Goal: Task Accomplishment & Management: Manage account settings

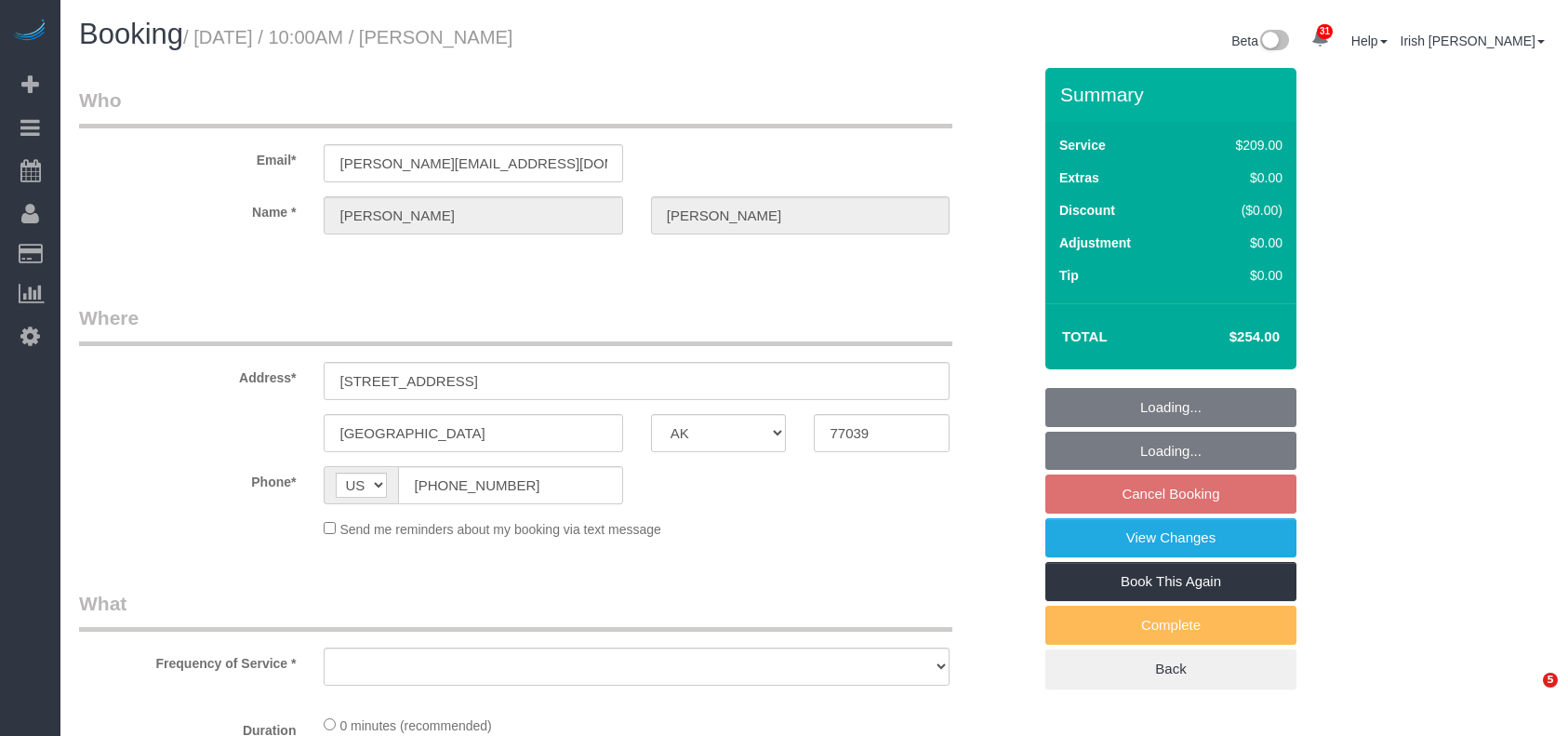
select select "[GEOGRAPHIC_DATA]"
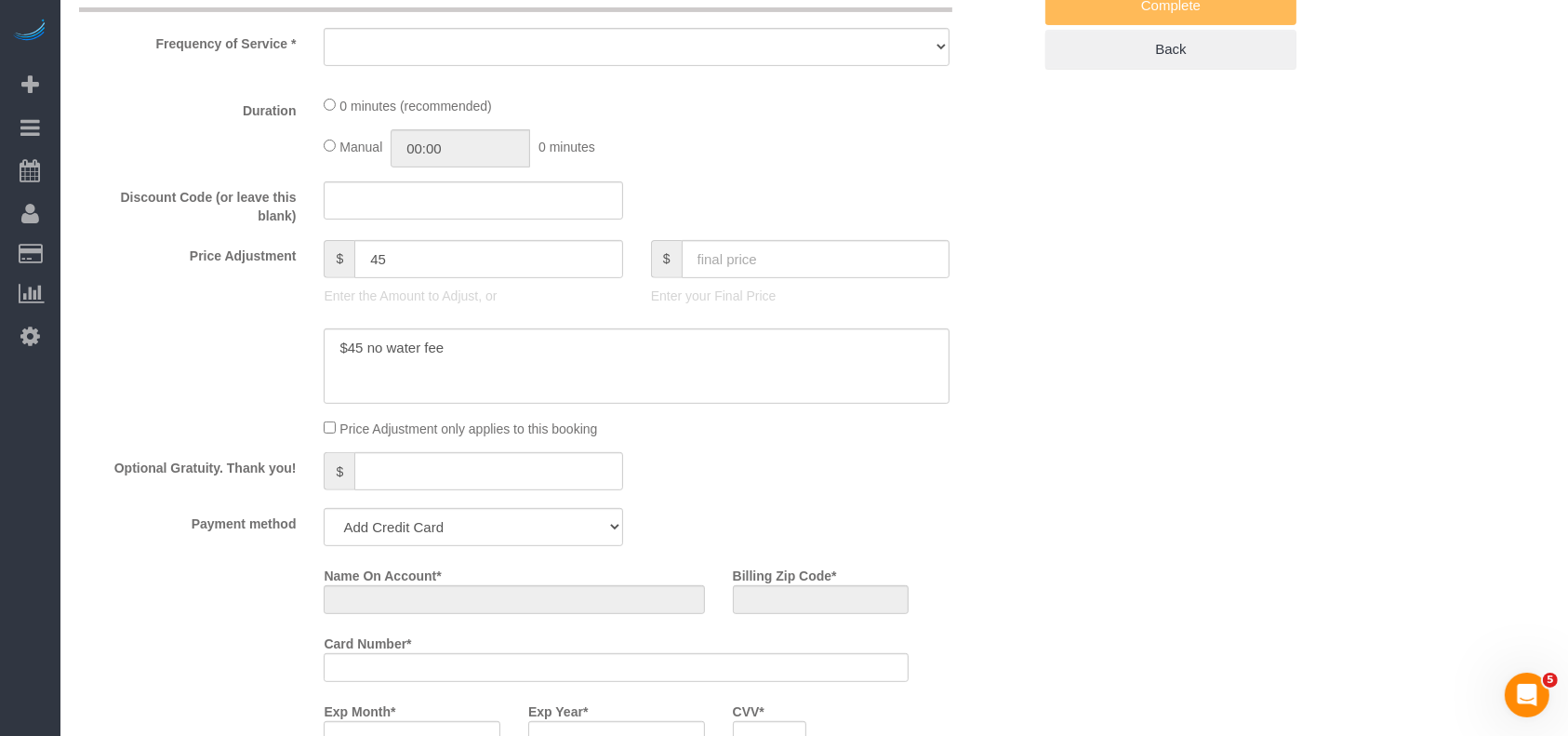
select select "object:5814"
select select "string:fspay-5f9d37c2-99f9-42c9-a91e-ba06f310703a"
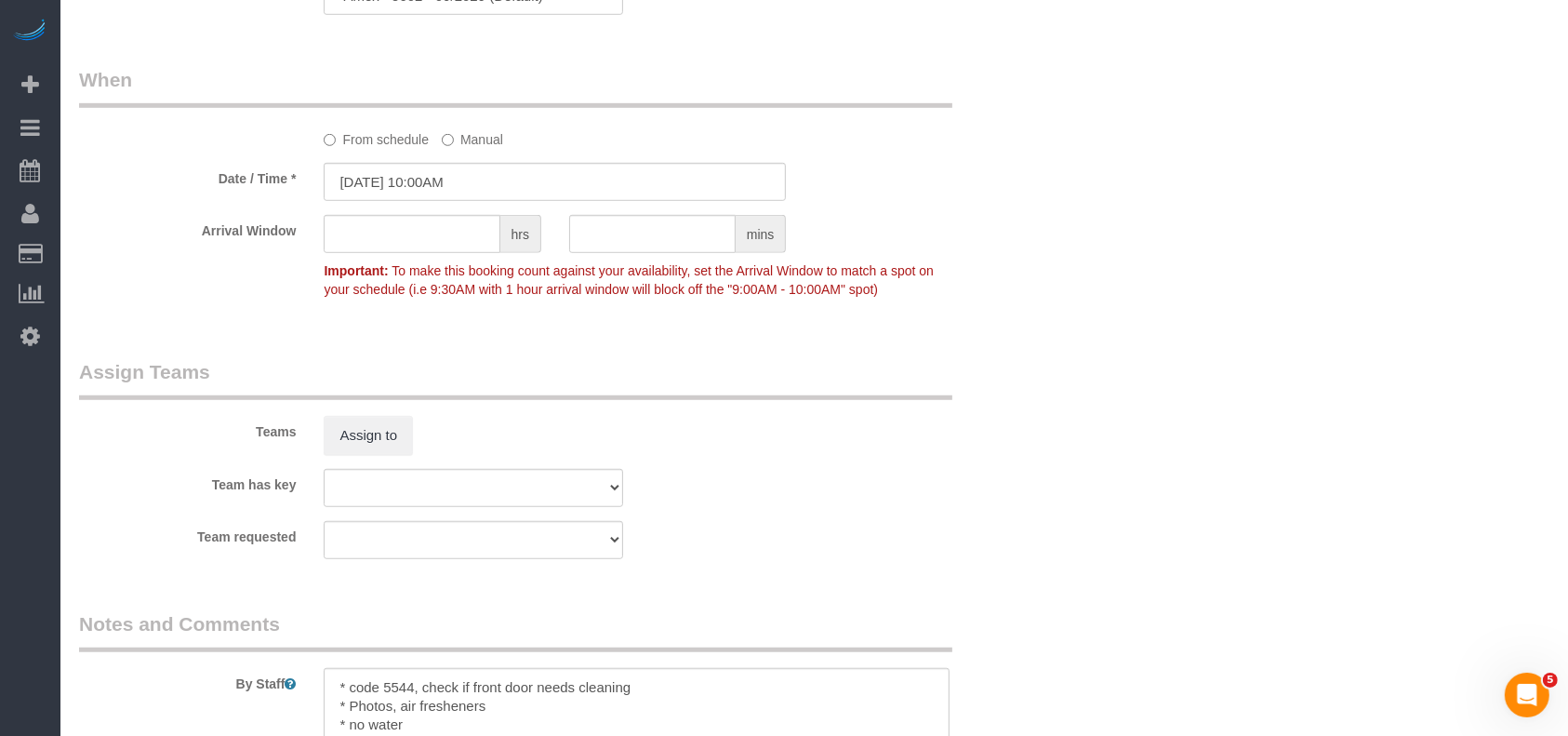
scroll to position [1720, 0]
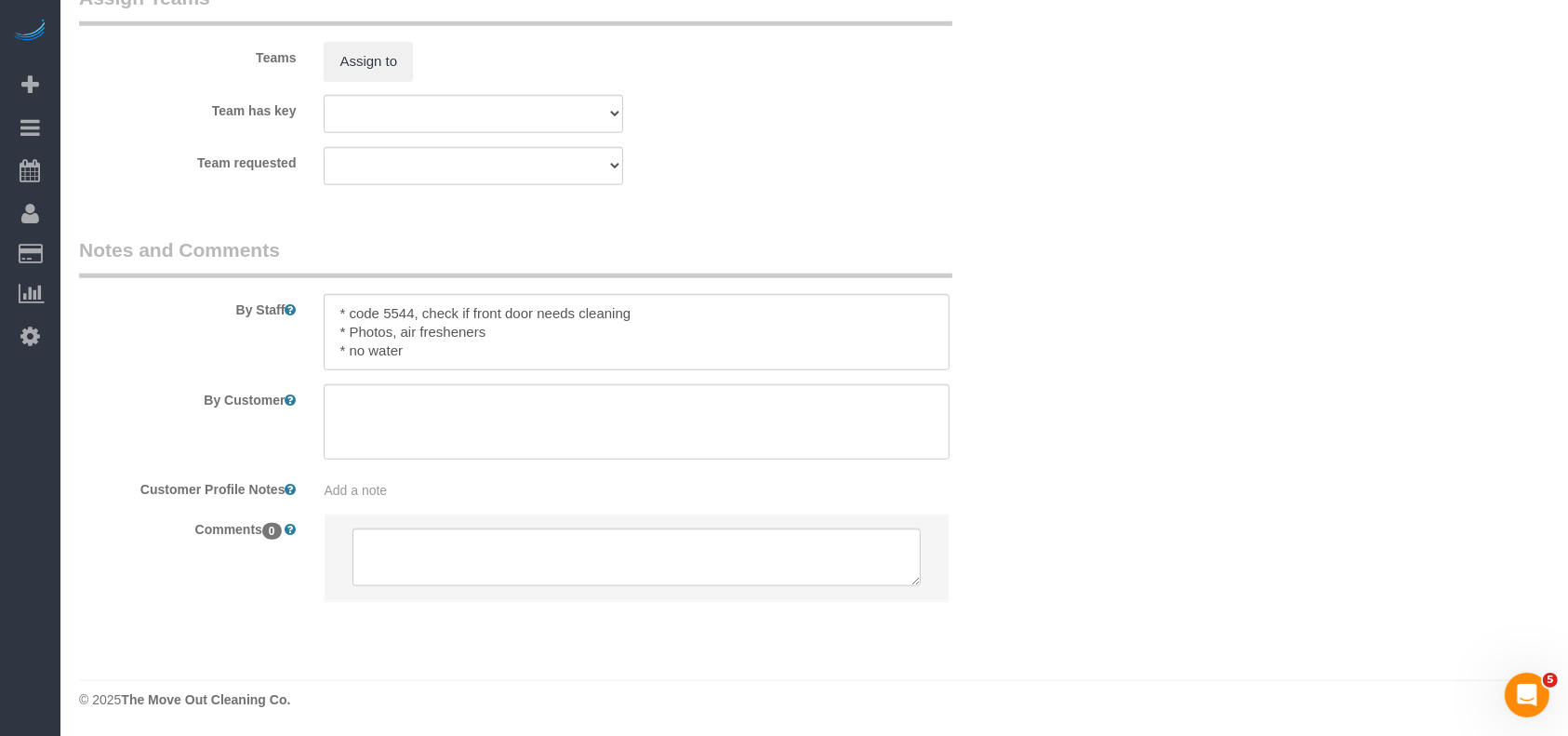
select select "object:5901"
select select "3"
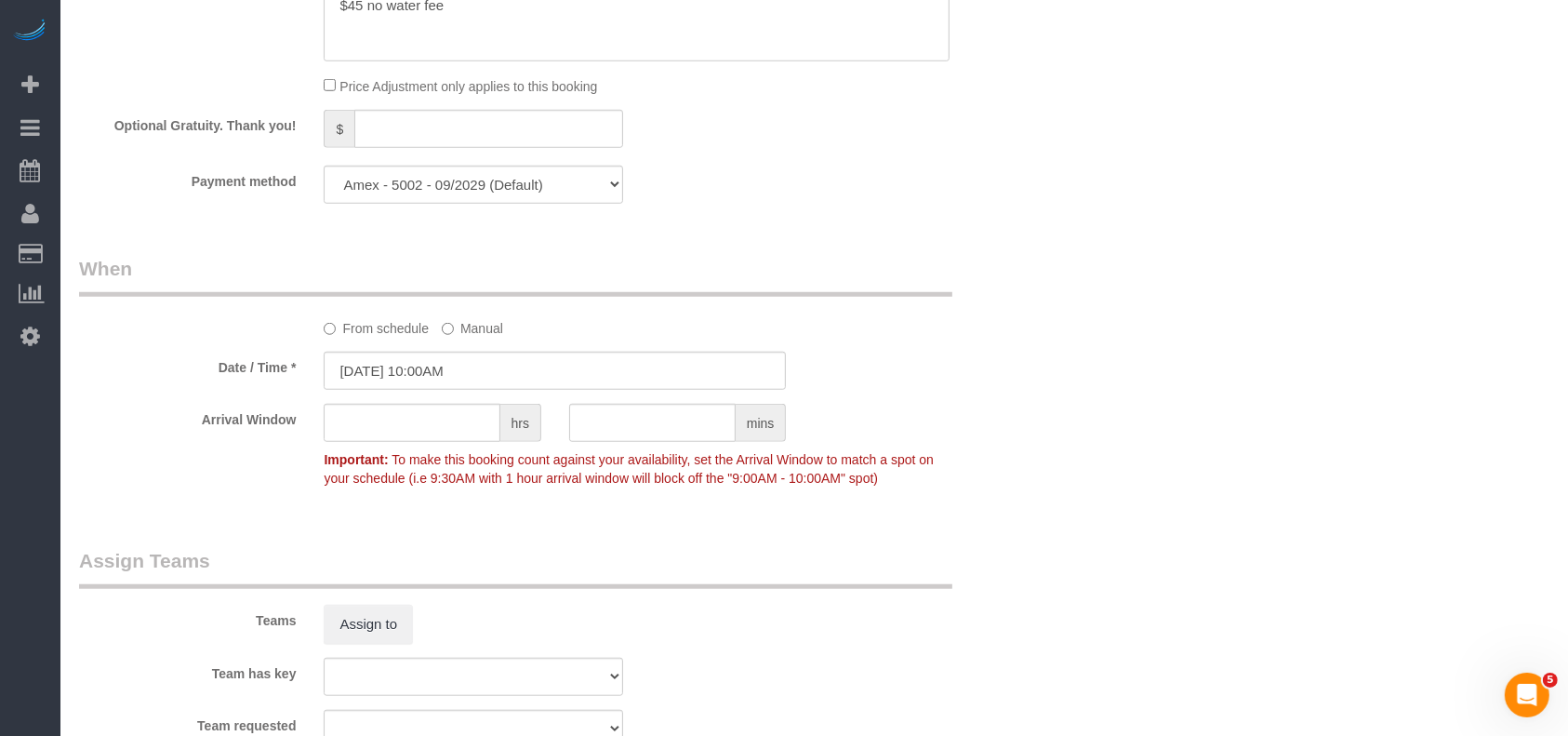
scroll to position [1224, 0]
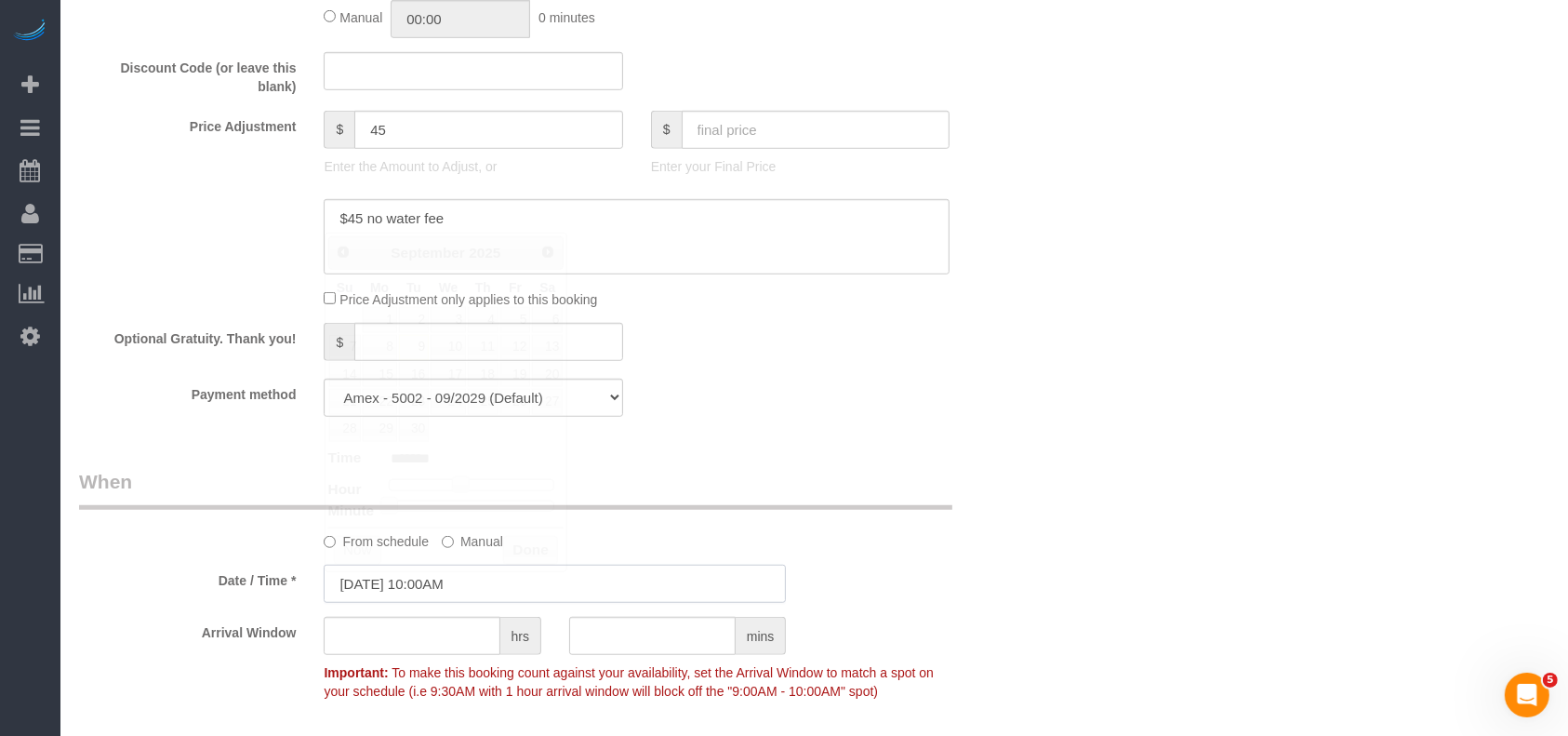
click at [466, 579] on input "09/09/2025 10:00AM" at bounding box center [555, 584] width 462 height 38
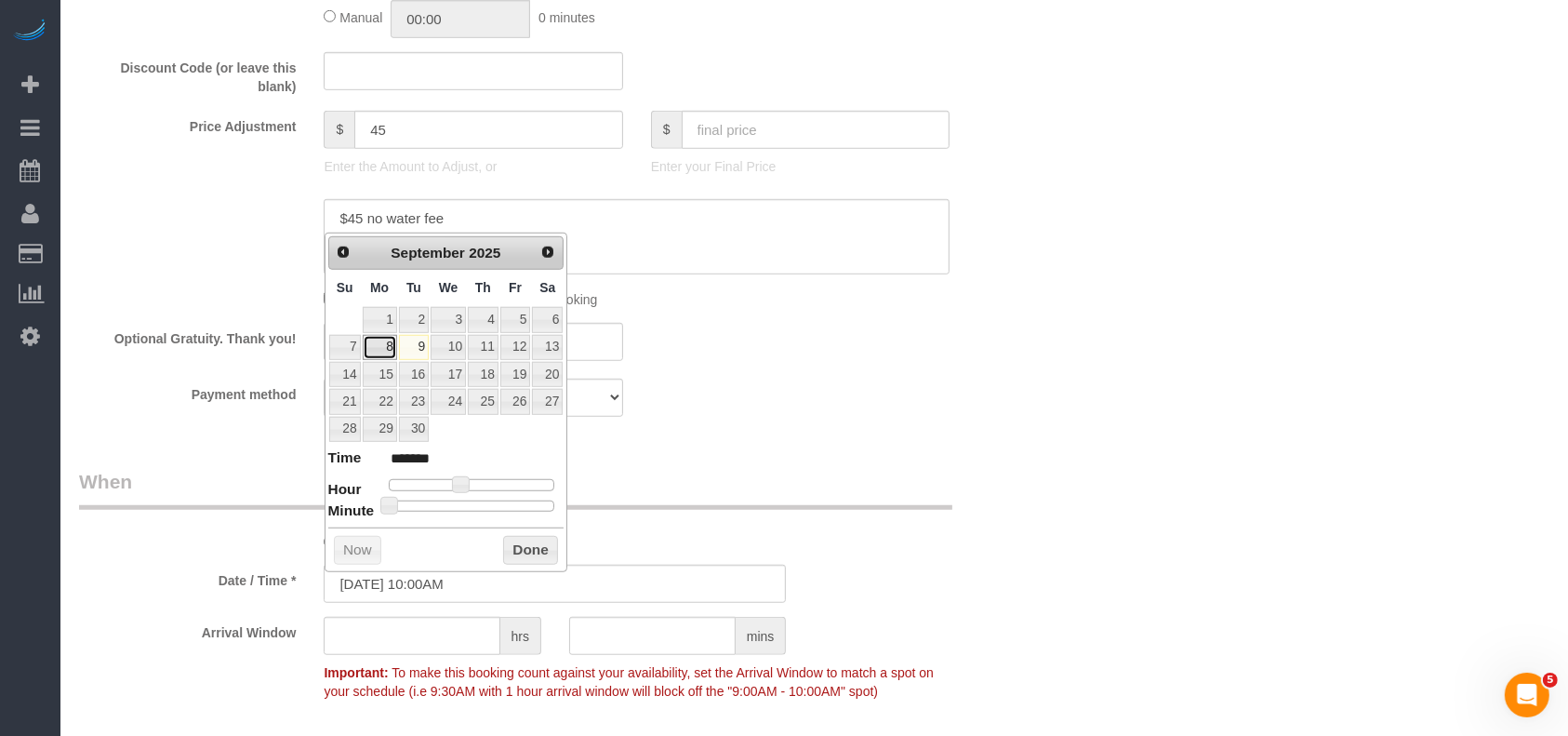
click at [382, 341] on link "8" at bounding box center [379, 347] width 35 height 25
type input "09/08/2025 10:00AM"
click at [521, 544] on button "Done" at bounding box center [530, 551] width 55 height 30
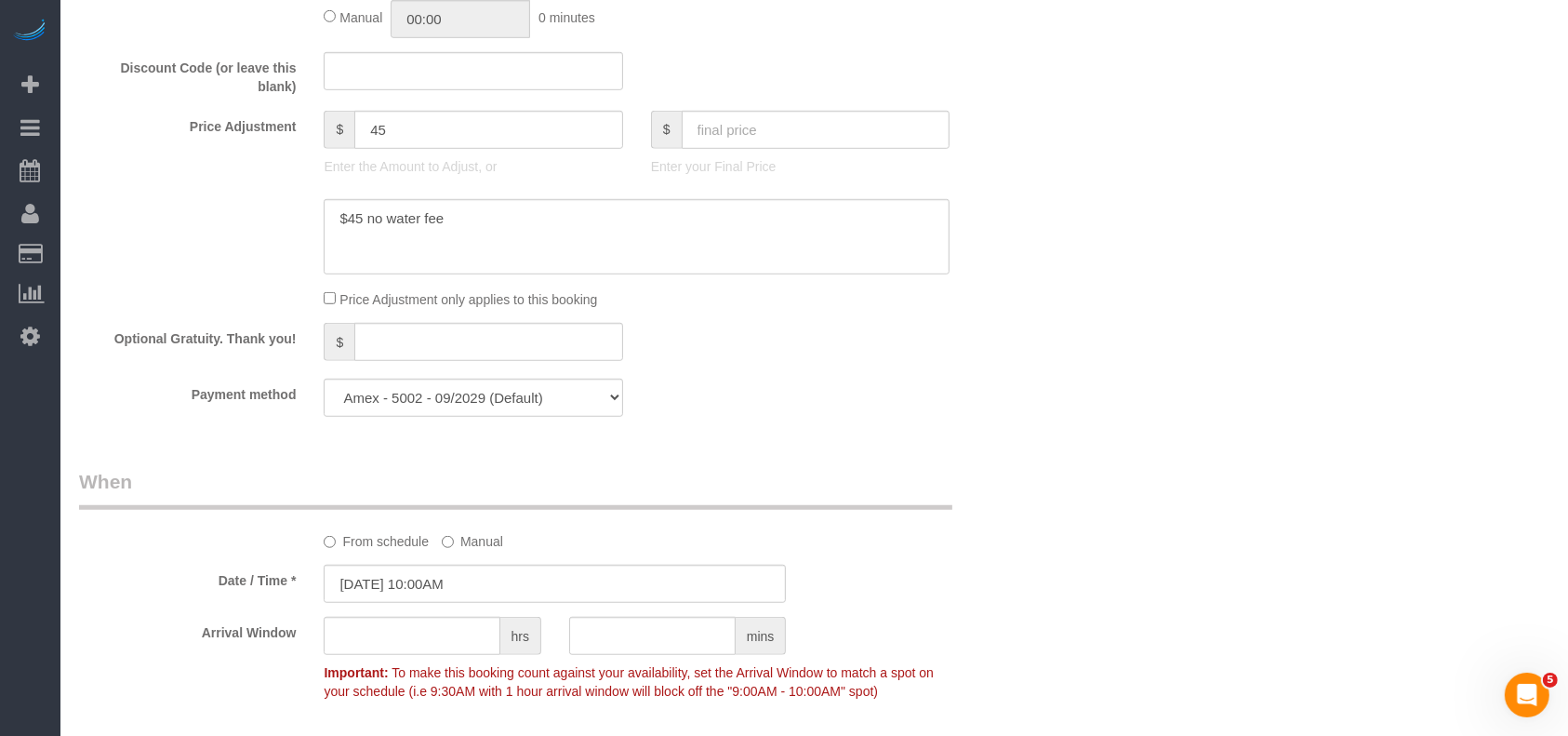
click at [983, 497] on div "From schedule Manual" at bounding box center [555, 509] width 981 height 83
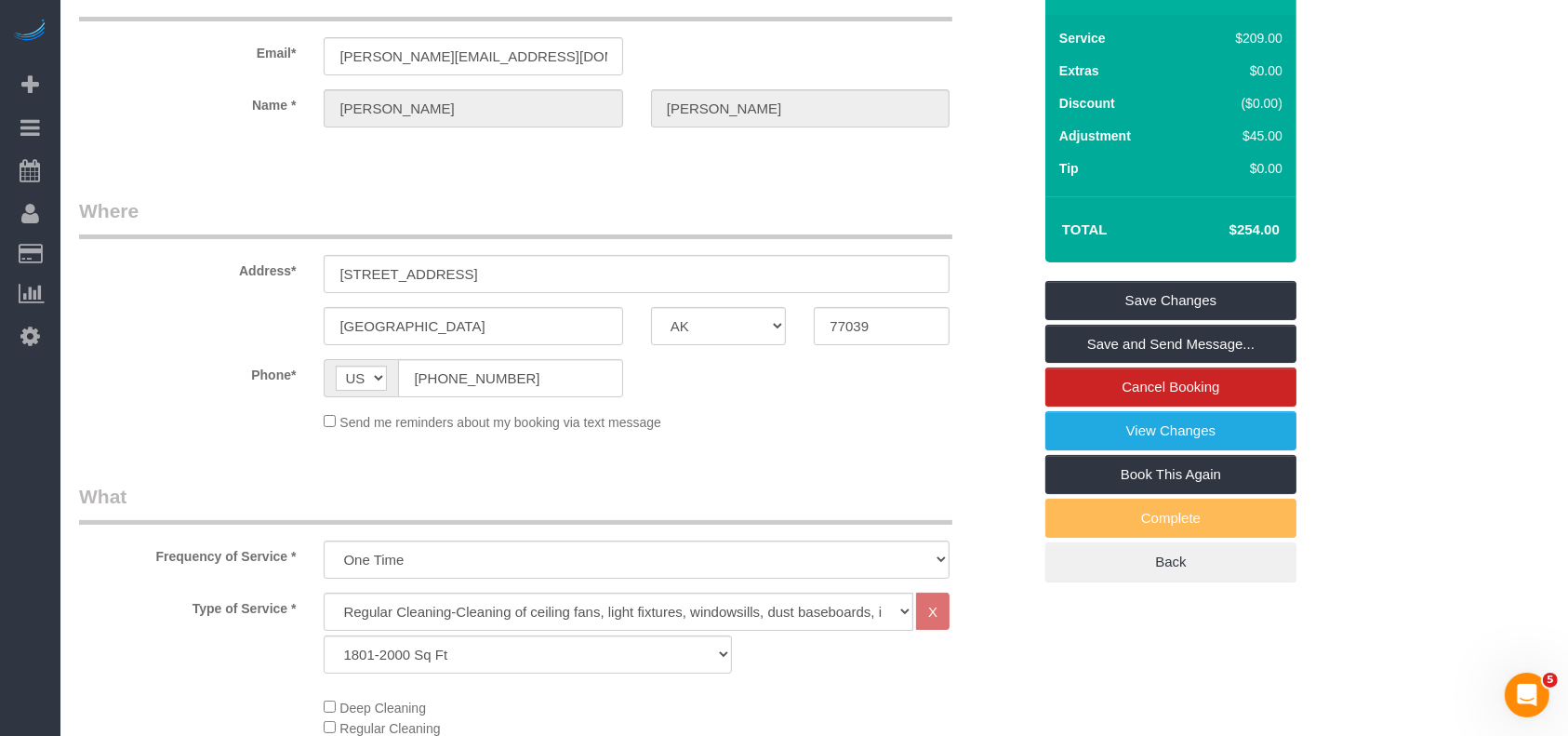
scroll to position [0, 0]
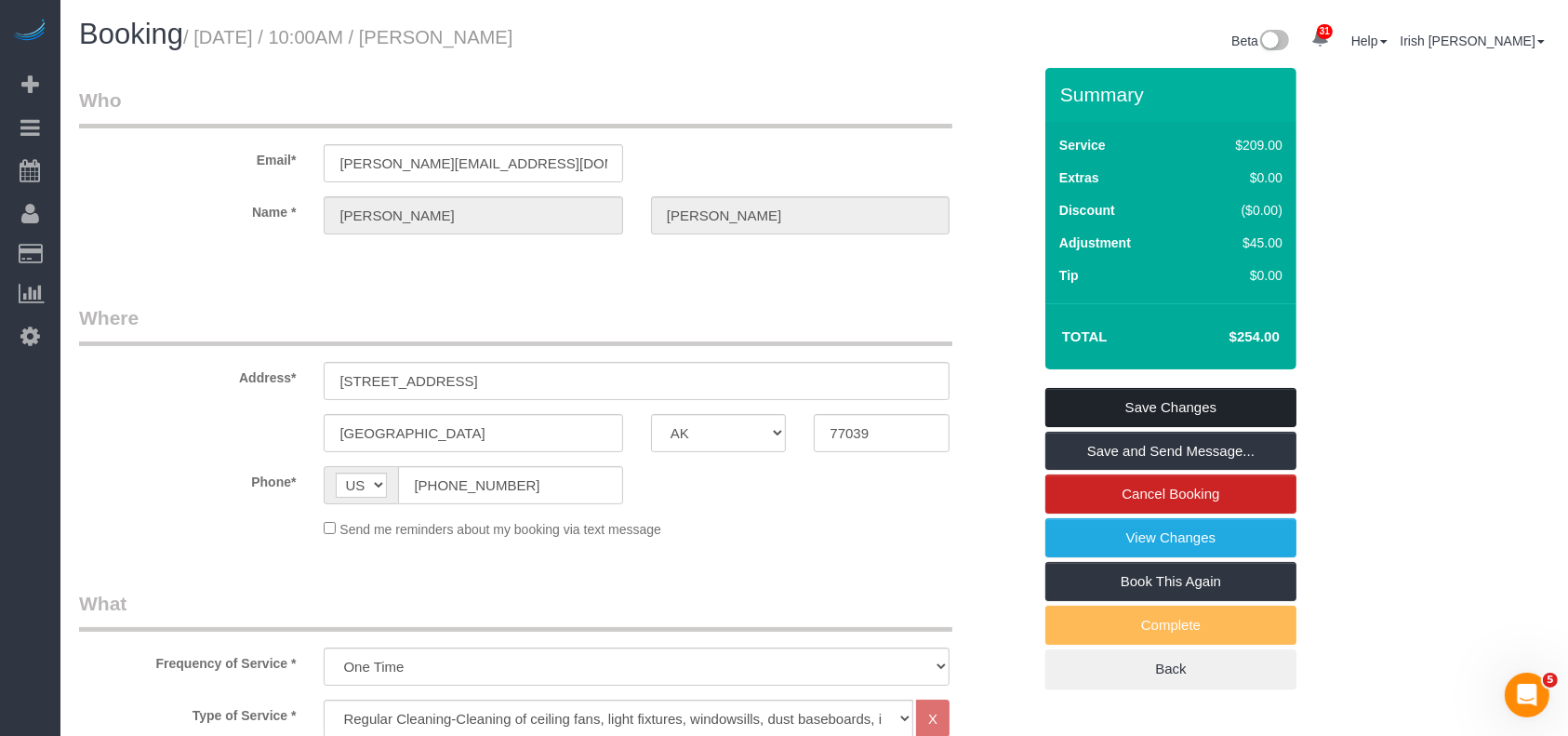
click at [1075, 401] on link "Save Changes" at bounding box center [1171, 407] width 251 height 39
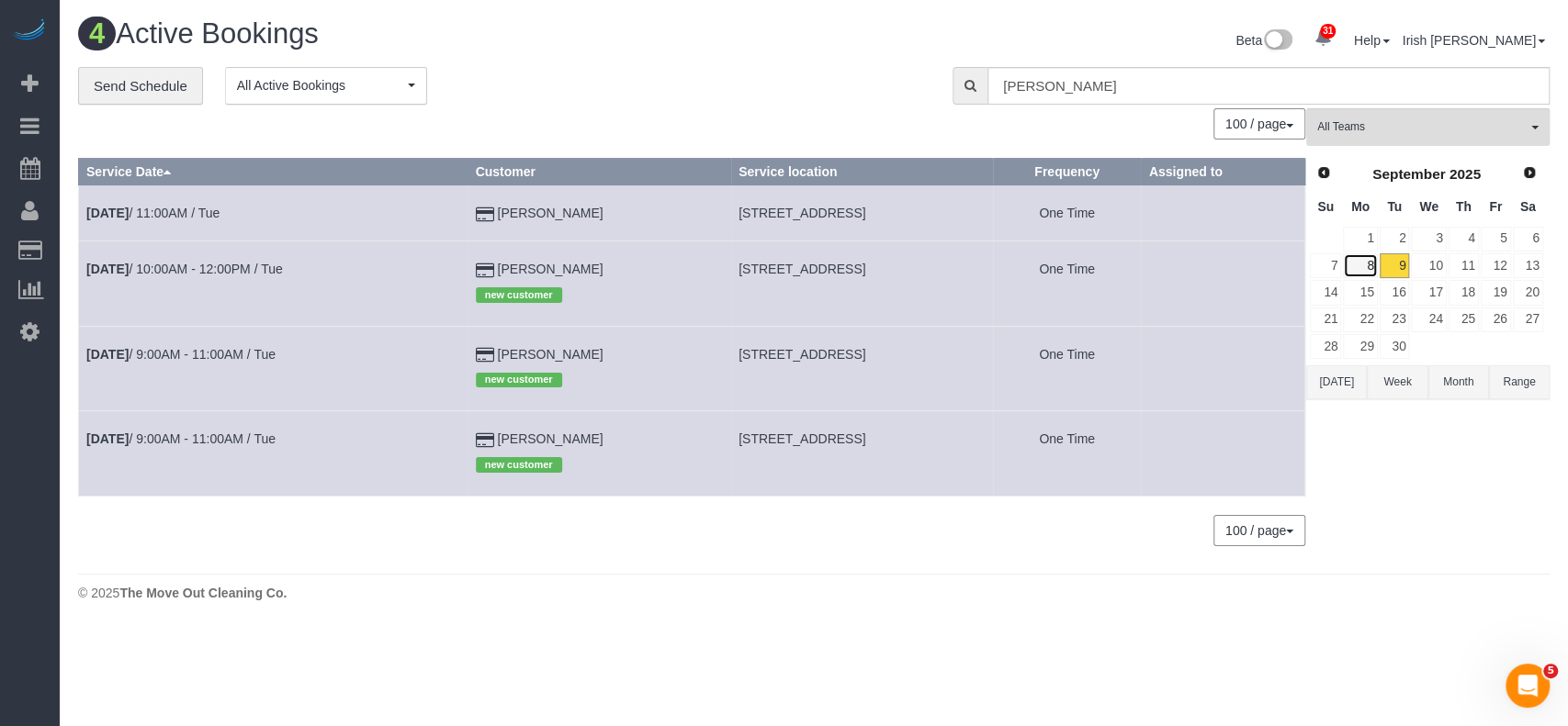
click at [1371, 260] on link "8" at bounding box center [1360, 265] width 34 height 25
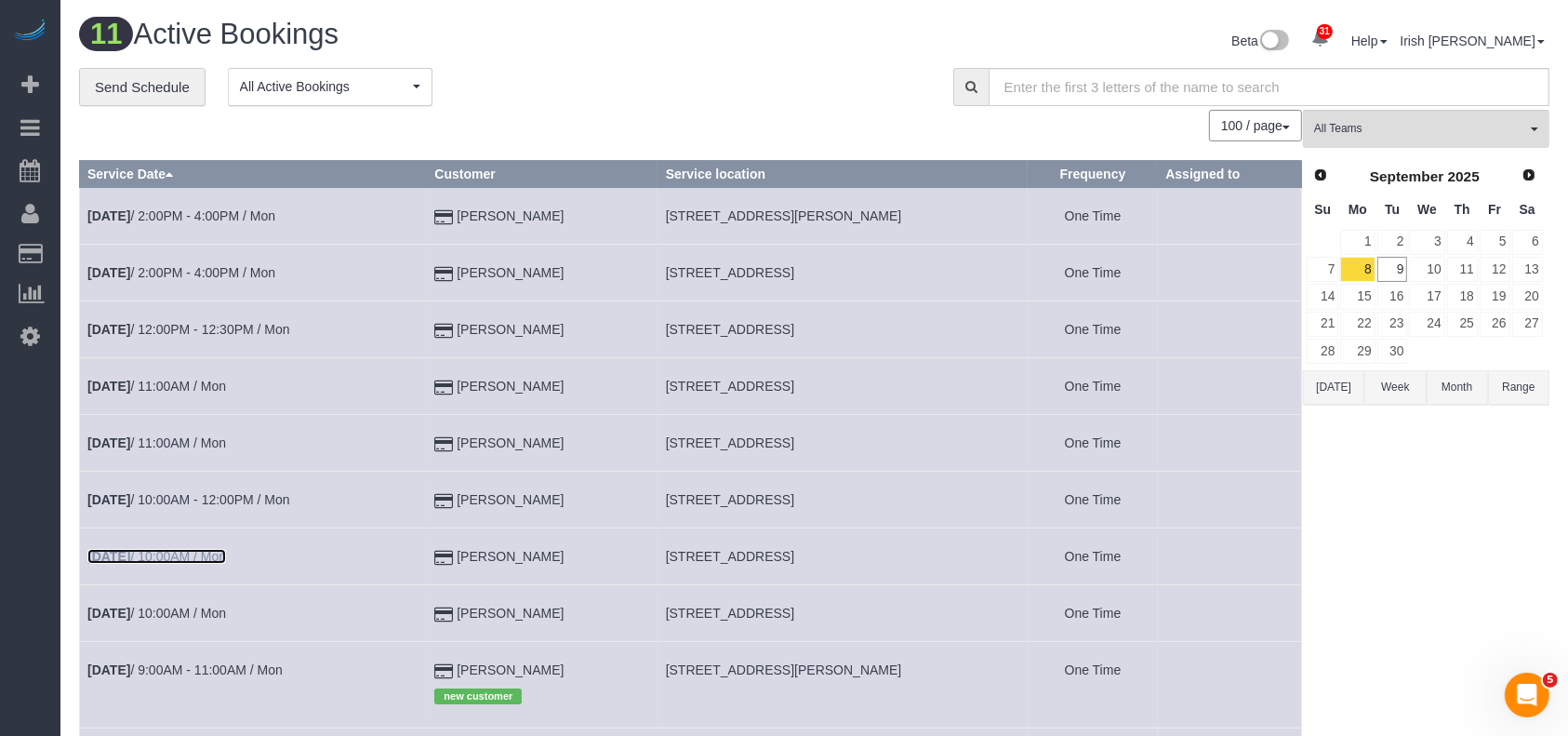
click at [185, 555] on link "Sep 8th / 10:00AM / Mon" at bounding box center [156, 556] width 138 height 15
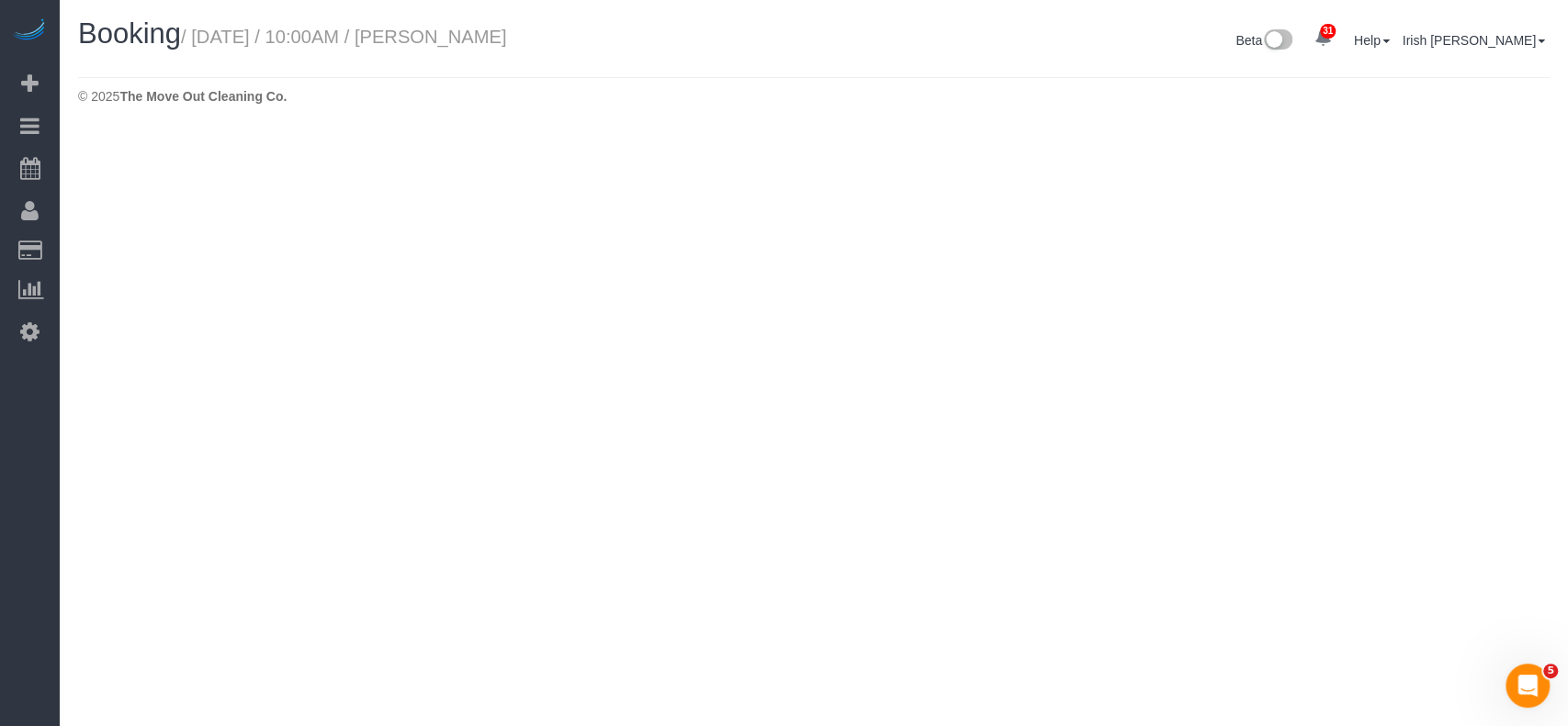
select select "[GEOGRAPHIC_DATA]"
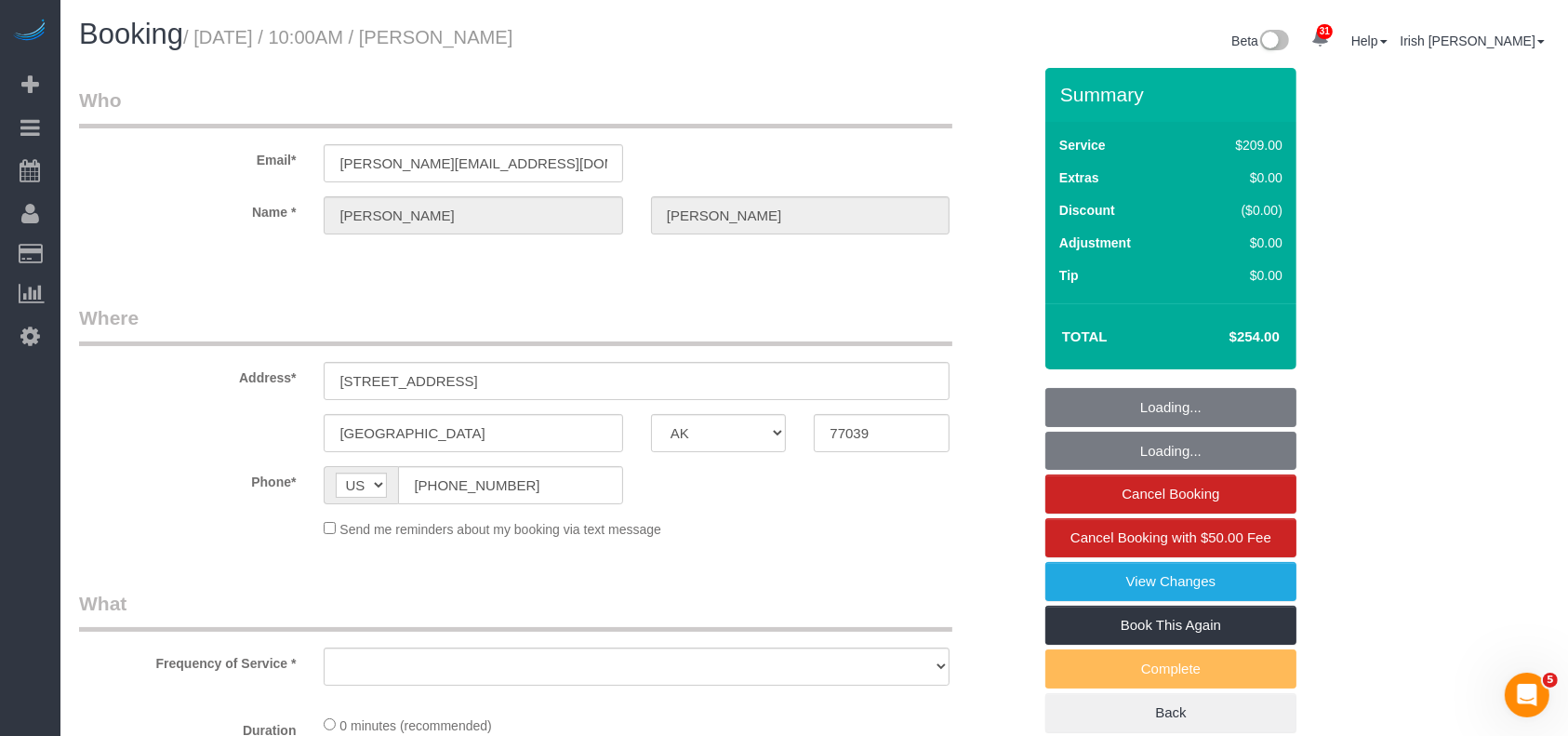
select select "string:fspay-5f9d37c2-99f9-42c9-a91e-ba06f310703a"
select select "object:6458"
select select "3"
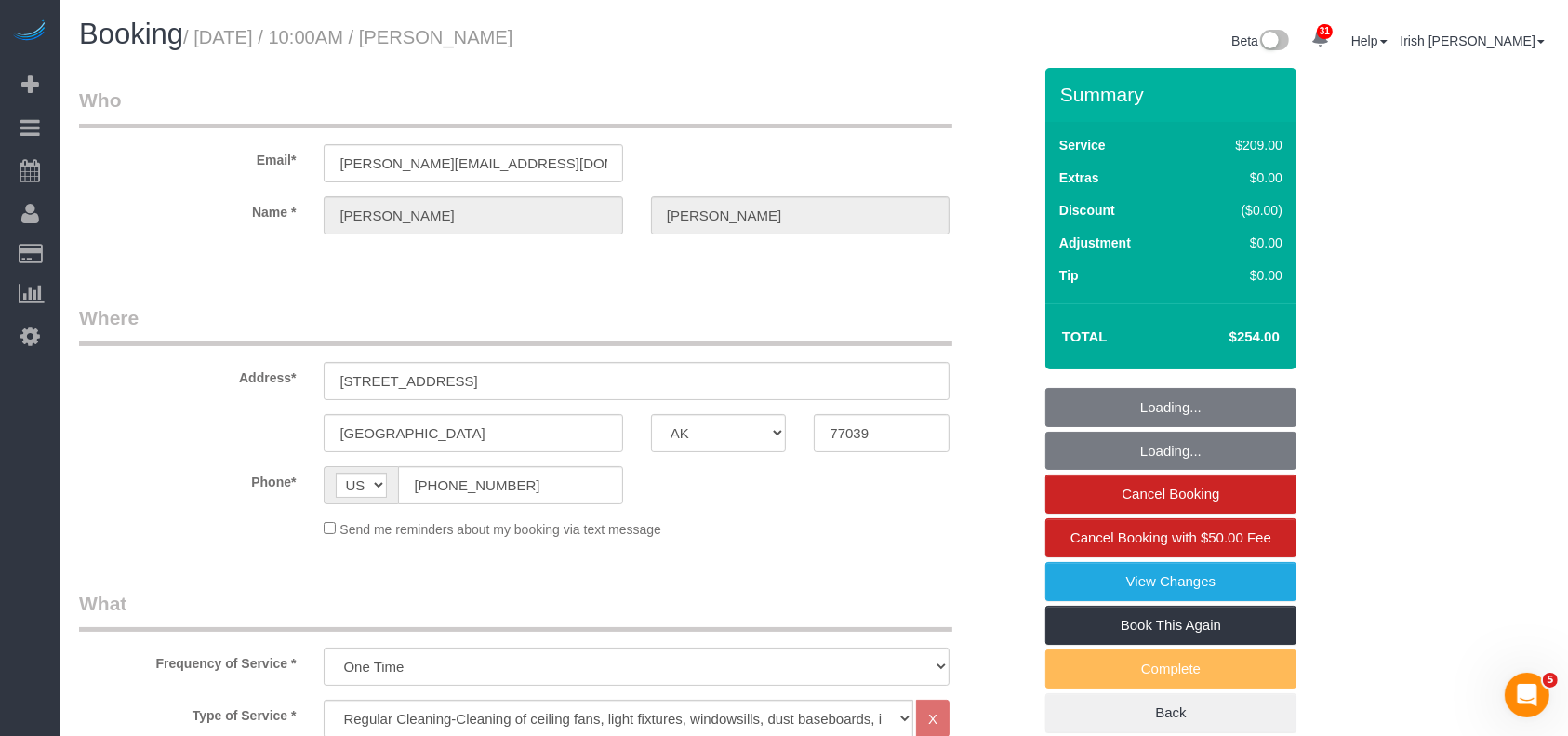
select select "object:6545"
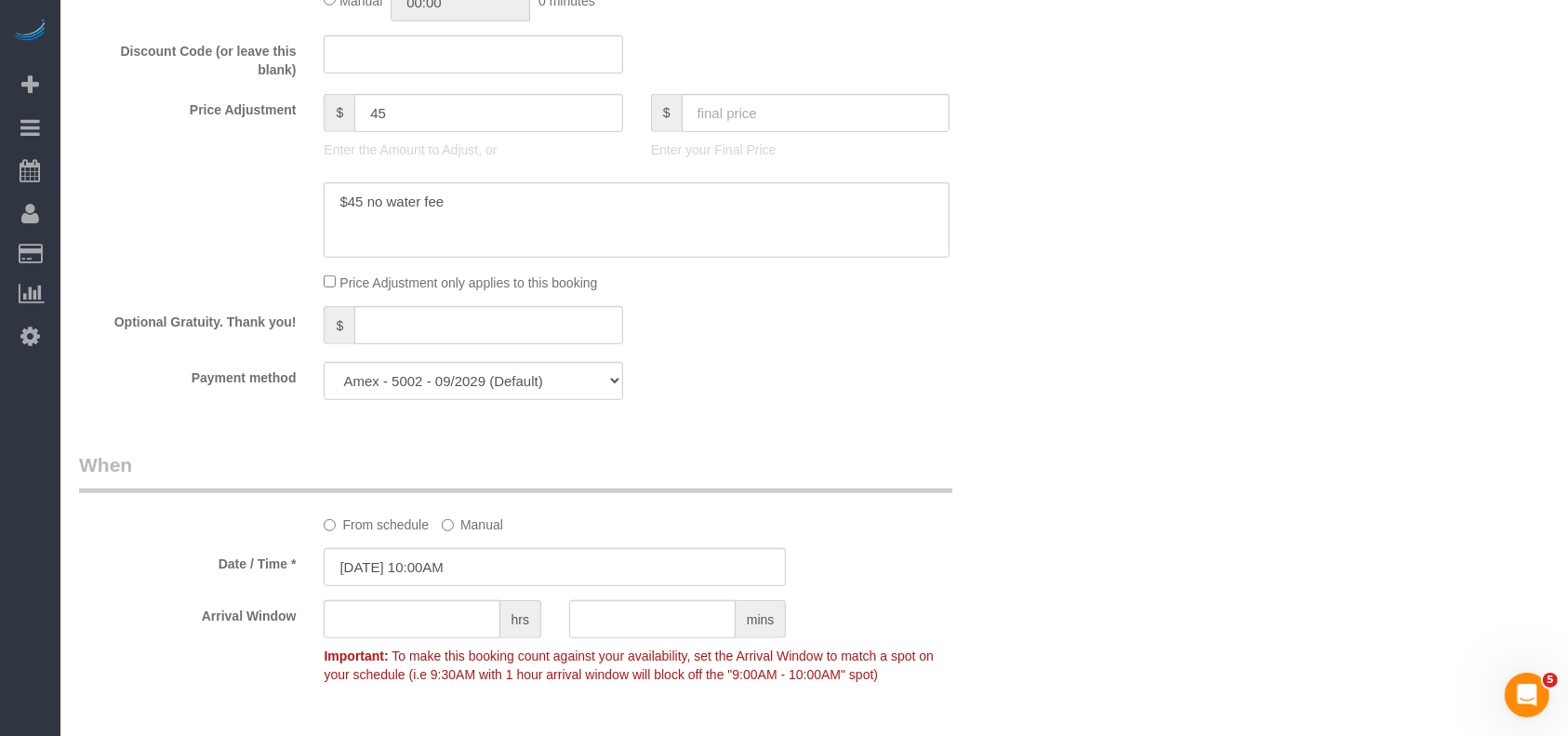
scroll to position [1861, 0]
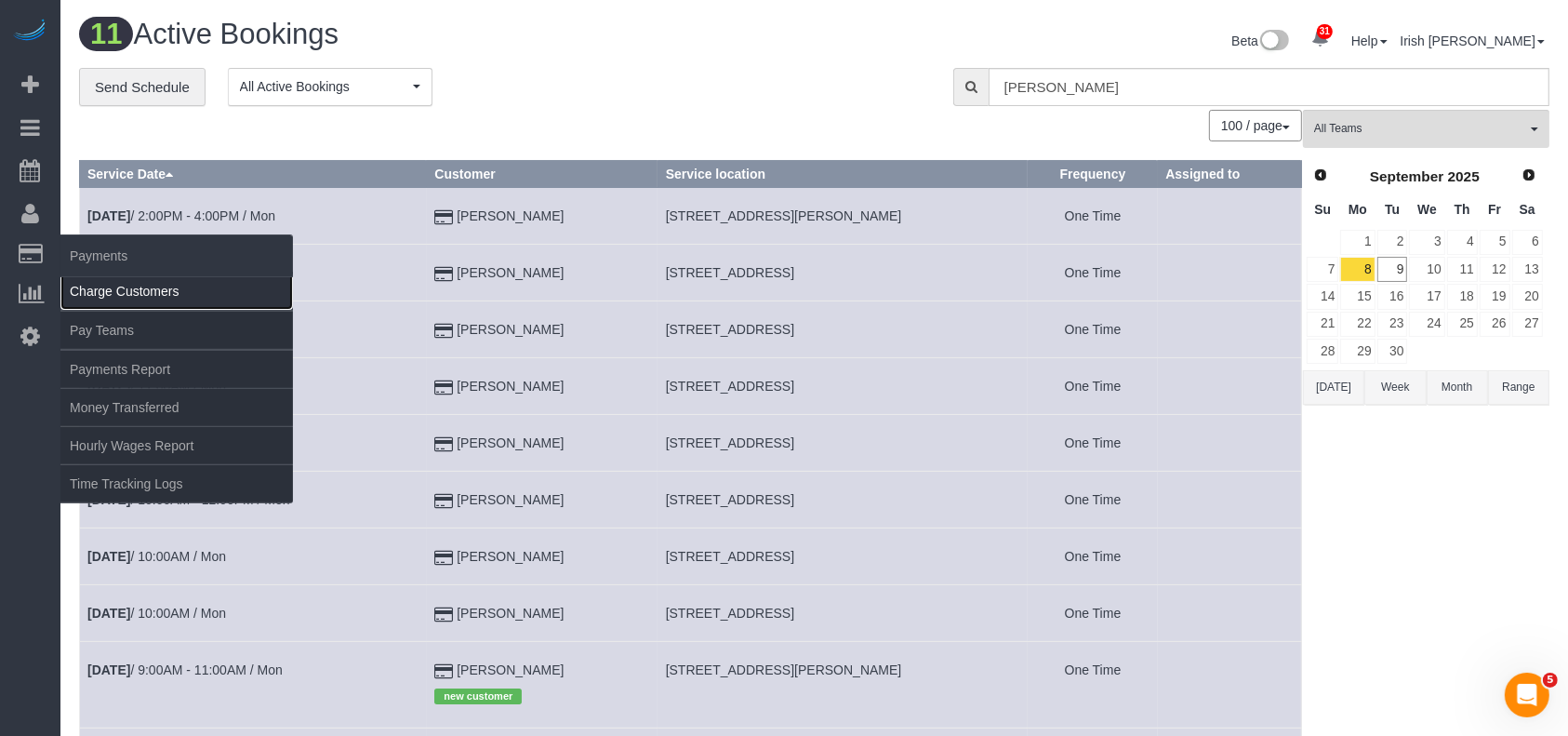
click at [94, 289] on link "Charge Customers" at bounding box center [177, 291] width 233 height 37
select select
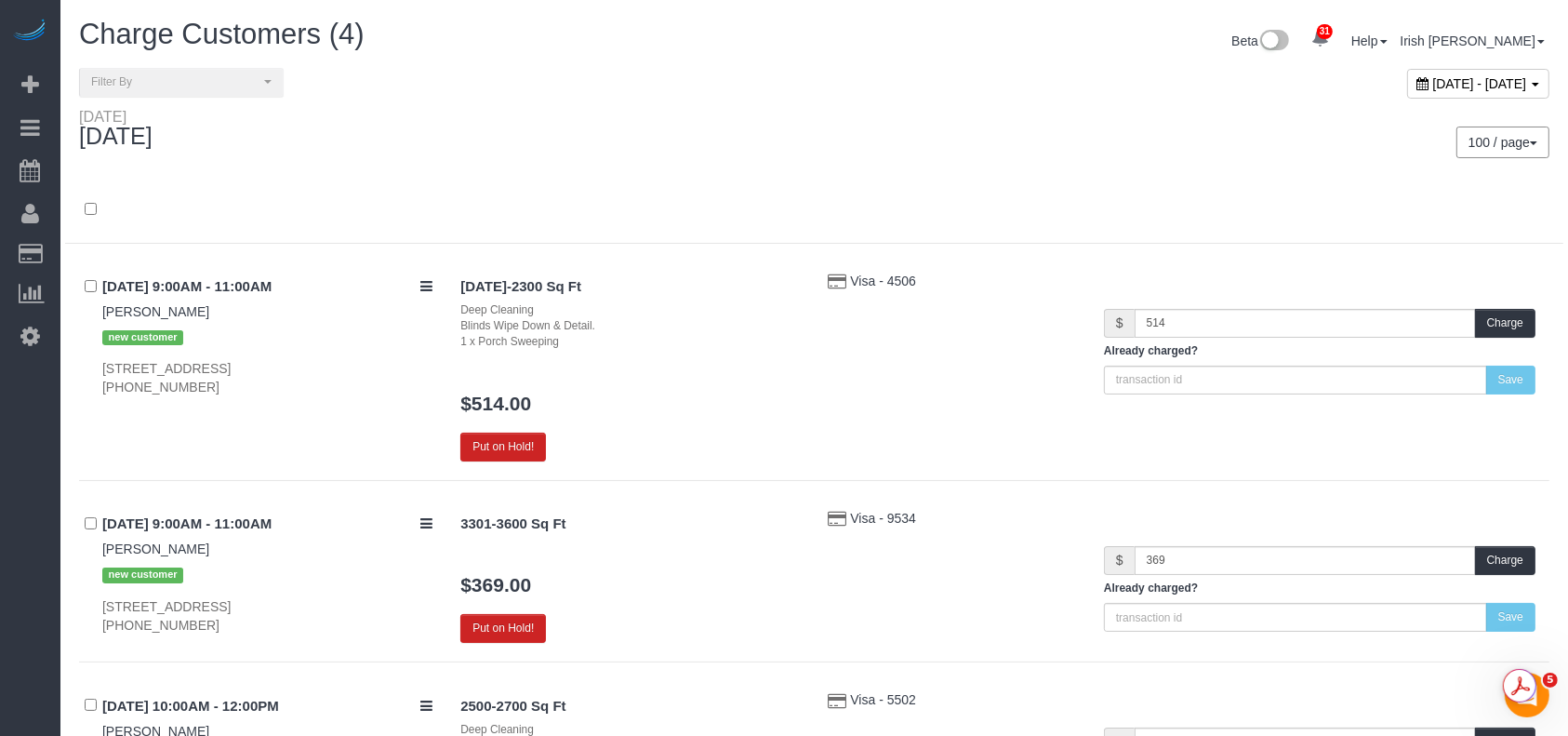
click at [1434, 89] on span "September 09, 2025 - September 09, 2025" at bounding box center [1480, 84] width 94 height 15
type input "**********"
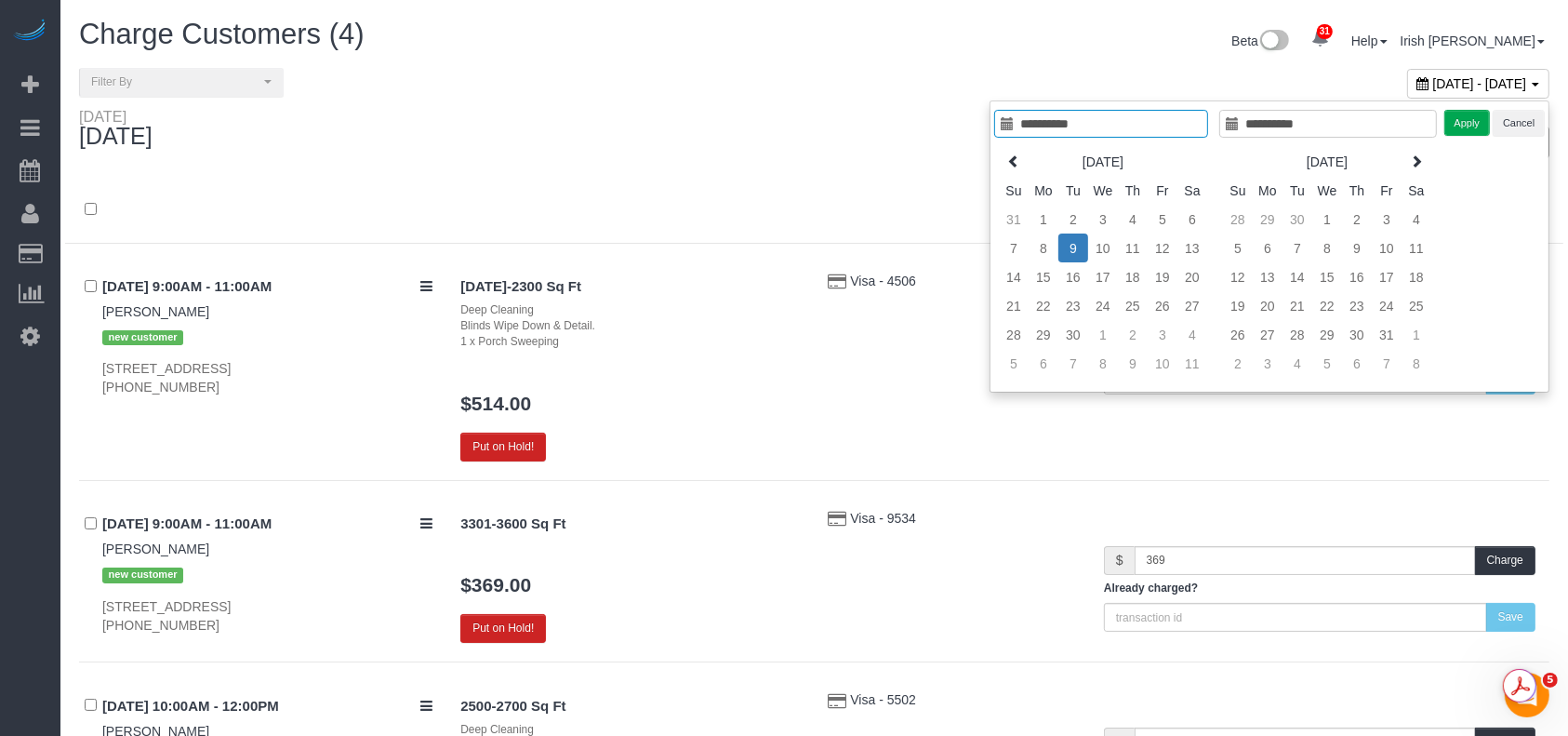
click at [1434, 78] on span "September 09, 2025 - September 09, 2025" at bounding box center [1480, 84] width 94 height 15
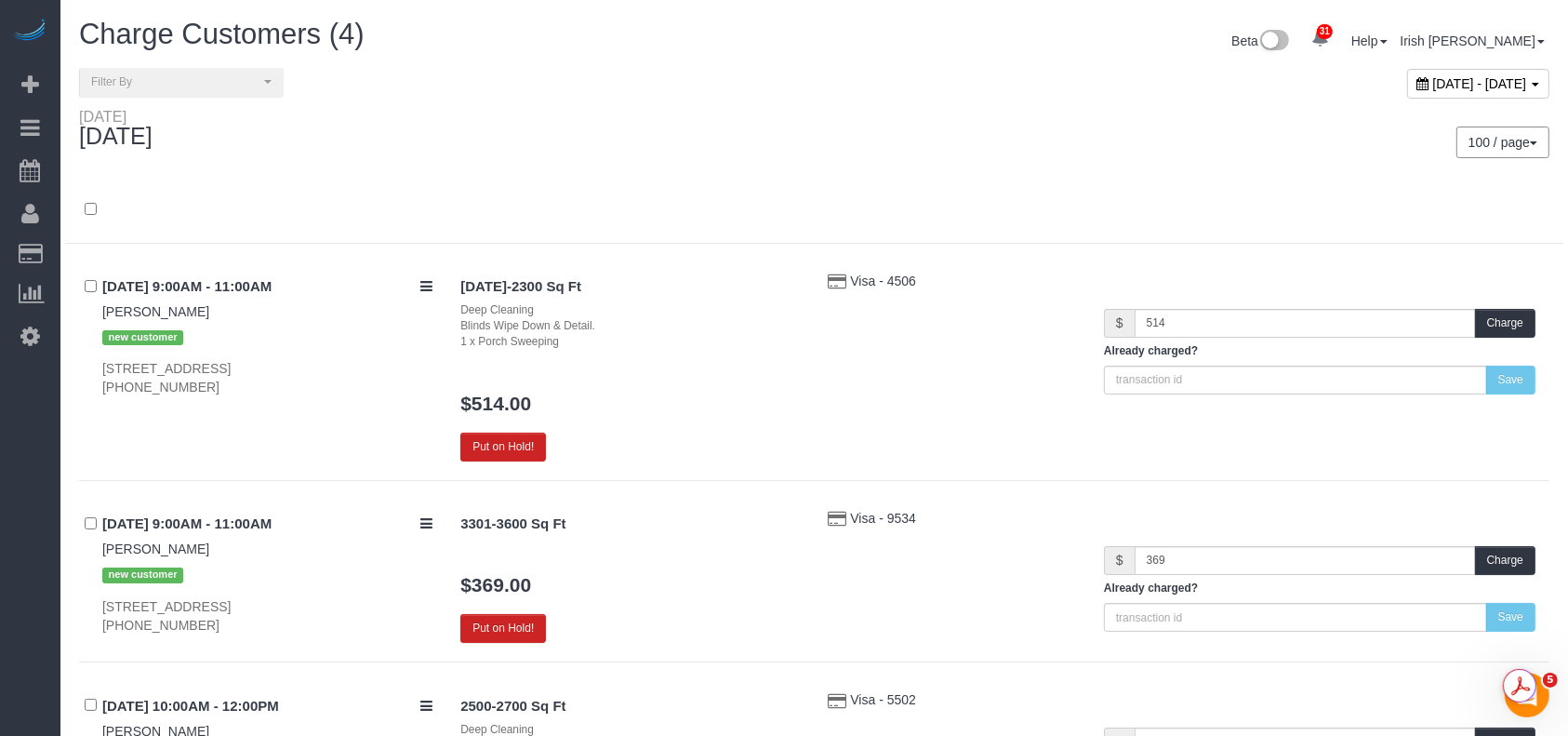
click at [1434, 78] on span "September 09, 2025 - September 09, 2025" at bounding box center [1480, 84] width 94 height 15
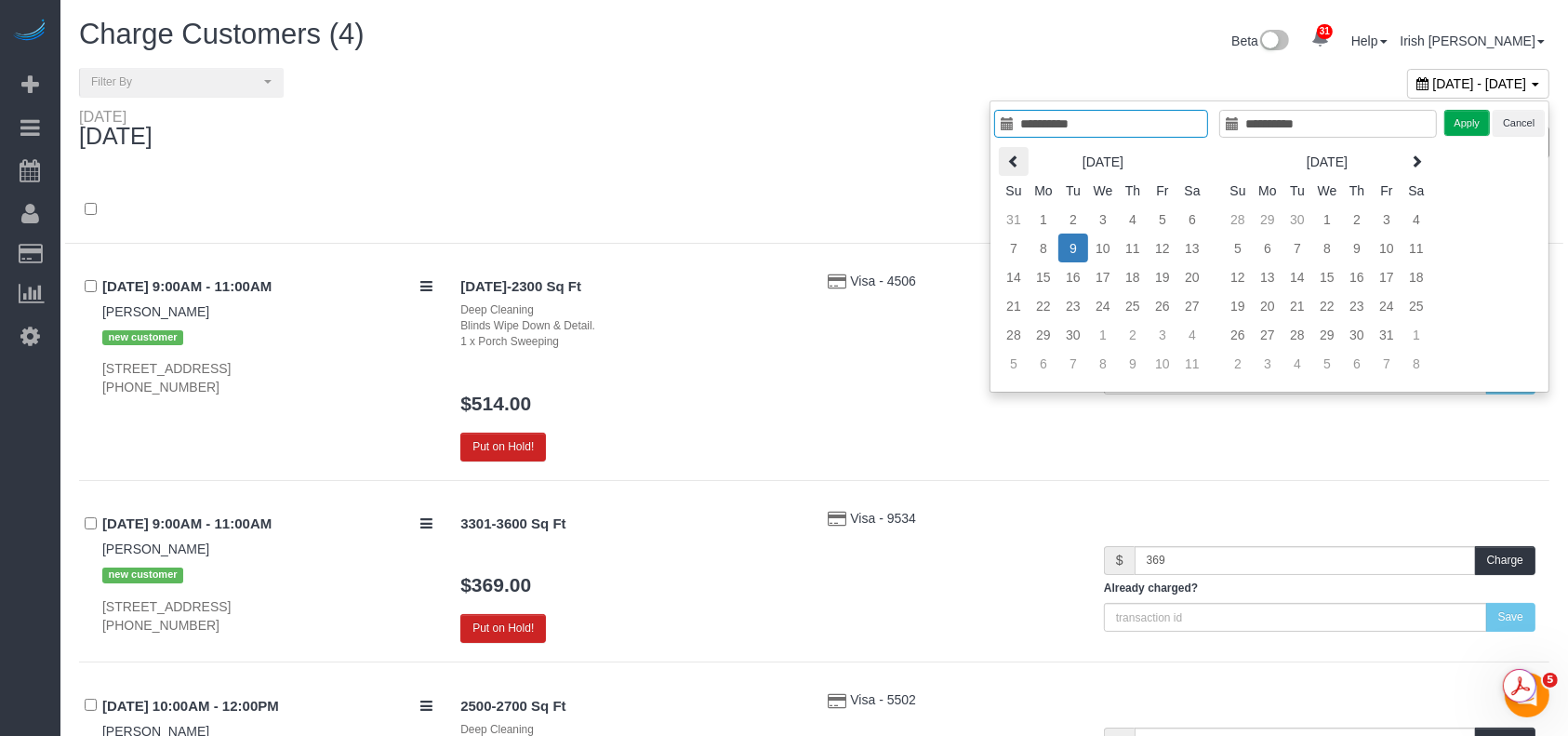
click at [1023, 156] on th at bounding box center [1013, 161] width 30 height 29
type input "**********"
click at [1318, 301] on td "23" at bounding box center [1327, 305] width 30 height 29
type input "**********"
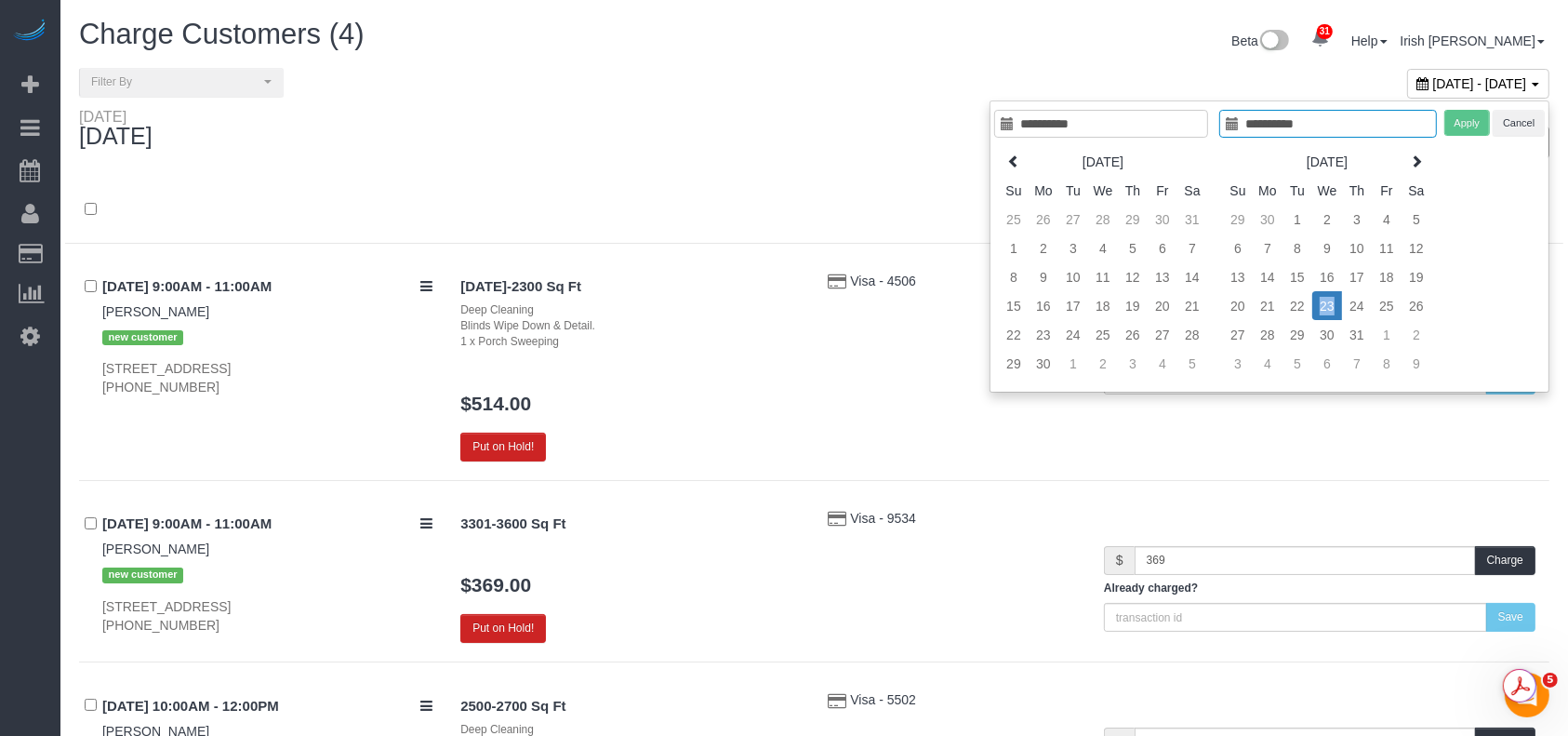
click at [1318, 301] on td "23" at bounding box center [1327, 305] width 30 height 29
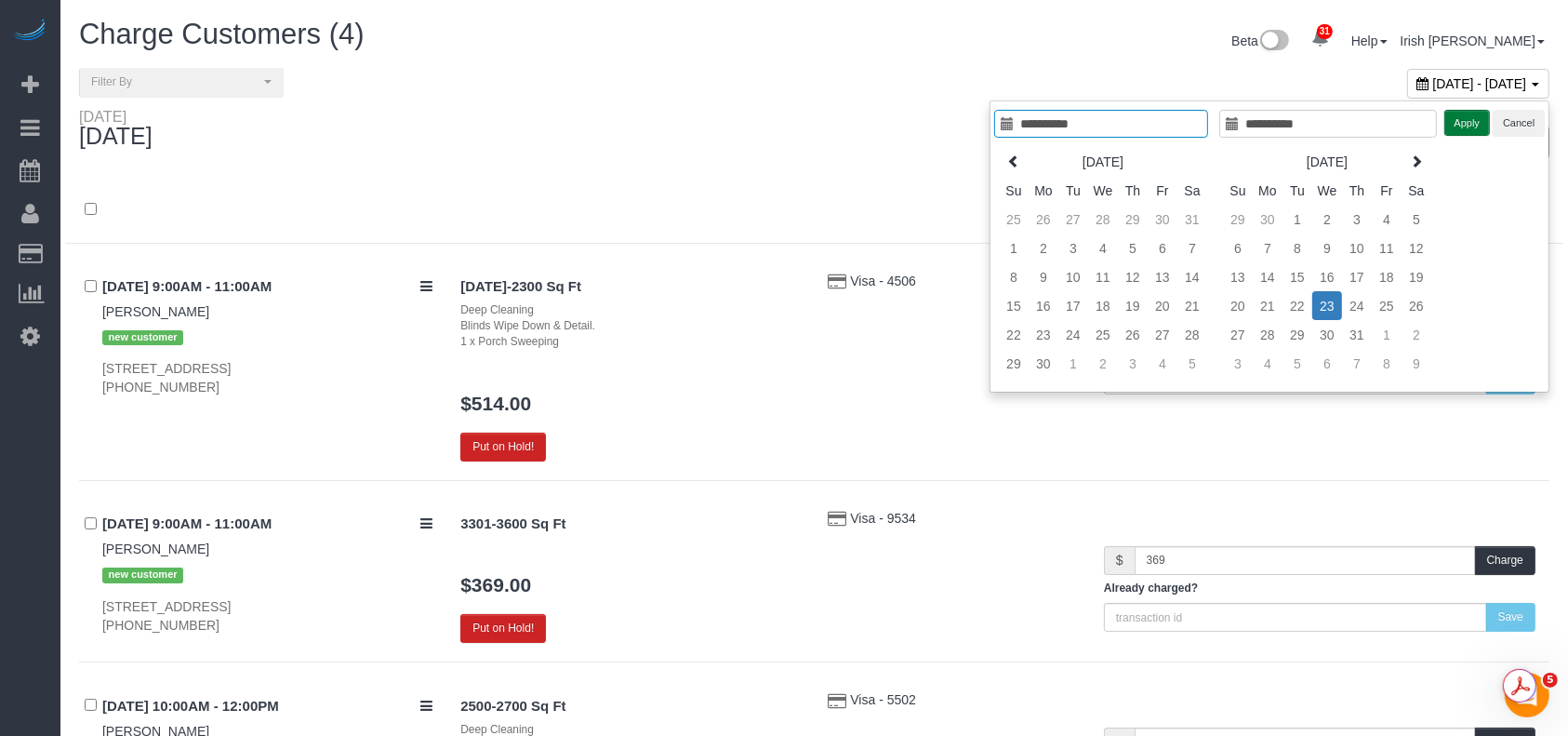
click at [1462, 121] on button "Apply" at bounding box center [1467, 123] width 47 height 27
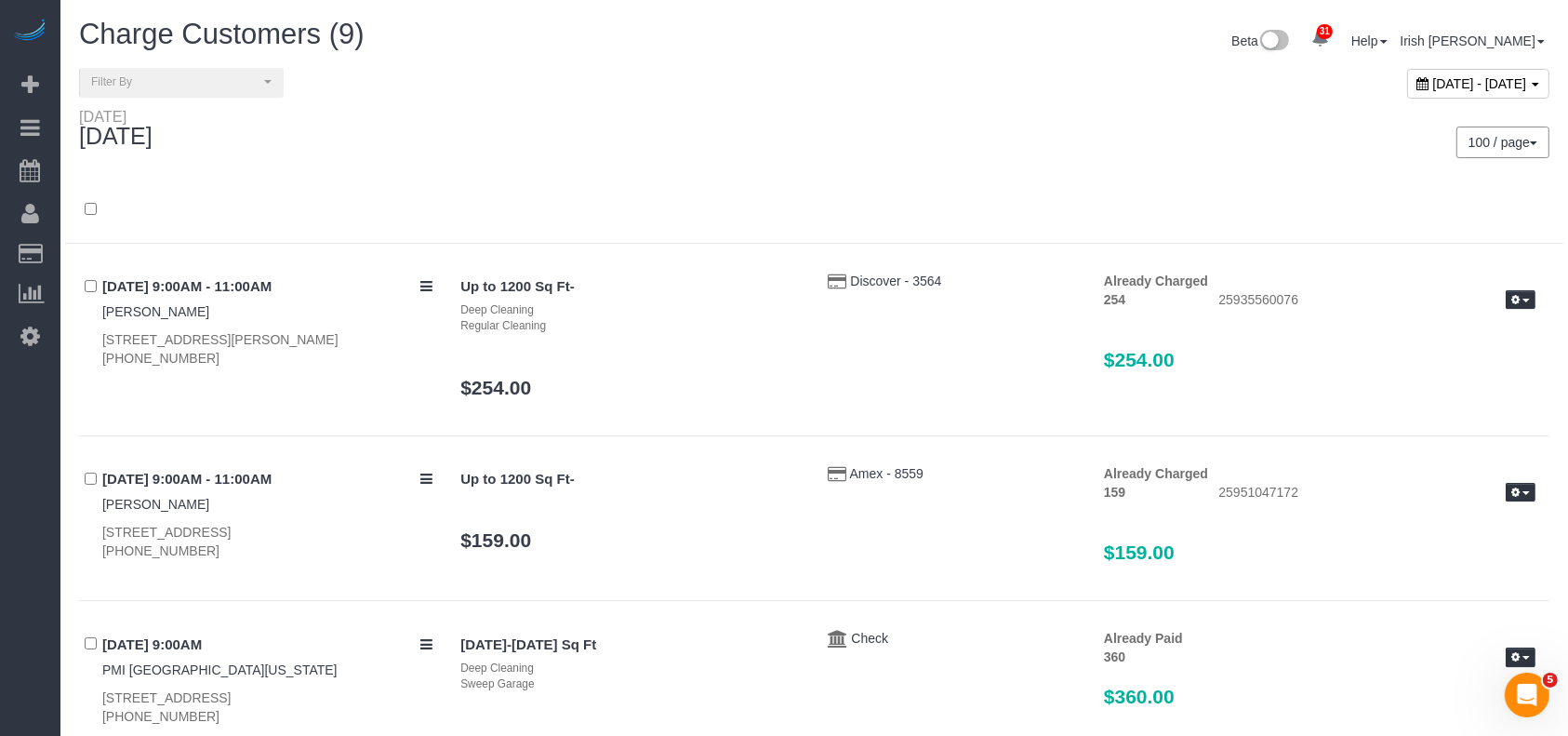
click at [1434, 78] on span "July 23, 2025 - July 23, 2025" at bounding box center [1480, 84] width 94 height 15
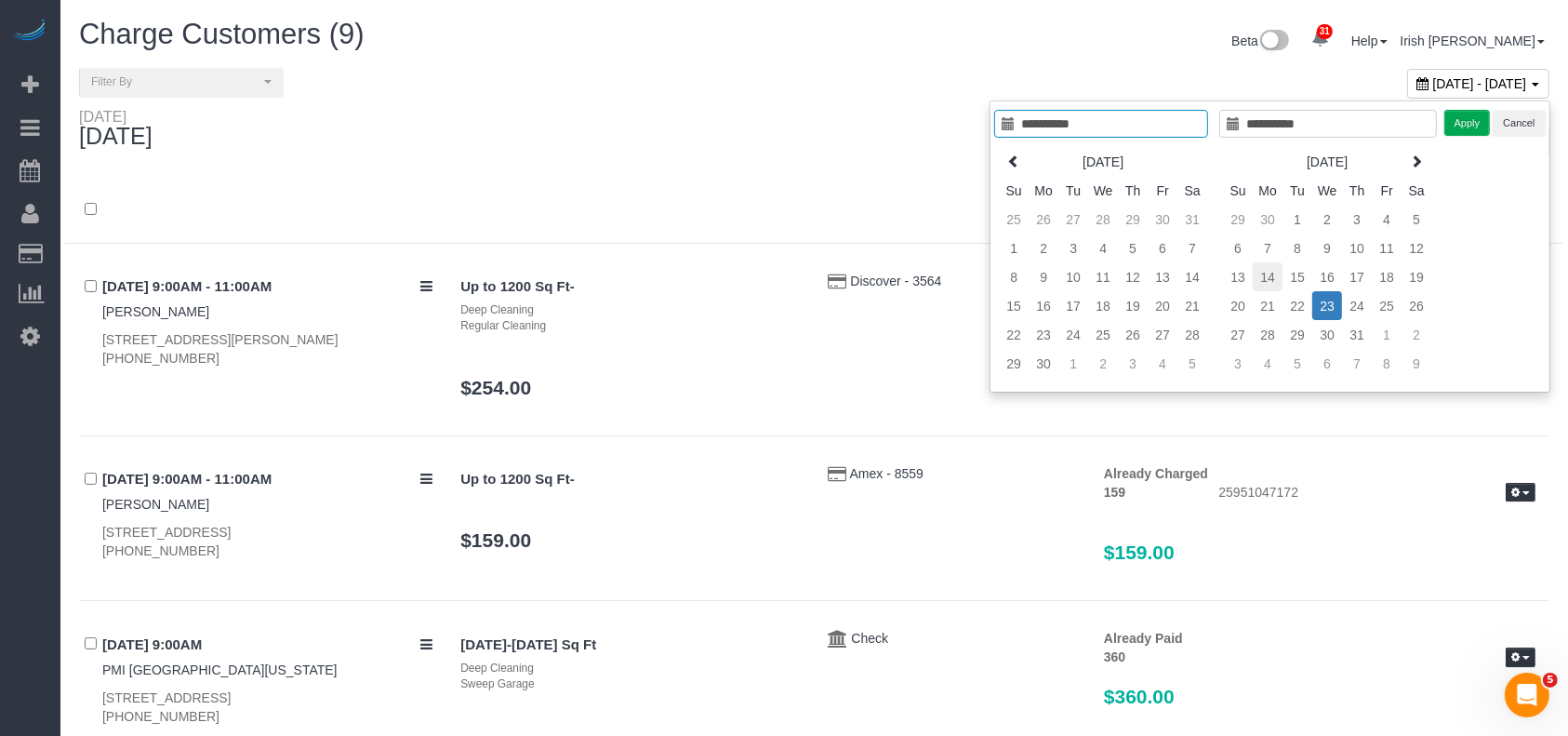
type input "**********"
click at [1262, 270] on td "14" at bounding box center [1268, 276] width 30 height 29
type input "**********"
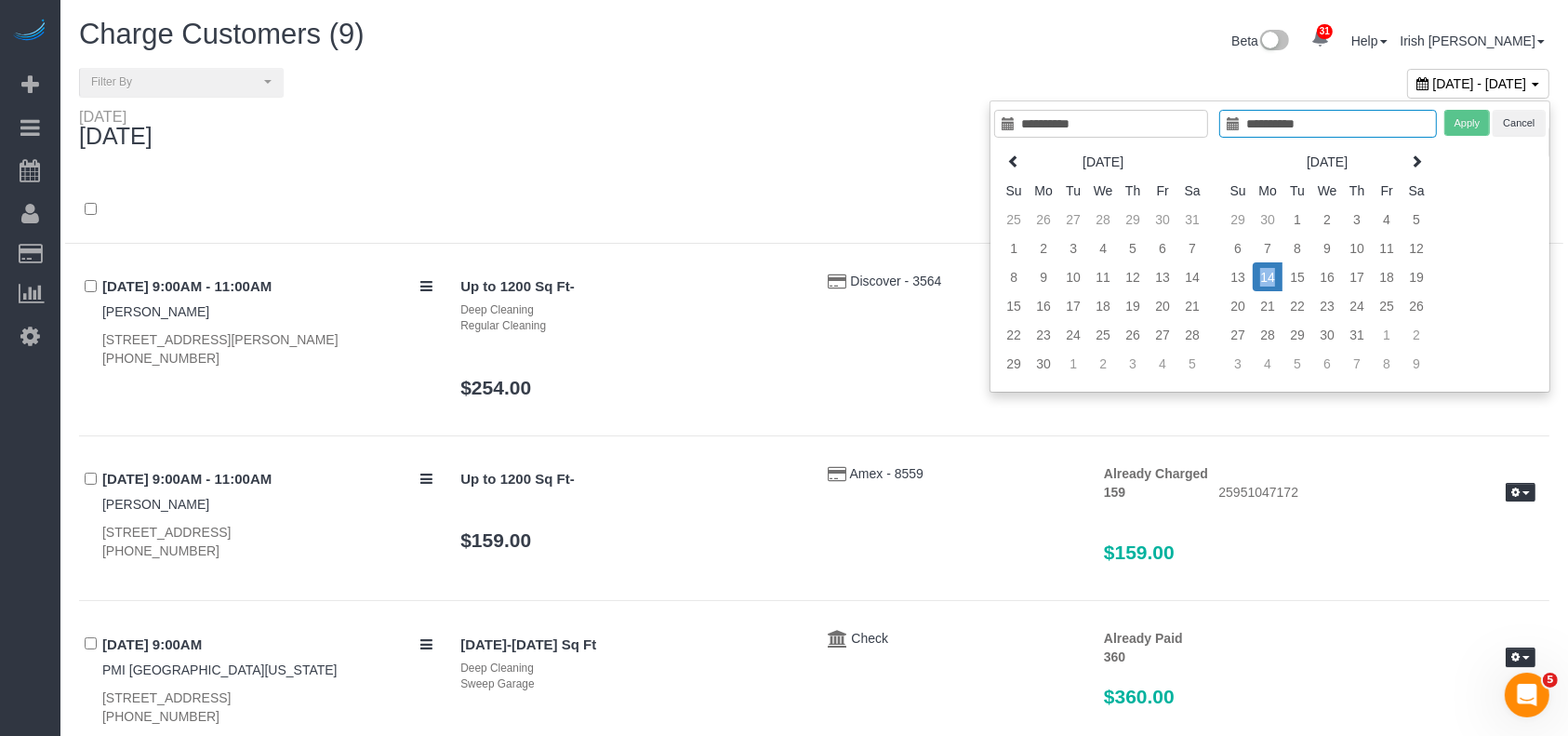
click at [1262, 270] on td "14" at bounding box center [1268, 276] width 30 height 29
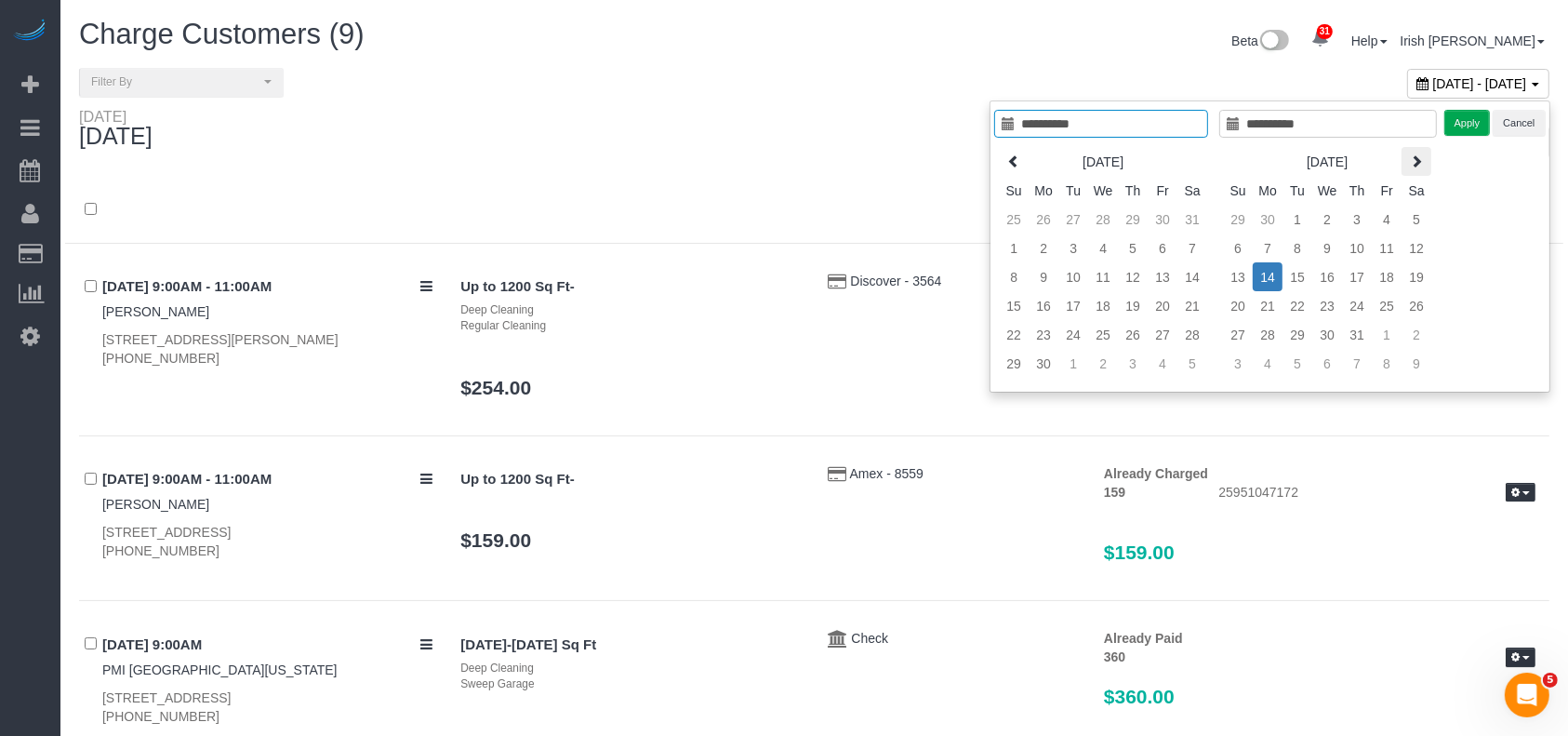
click at [1412, 164] on icon at bounding box center [1416, 160] width 13 height 13
type input "**********"
click at [1358, 270] on td "14" at bounding box center [1357, 276] width 30 height 29
type input "**********"
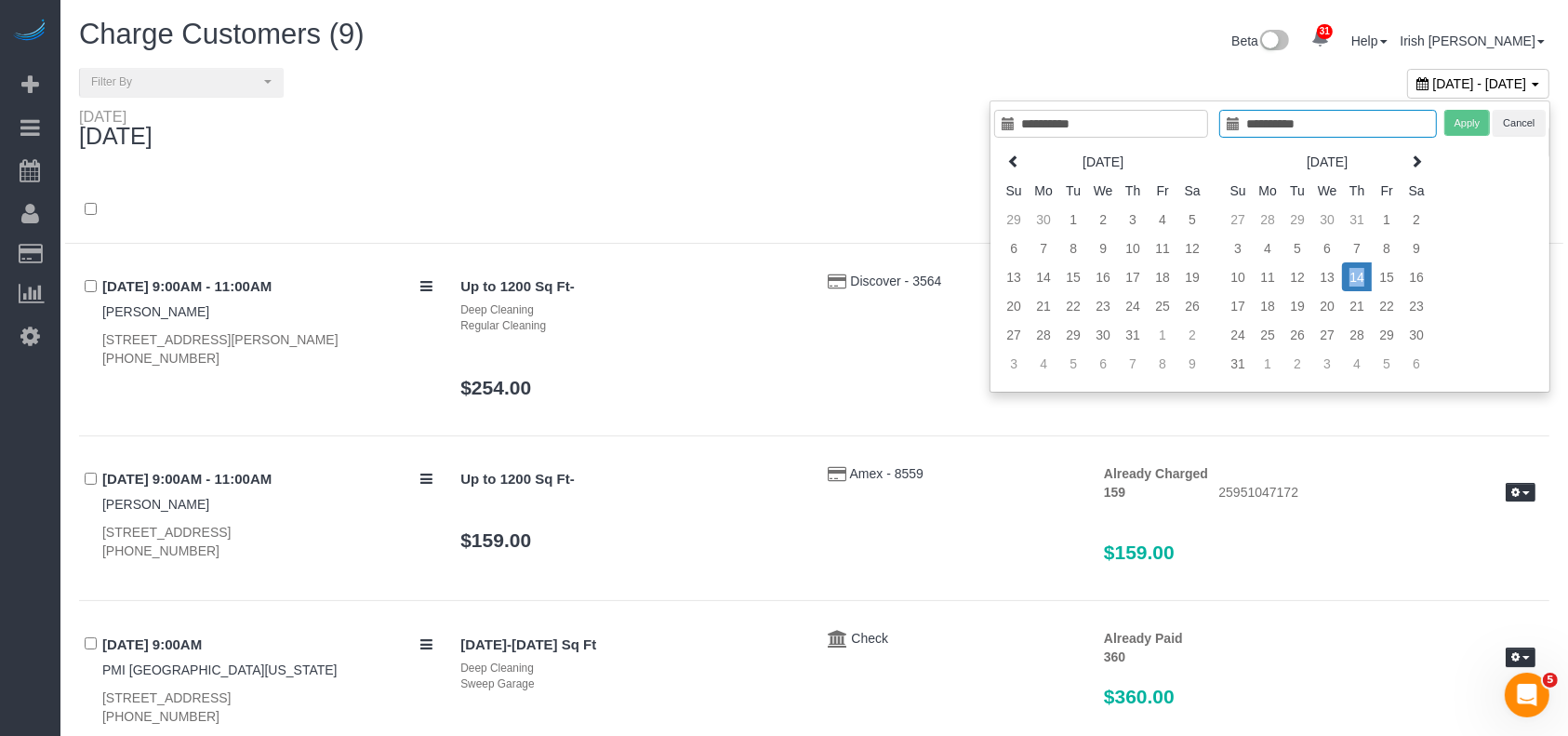
click at [1358, 270] on td "14" at bounding box center [1357, 276] width 30 height 29
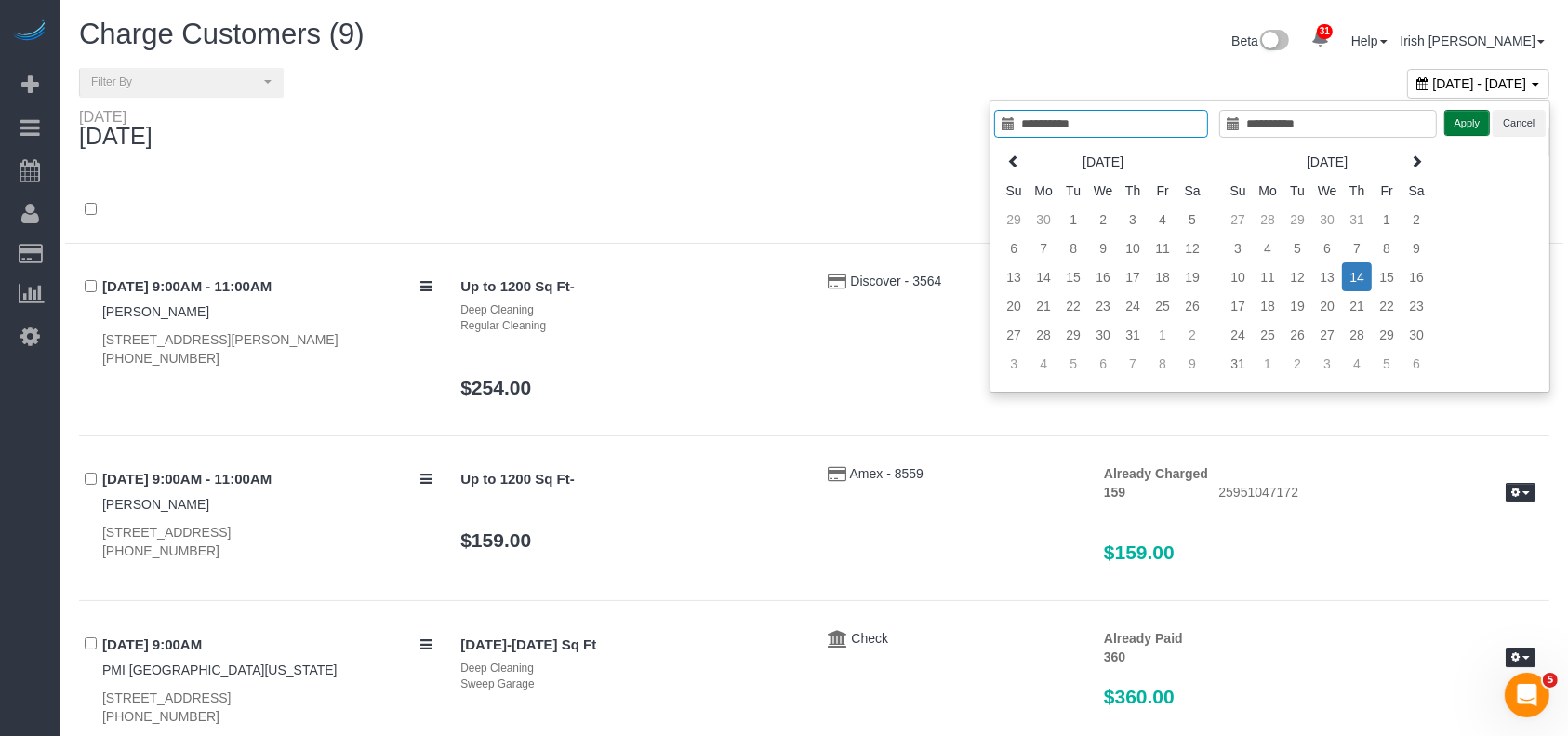
click at [1465, 125] on button "Apply" at bounding box center [1467, 123] width 47 height 27
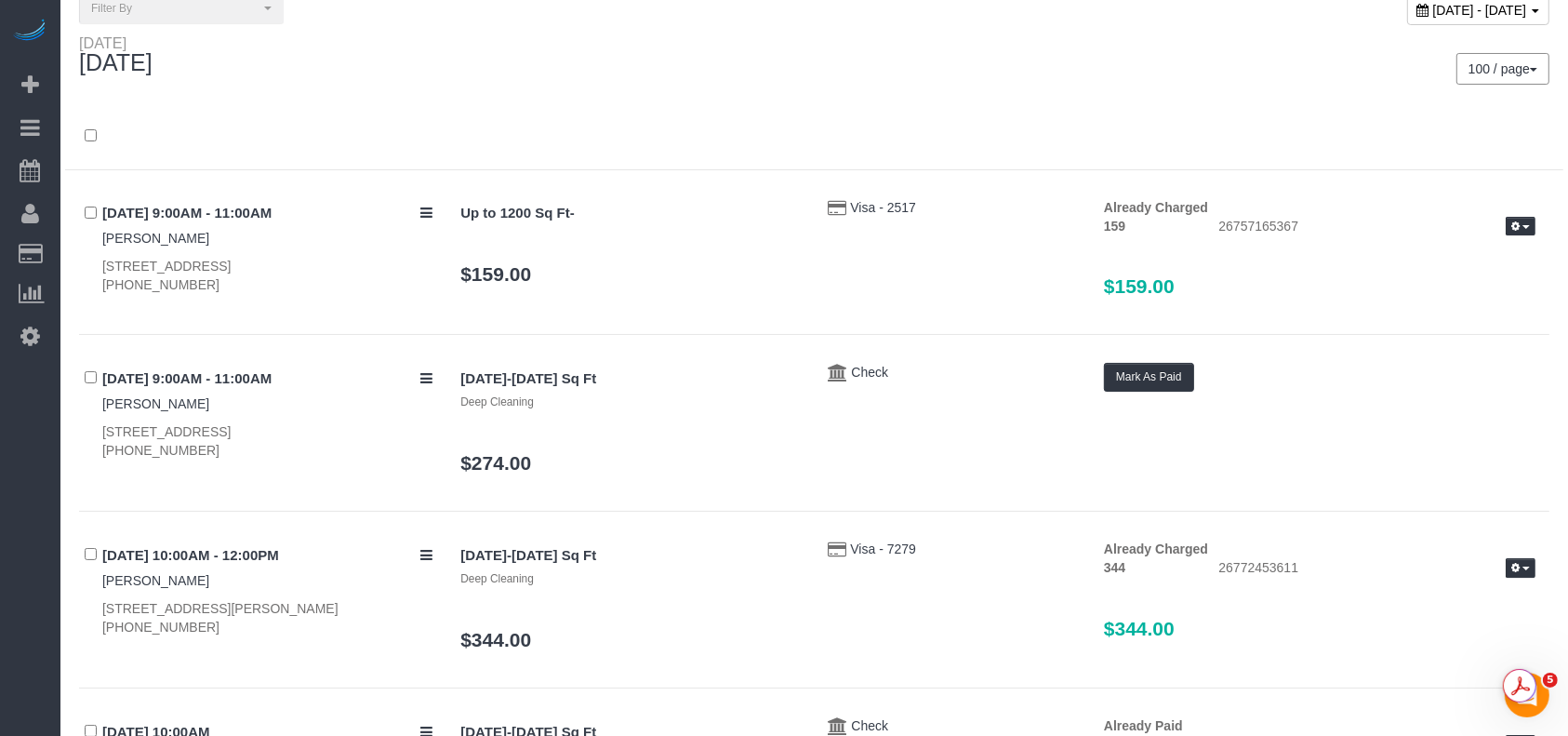
scroll to position [123, 0]
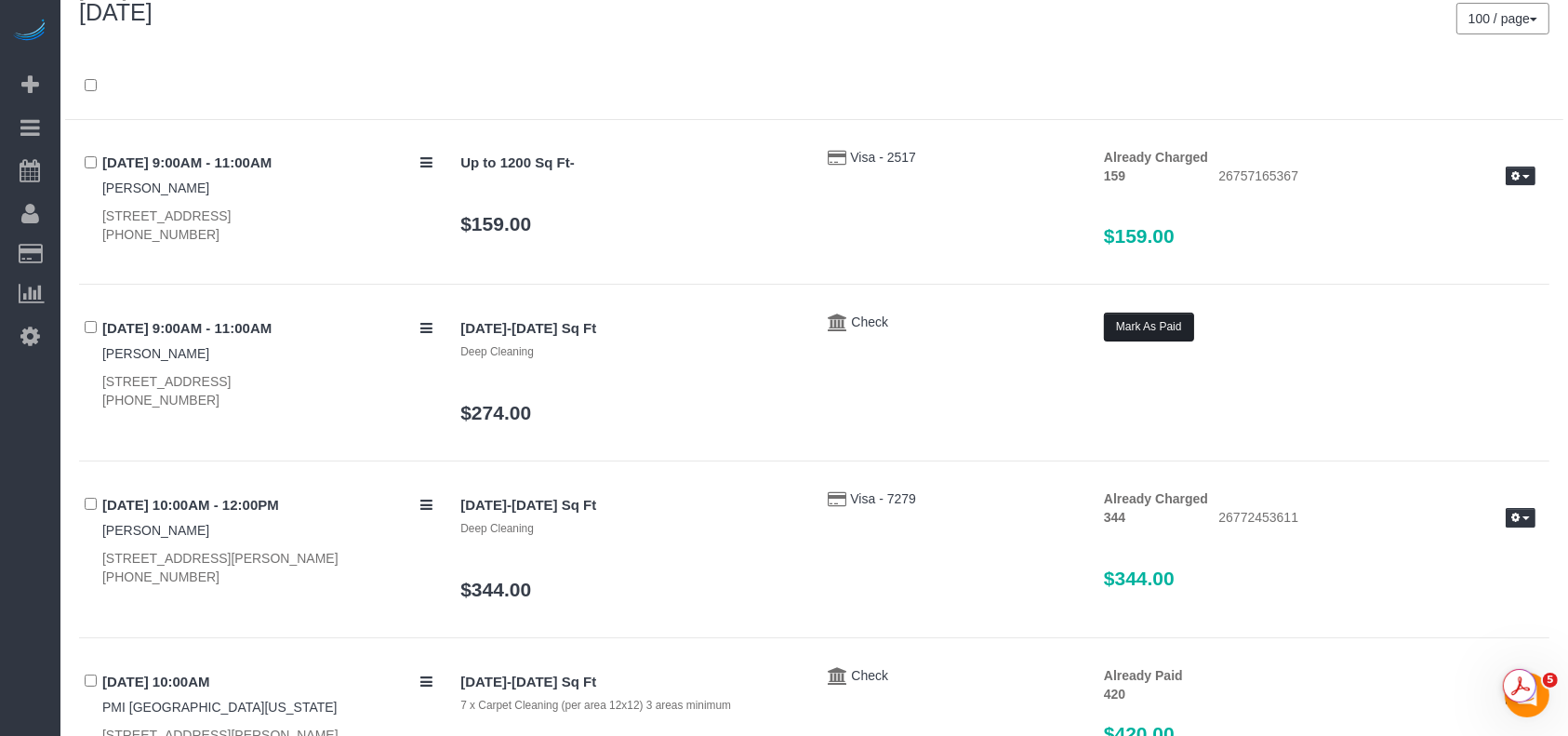
click at [1154, 318] on button "Mark As Paid" at bounding box center [1149, 327] width 91 height 29
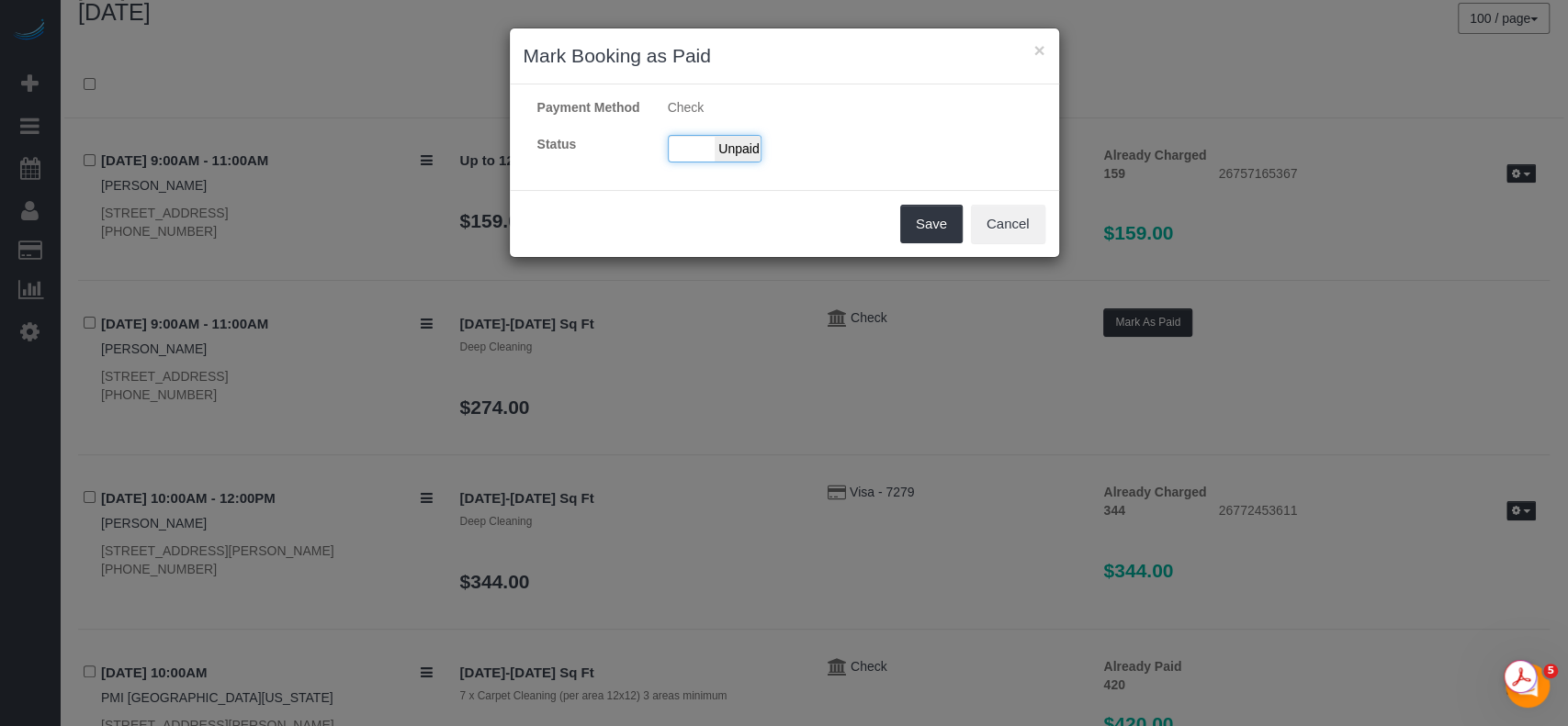
click at [671, 148] on div "Paid Unpaid" at bounding box center [714, 148] width 93 height 28
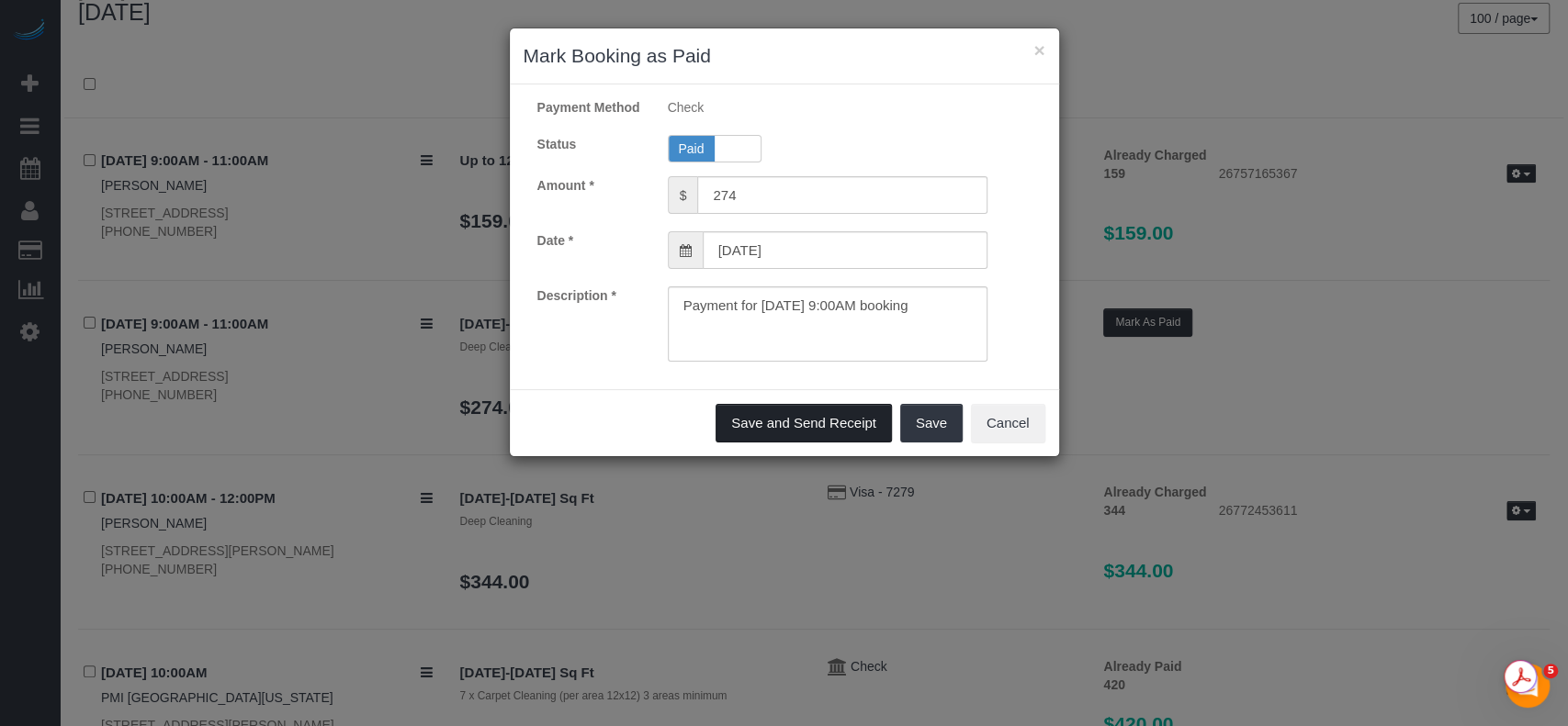
drag, startPoint x: 831, startPoint y: 401, endPoint x: 825, endPoint y: 417, distance: 17.1
click at [828, 405] on div "Save and Send Receipt Save Cancel" at bounding box center [784, 422] width 550 height 67
click at [822, 423] on button "Save and Send Receipt" at bounding box center [803, 422] width 176 height 38
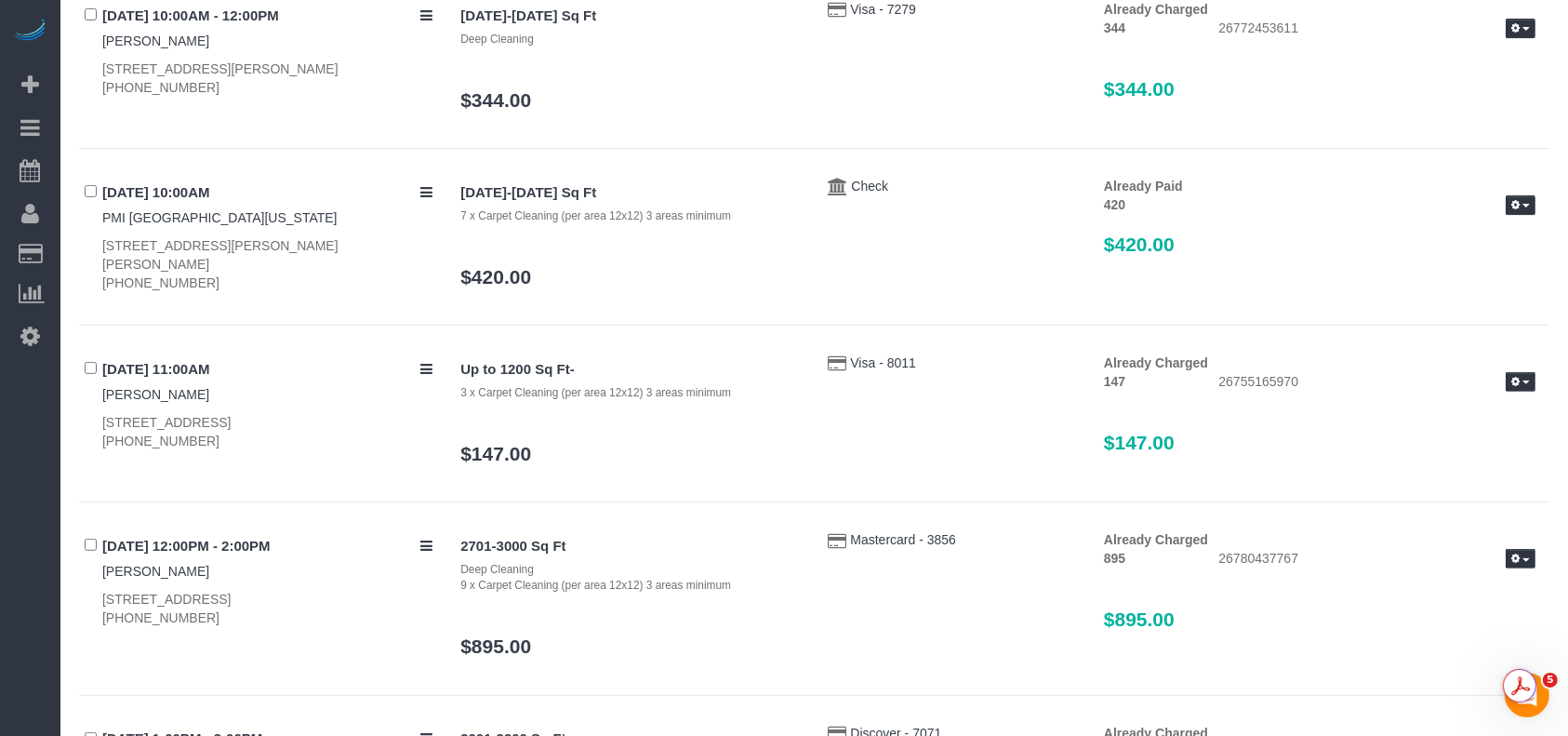
scroll to position [0, 0]
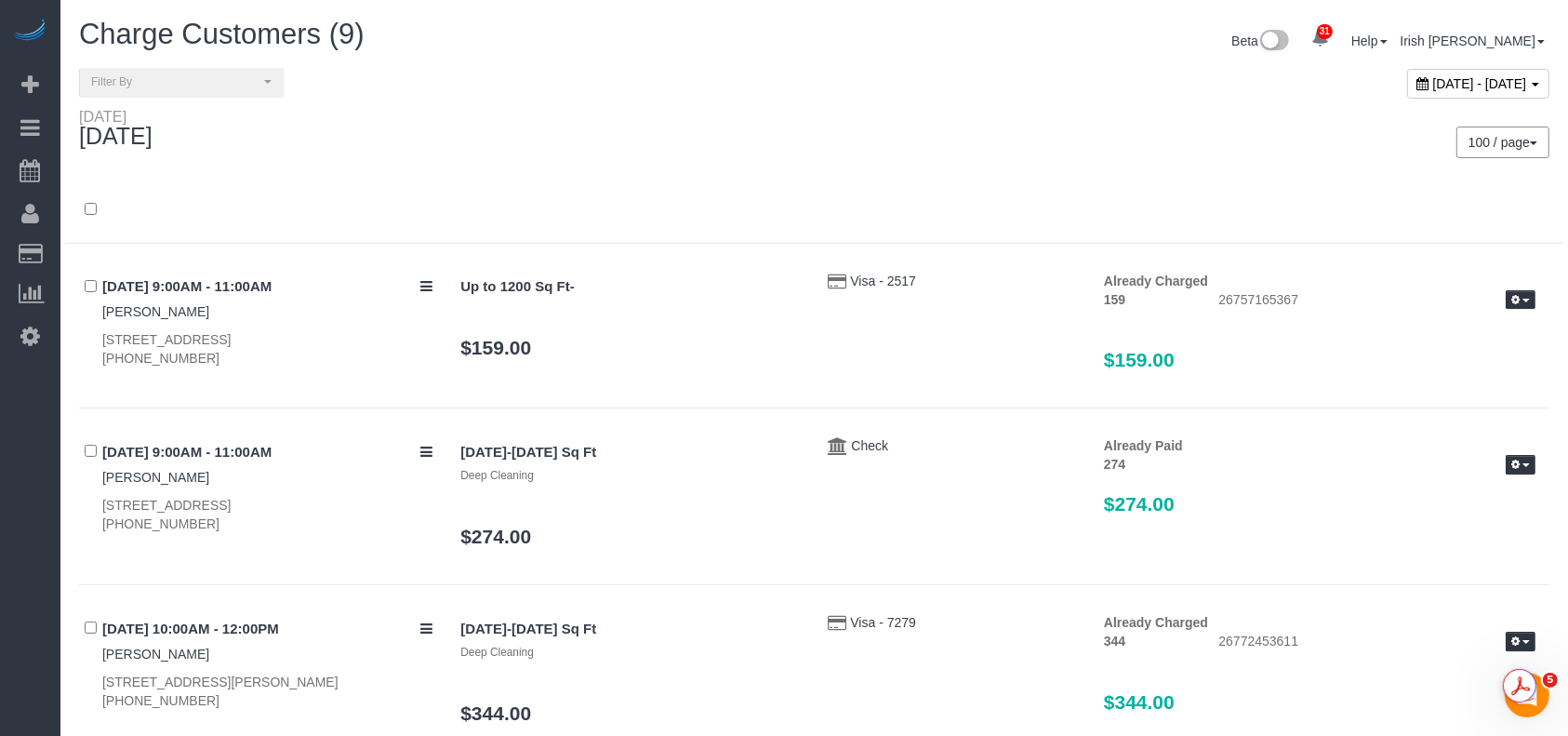
click at [1434, 78] on span "August 14, 2025 - August 14, 2025" at bounding box center [1480, 84] width 94 height 15
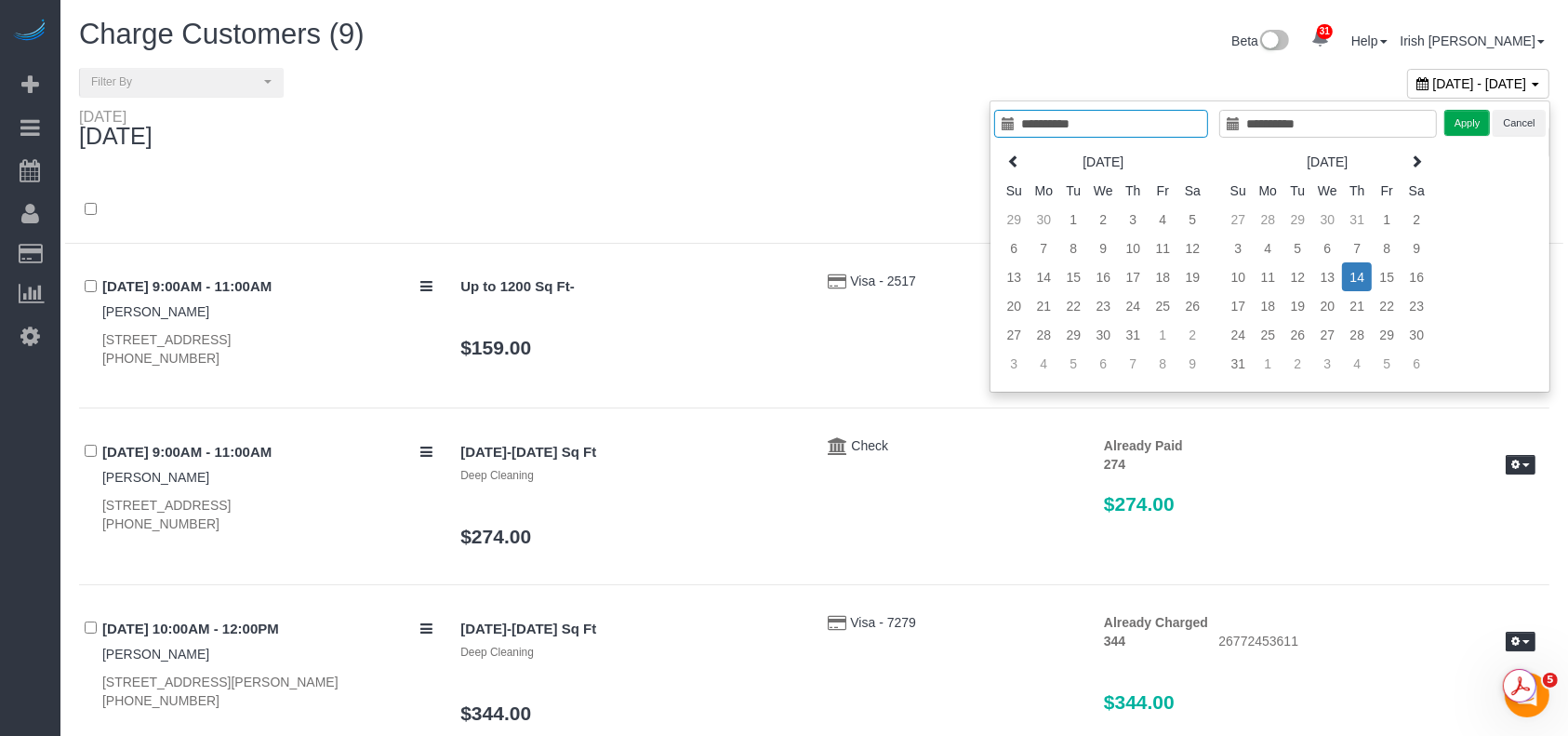
type input "**********"
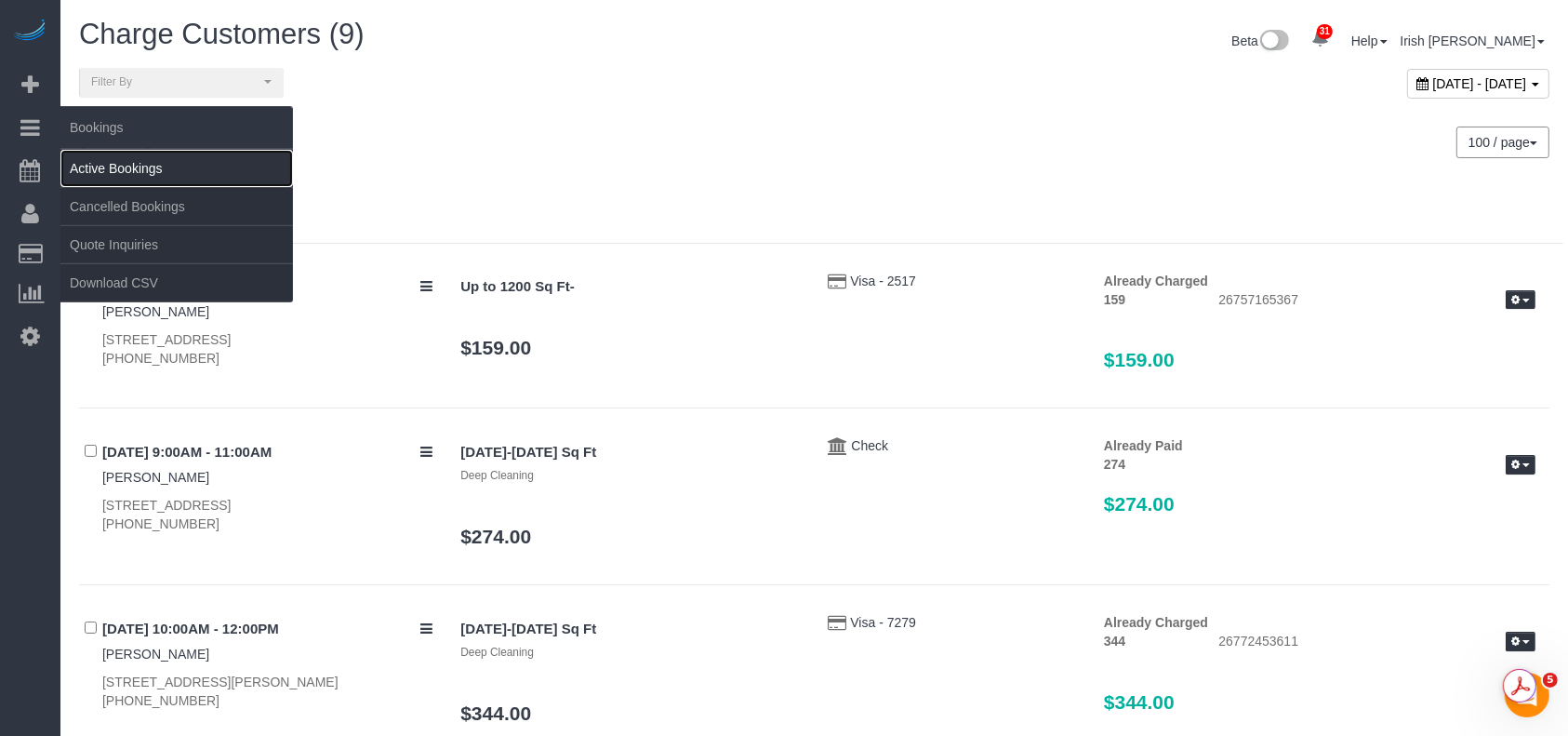
click at [107, 163] on link "Active Bookings" at bounding box center [177, 167] width 233 height 37
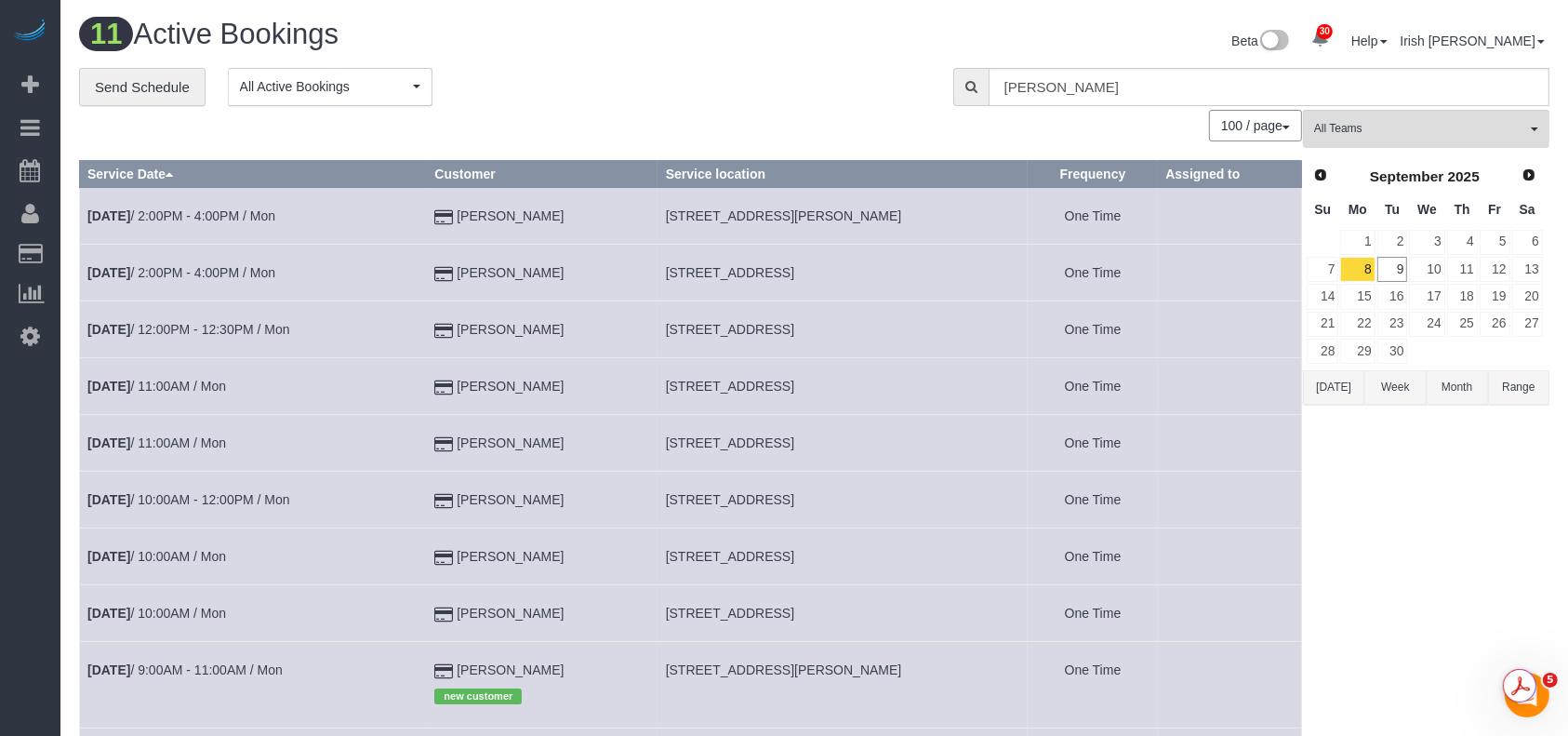
click at [1348, 389] on button "Today" at bounding box center [1334, 387] width 62 height 35
drag, startPoint x: 581, startPoint y: 267, endPoint x: 446, endPoint y: 272, distance: 135.1
click at [440, 269] on td "Amanda Everitt" at bounding box center [543, 273] width 231 height 57
copy td "Amanda Everitt"
click at [242, 274] on link "Sep 8th / 2:00PM - 4:00PM / Mon" at bounding box center [181, 272] width 188 height 15
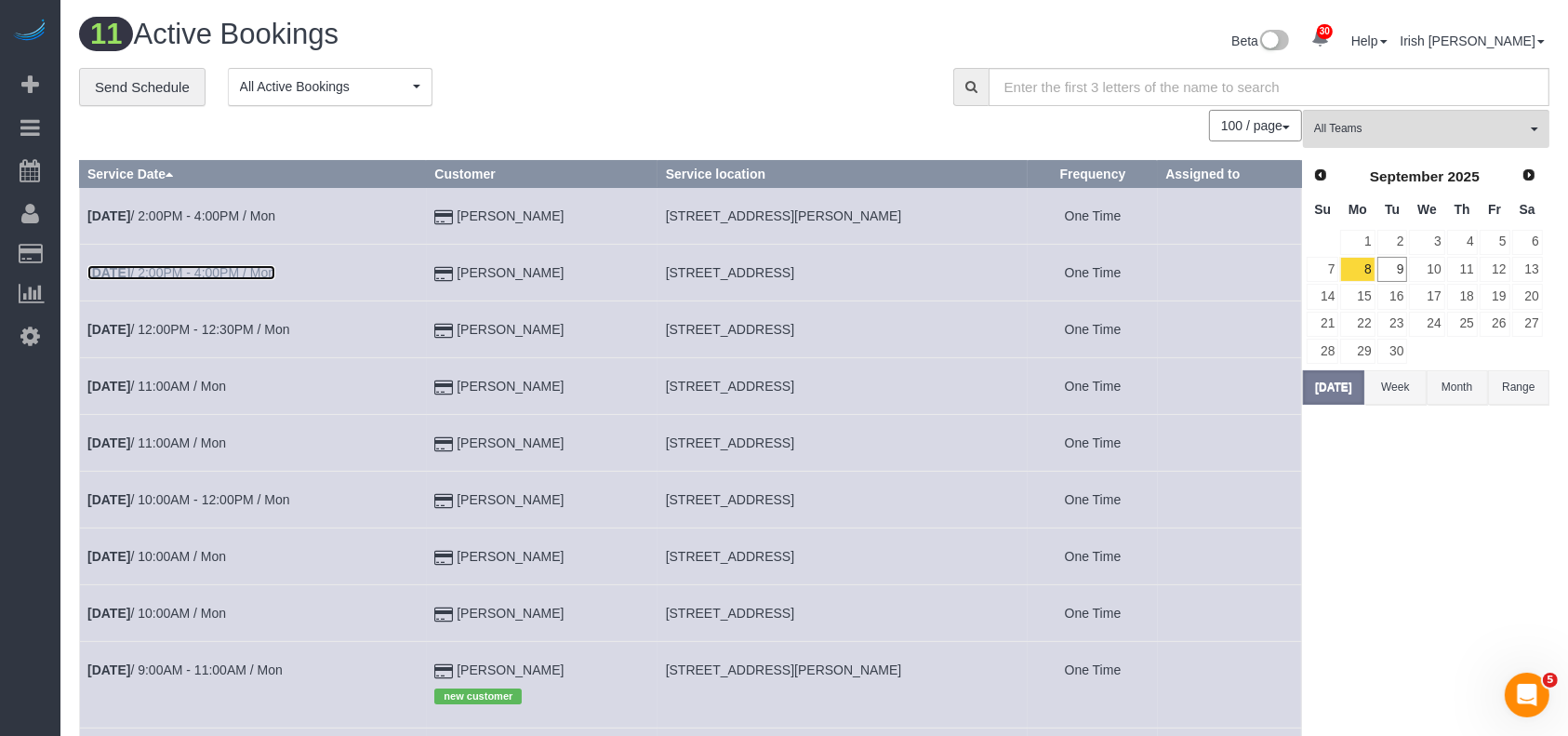
click at [242, 274] on link "Sep 8th / 2:00PM - 4:00PM / Mon" at bounding box center [181, 272] width 188 height 15
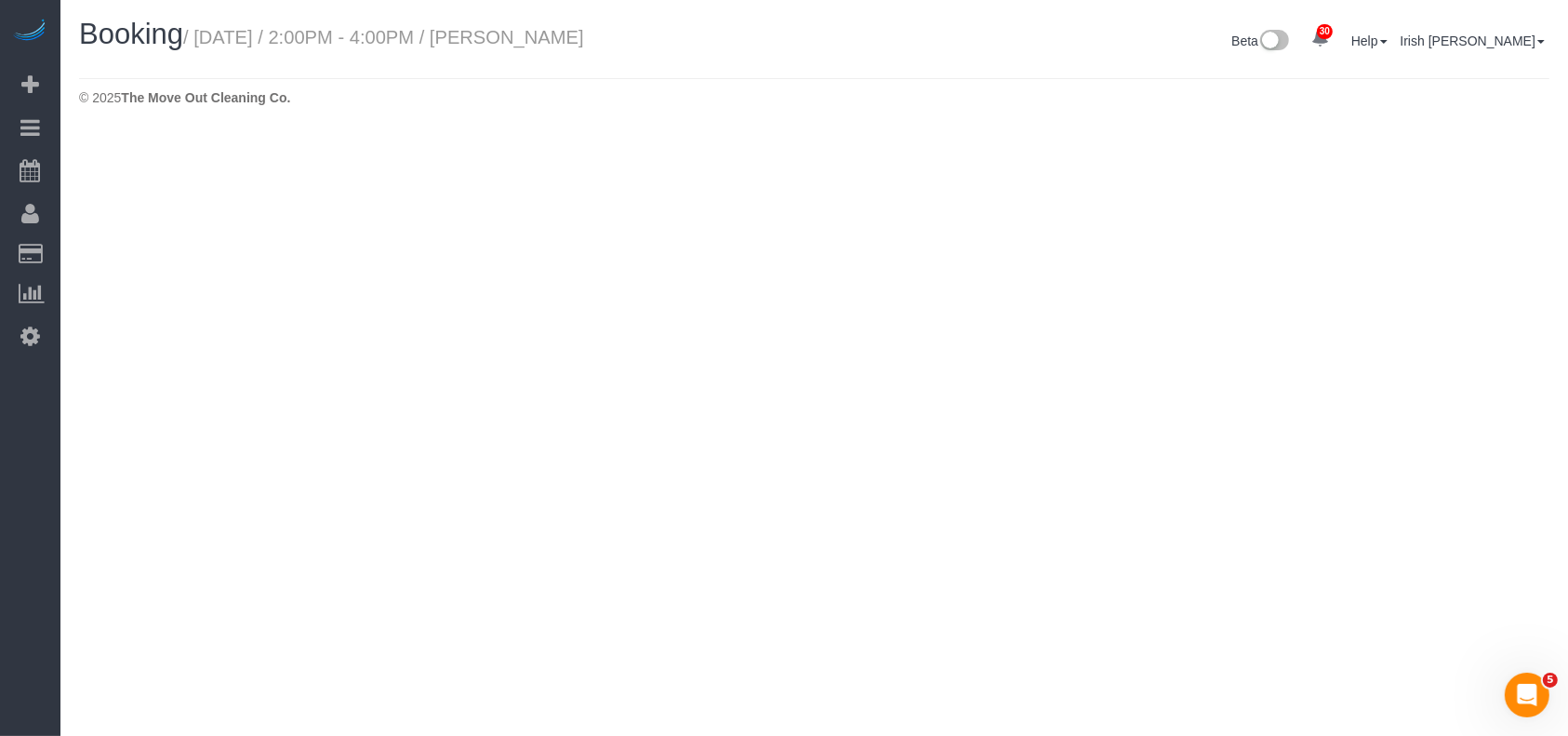
select select "[GEOGRAPHIC_DATA]"
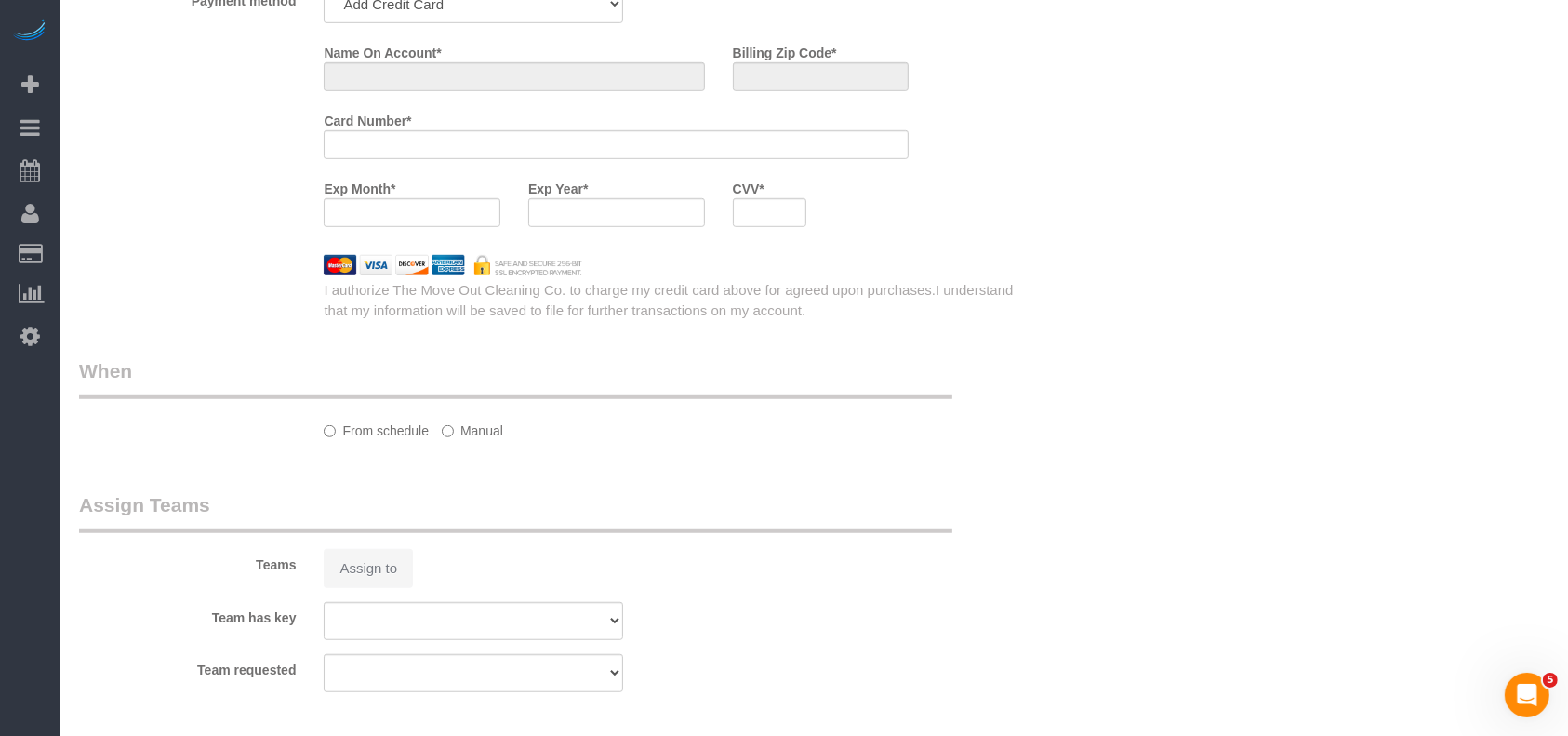
select select "object:8385"
select select "string:fspay-49884d95-24c2-4a4a-b421-dc26d8d5b35b"
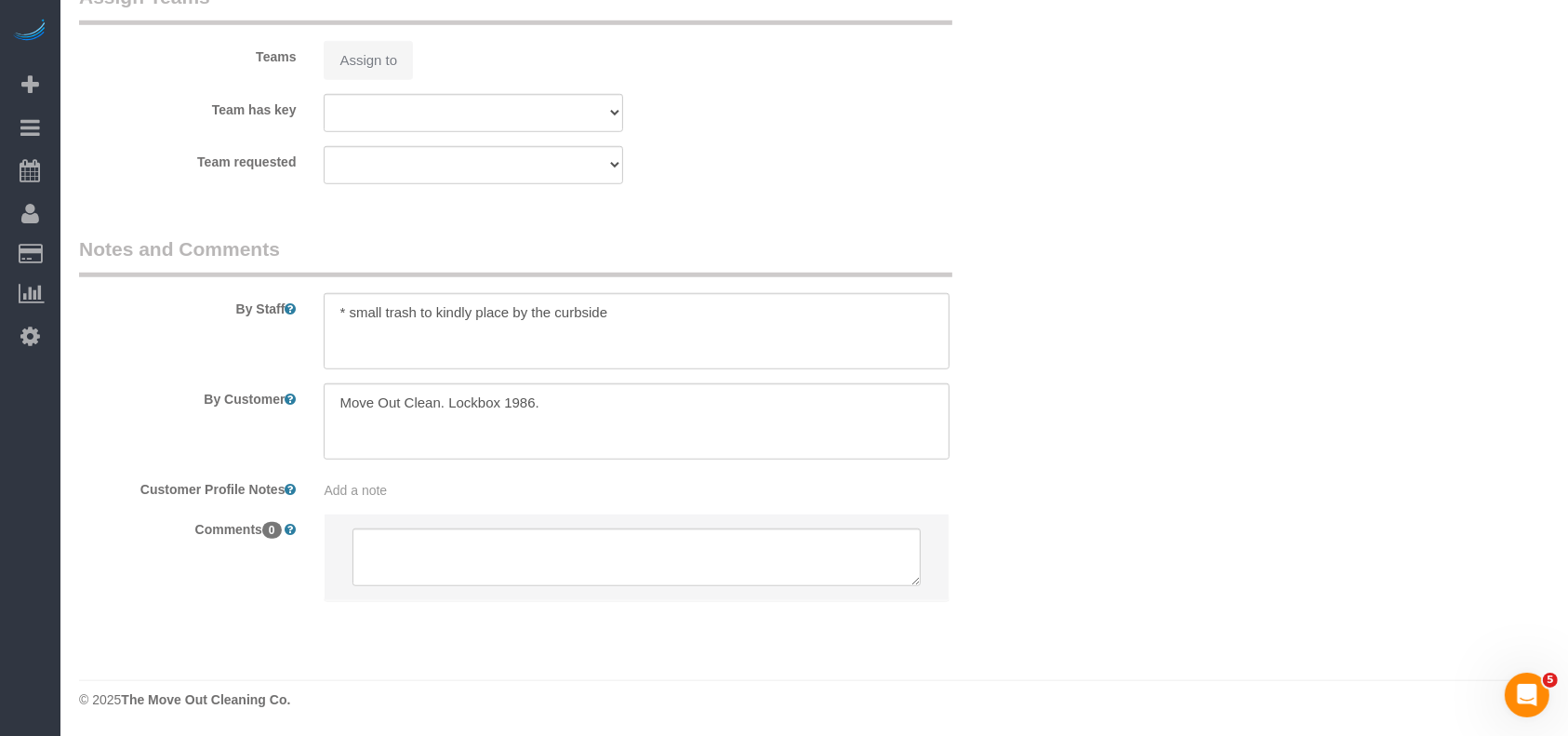
select select "spot147"
select select "object:8402"
select select "3"
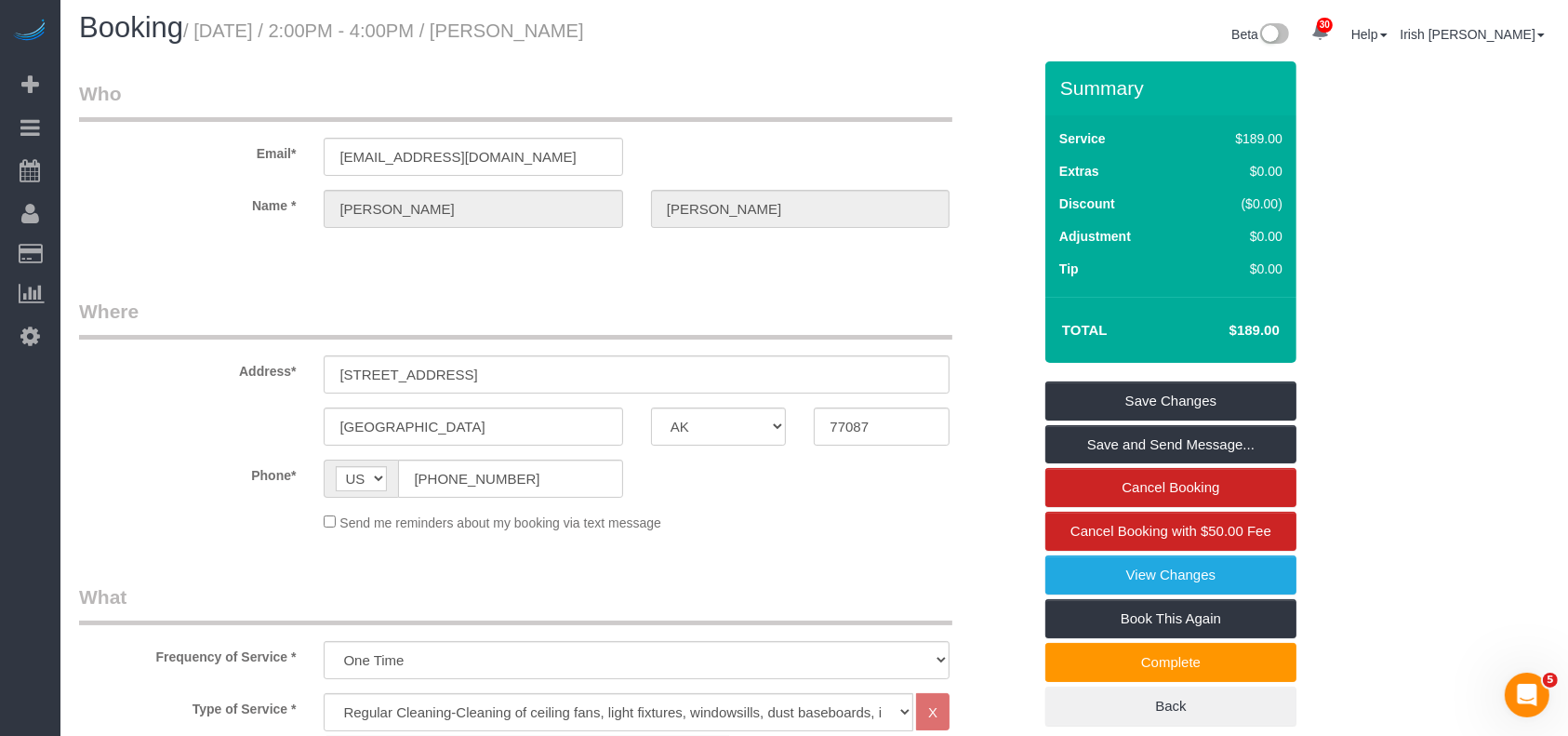
scroll to position [0, 0]
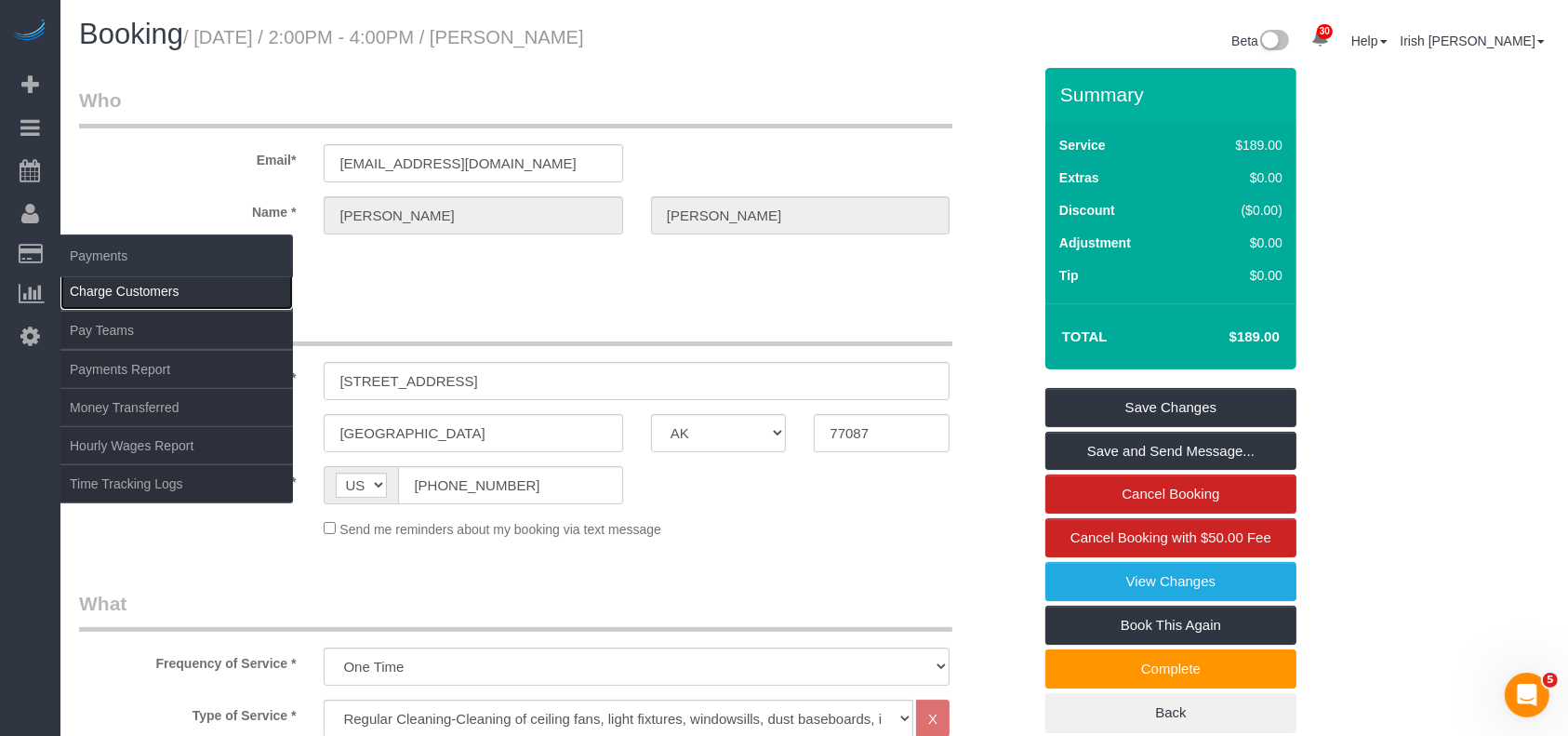
click at [106, 281] on link "Charge Customers" at bounding box center [177, 291] width 233 height 37
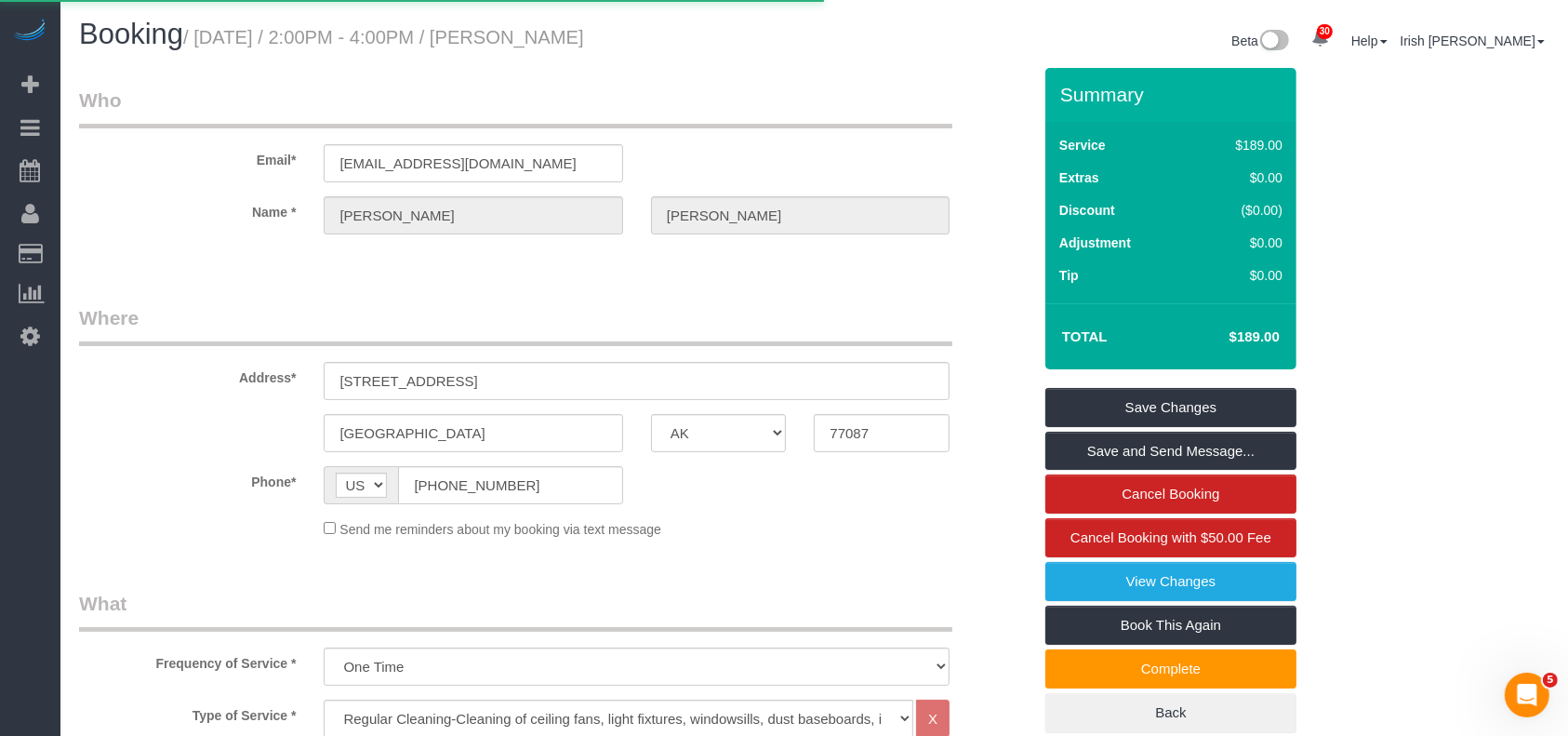
select select
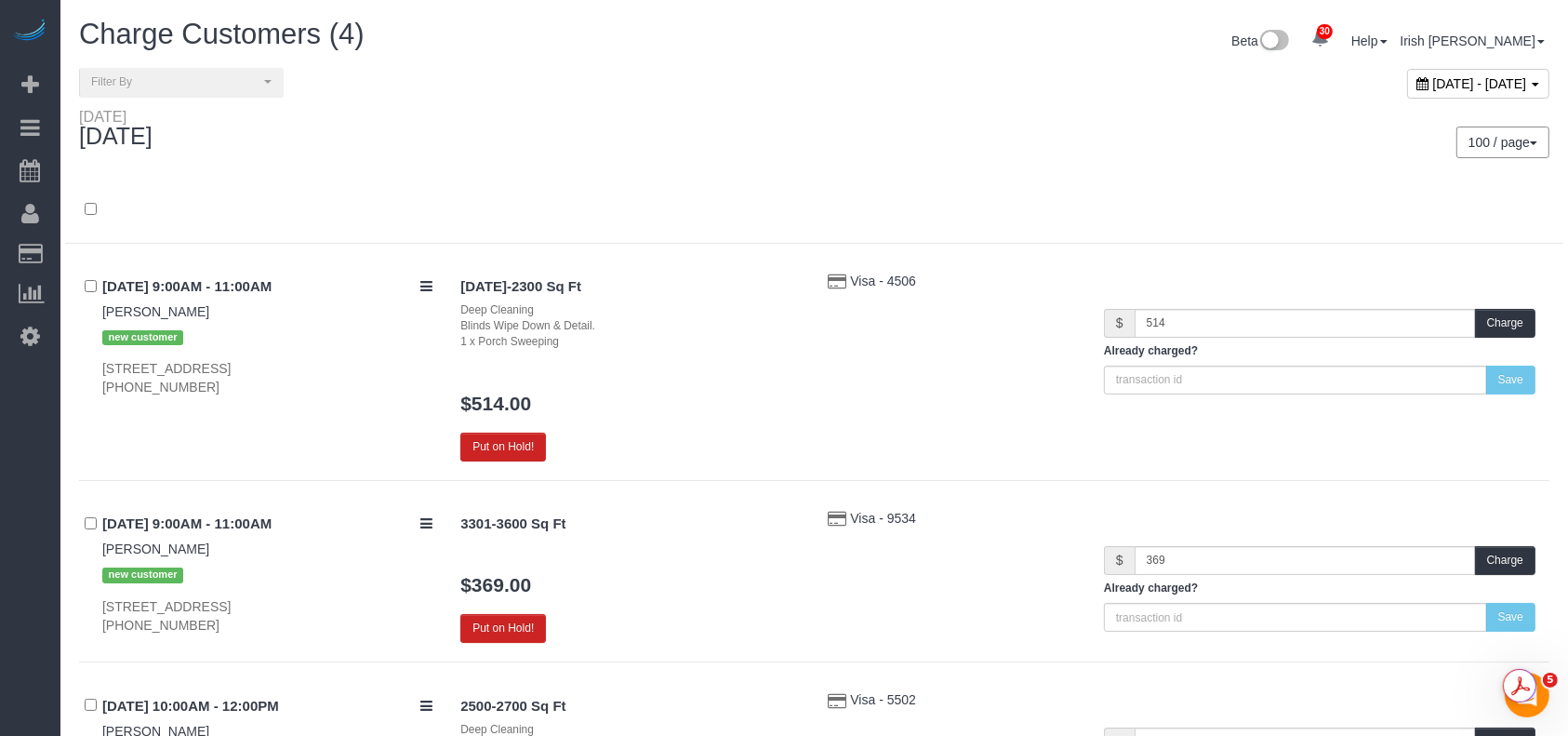
drag, startPoint x: 1287, startPoint y: 71, endPoint x: 1260, endPoint y: 143, distance: 76.9
click at [1408, 75] on div "September 09, 2025 - September 09, 2025" at bounding box center [1478, 84] width 142 height 30
type input "**********"
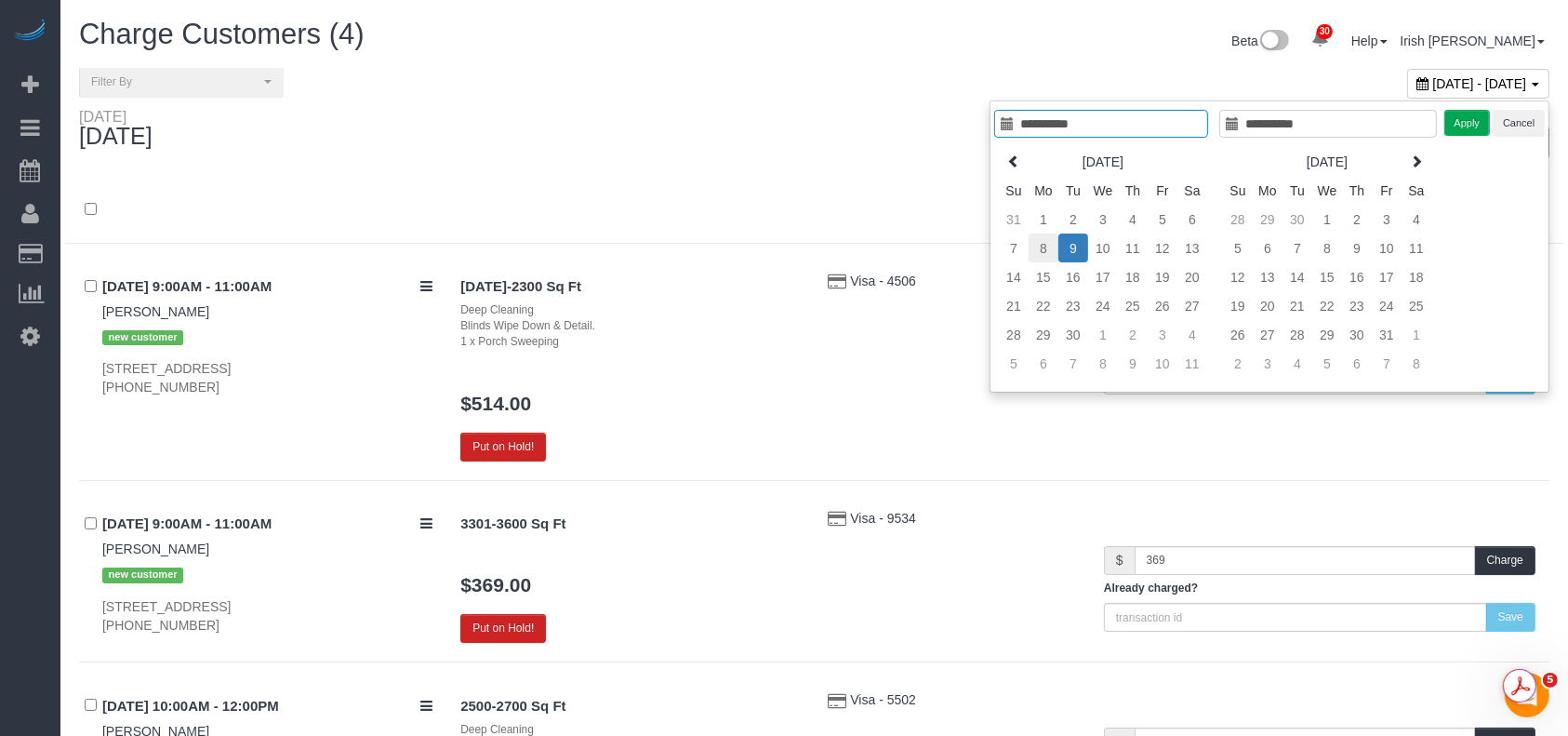
type input "**********"
click at [1049, 248] on td "8" at bounding box center [1043, 248] width 30 height 29
type input "**********"
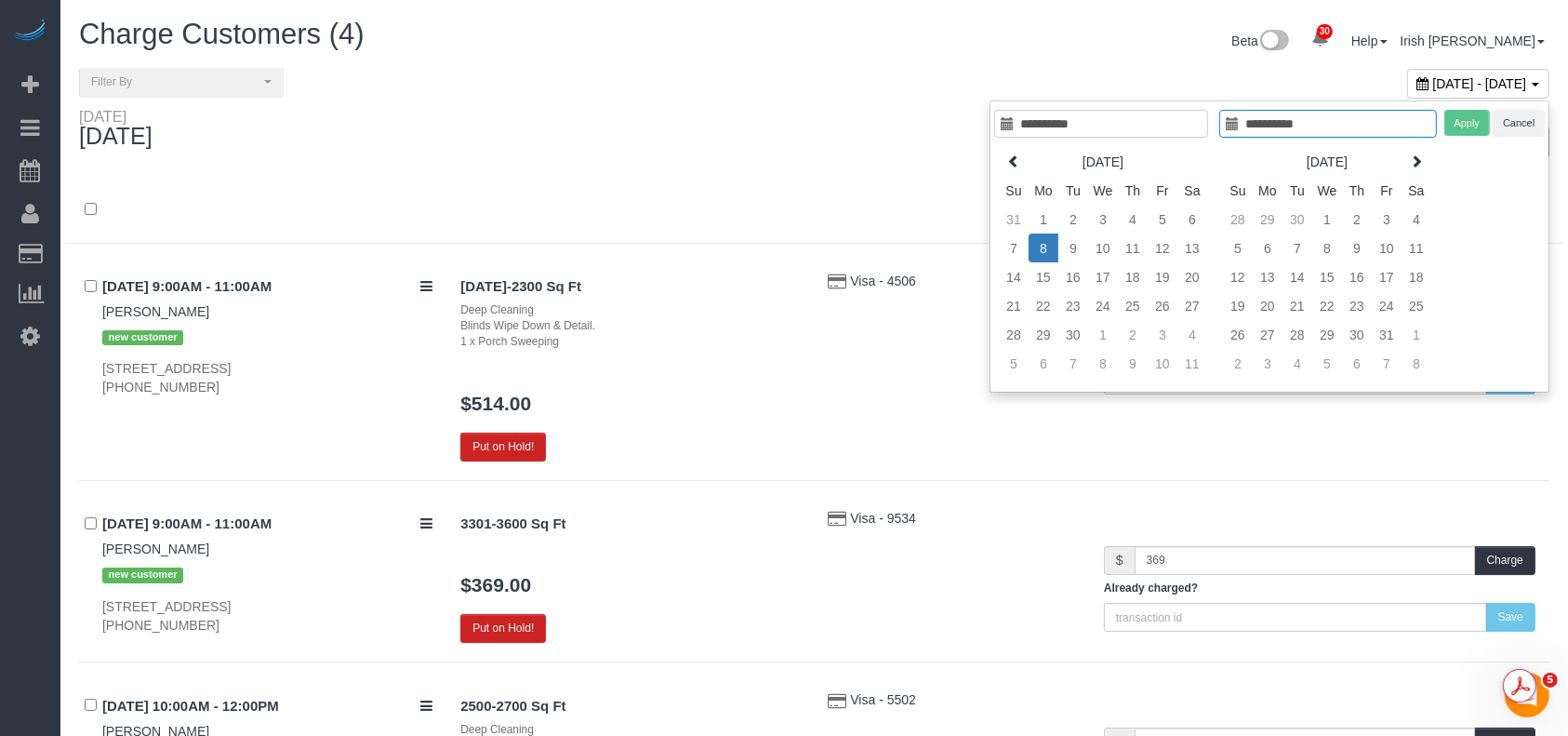
click at [1048, 248] on td "8" at bounding box center [1043, 248] width 30 height 29
type input "**********"
drag, startPoint x: 1455, startPoint y: 121, endPoint x: 1465, endPoint y: 123, distance: 10.2
click at [1456, 121] on button "Apply" at bounding box center [1467, 123] width 47 height 27
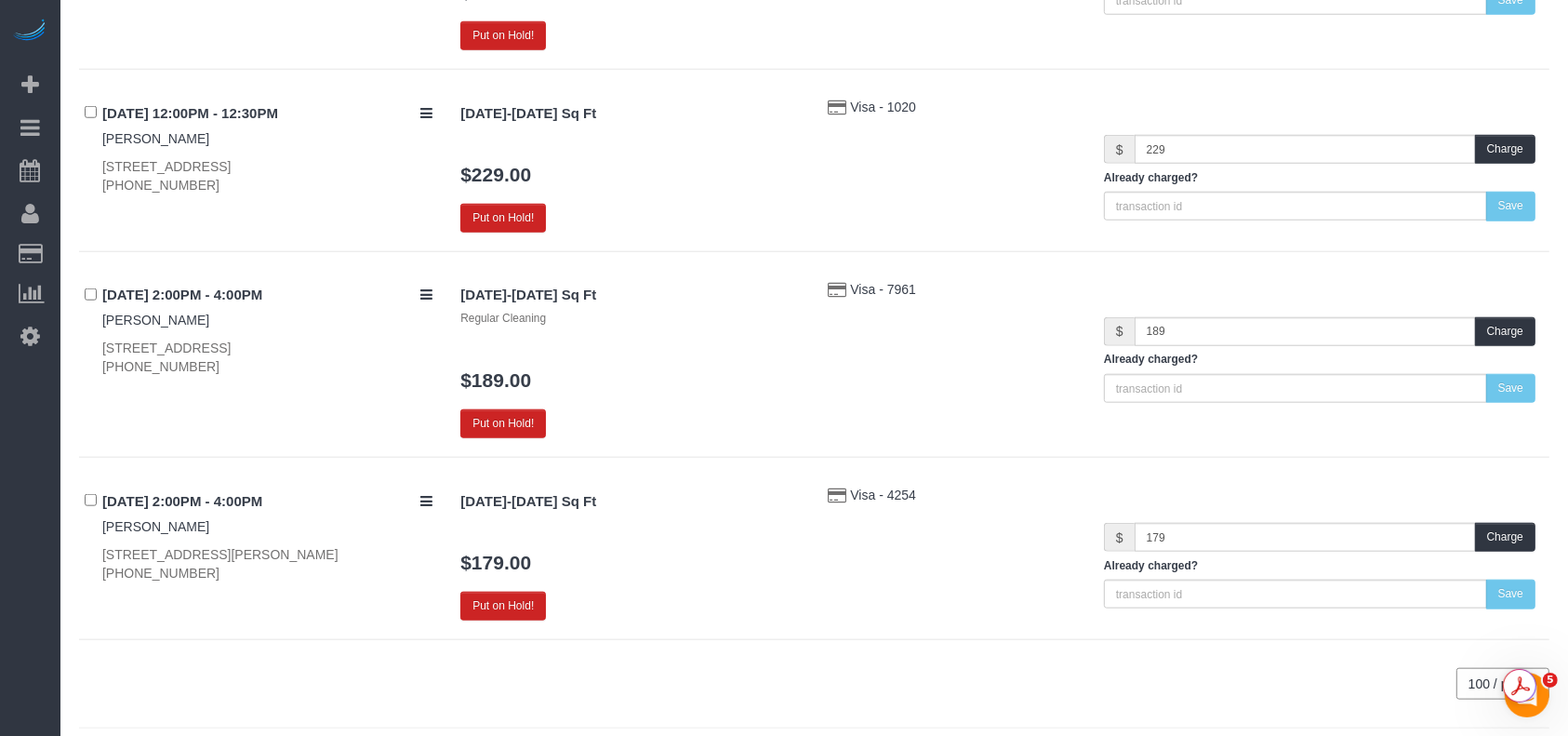
scroll to position [1736, 0]
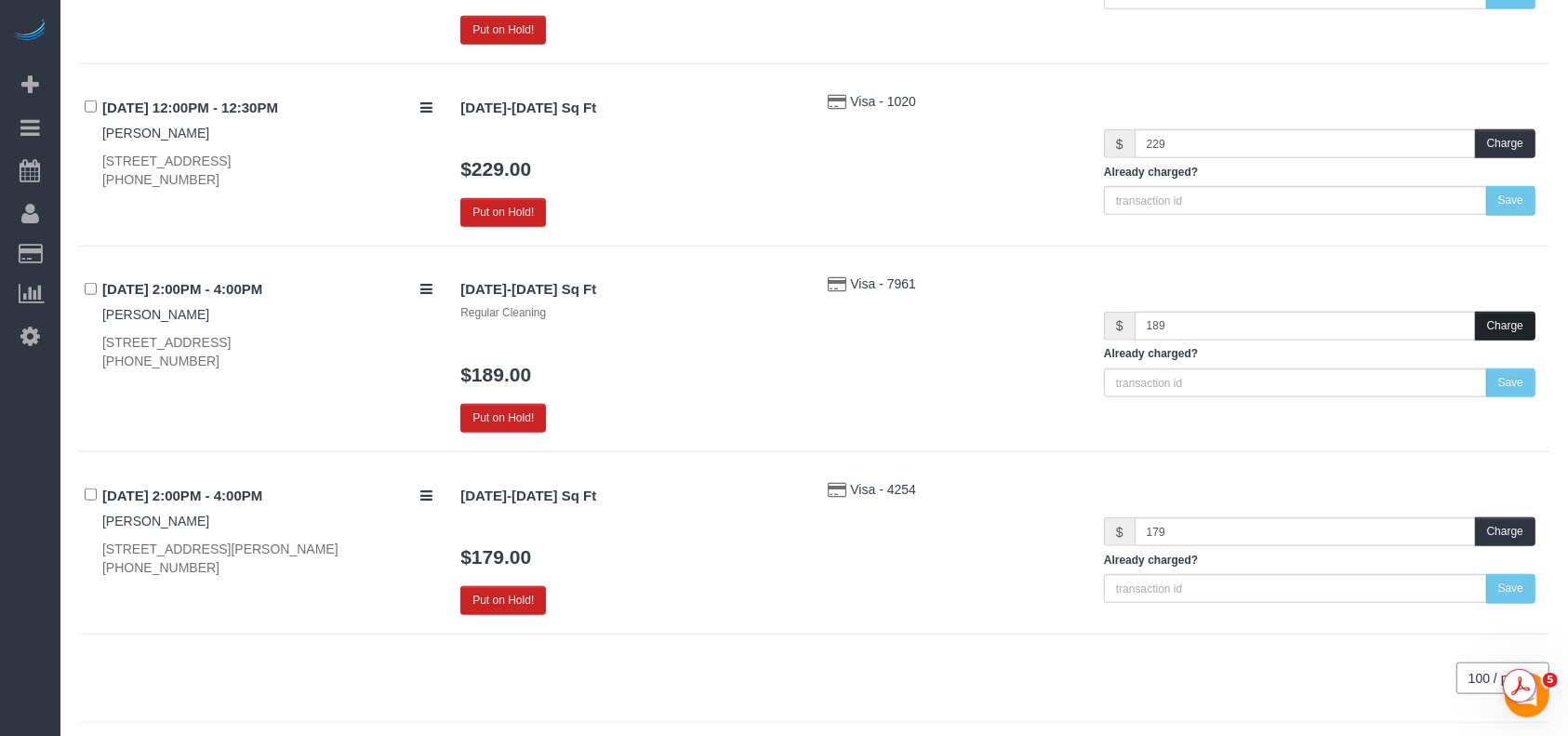
click at [1500, 325] on button "Charge" at bounding box center [1505, 326] width 61 height 29
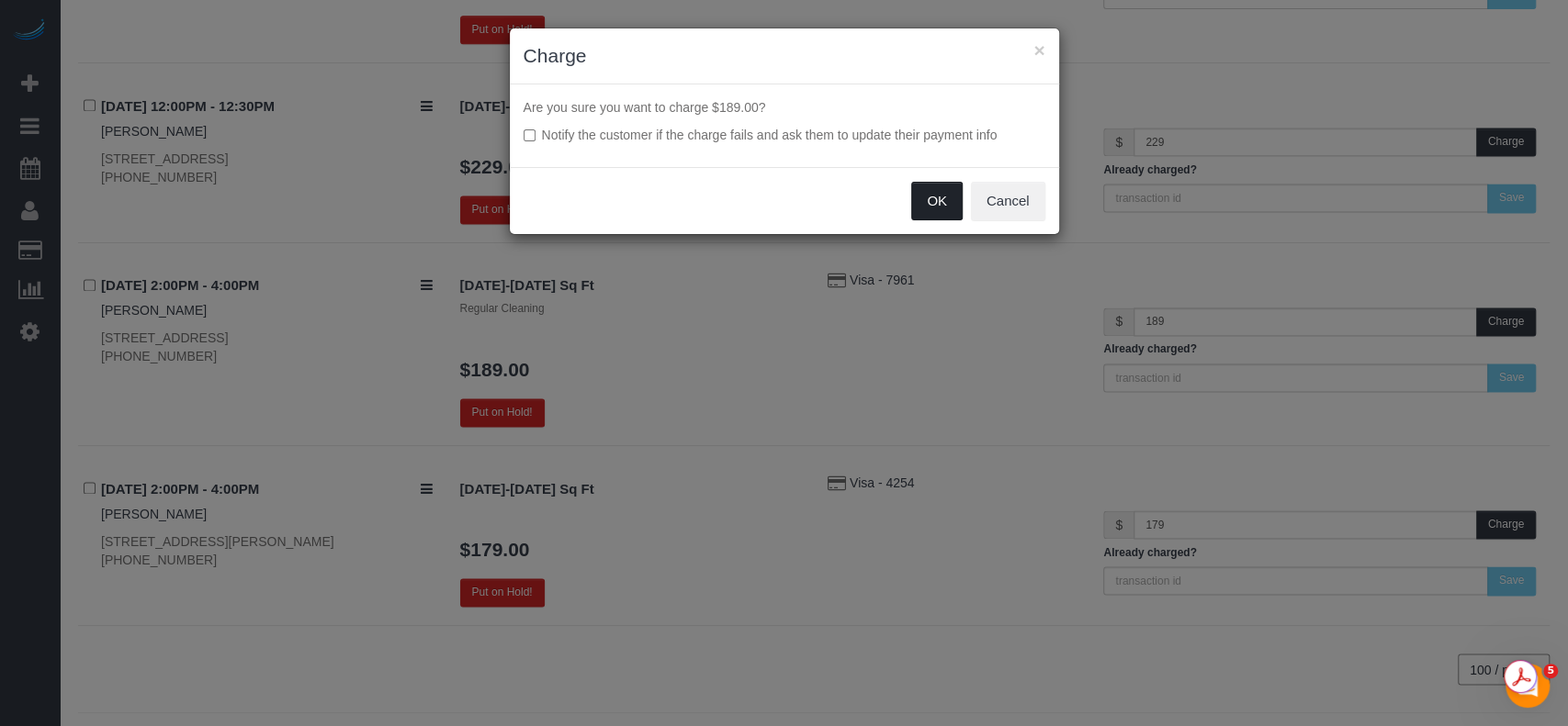
click at [942, 200] on button "OK" at bounding box center [937, 200] width 51 height 38
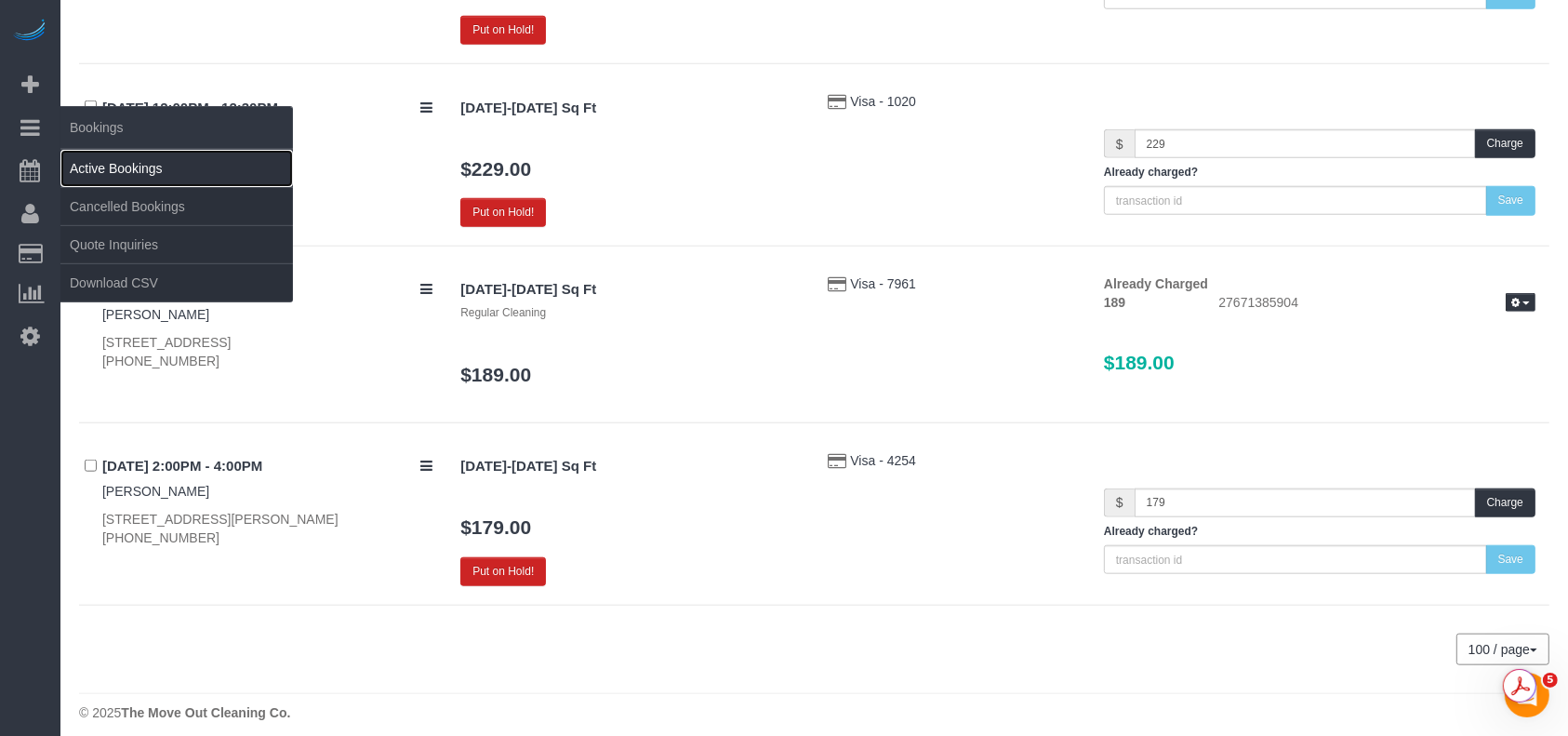
click at [109, 167] on link "Active Bookings" at bounding box center [177, 167] width 233 height 37
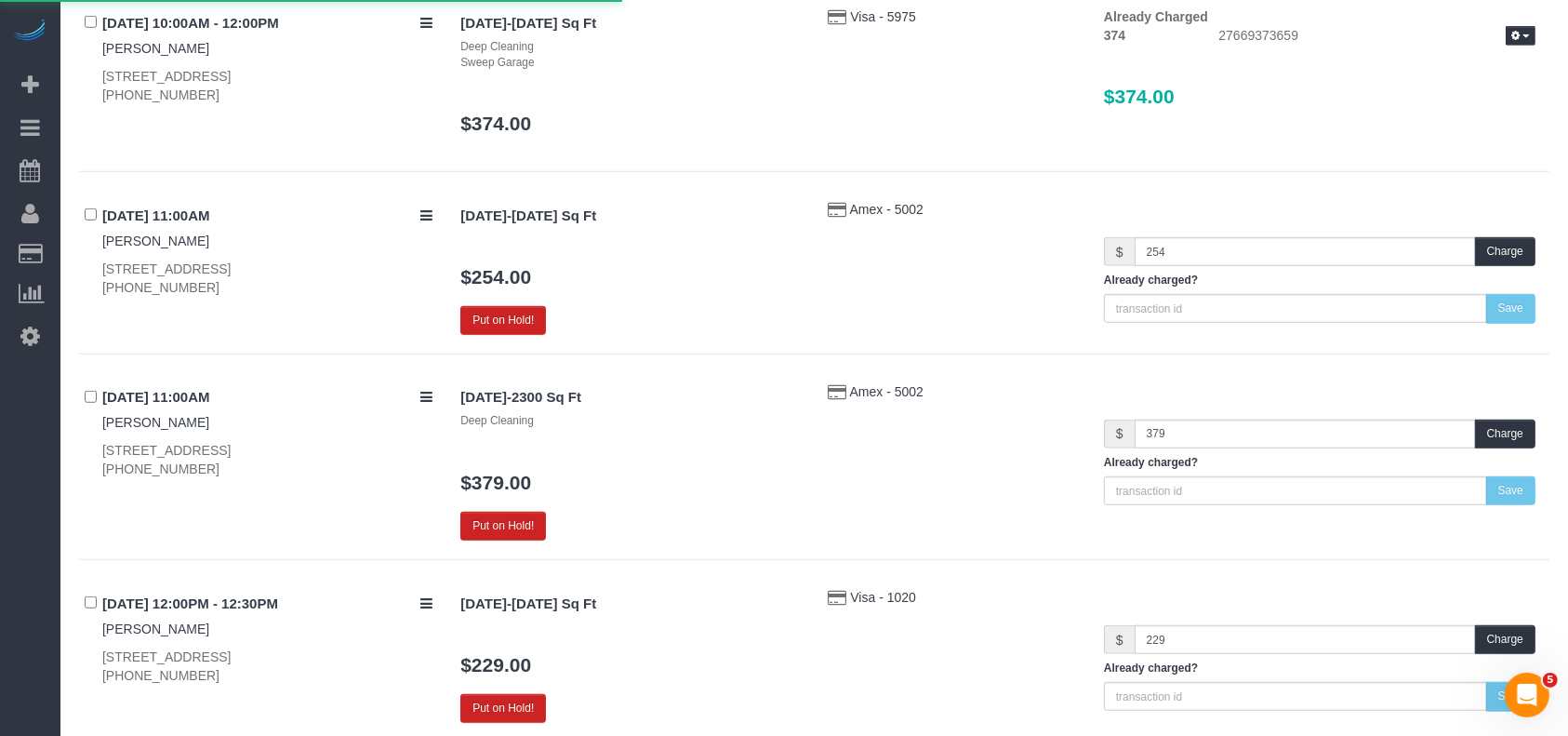
scroll to position [899, 0]
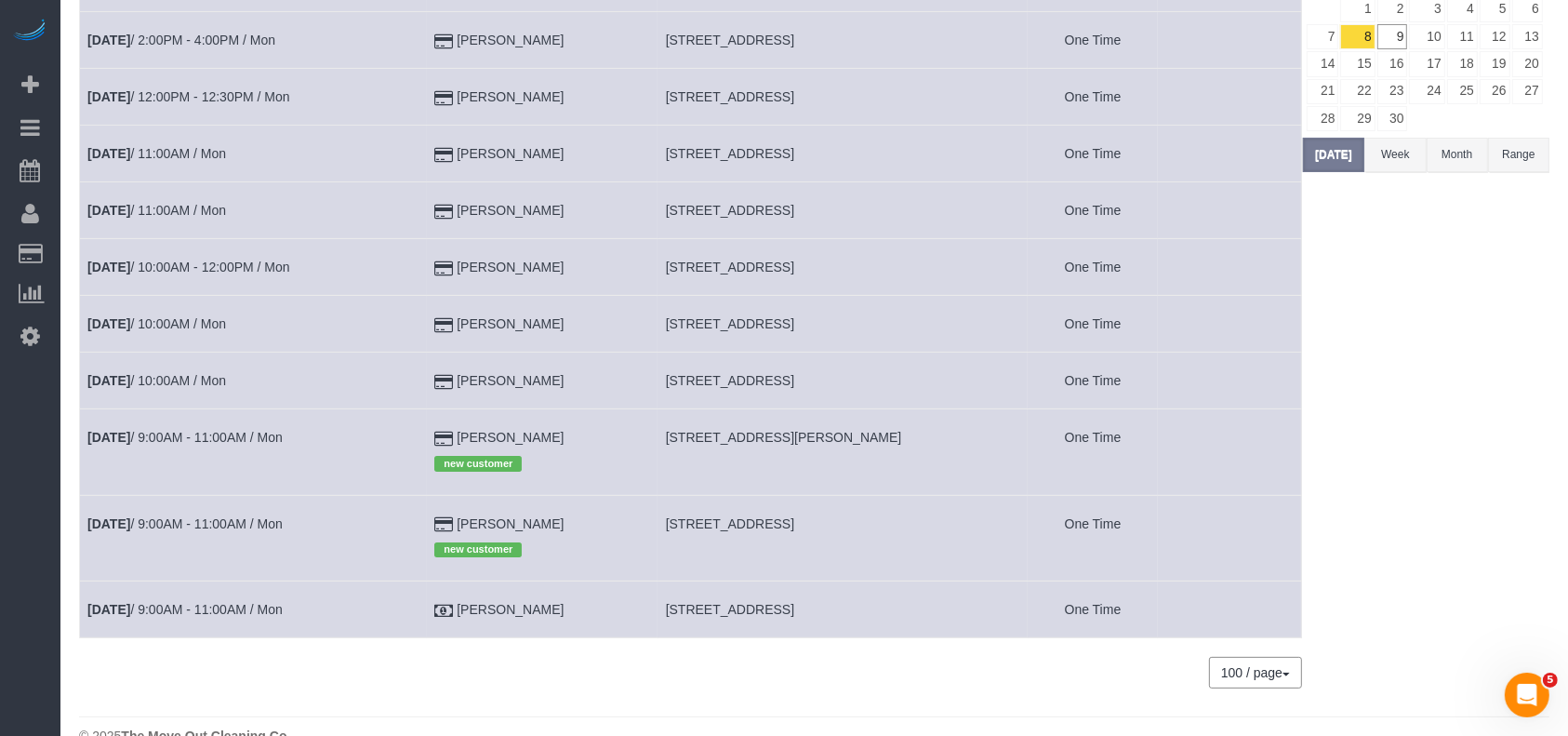
scroll to position [269, 0]
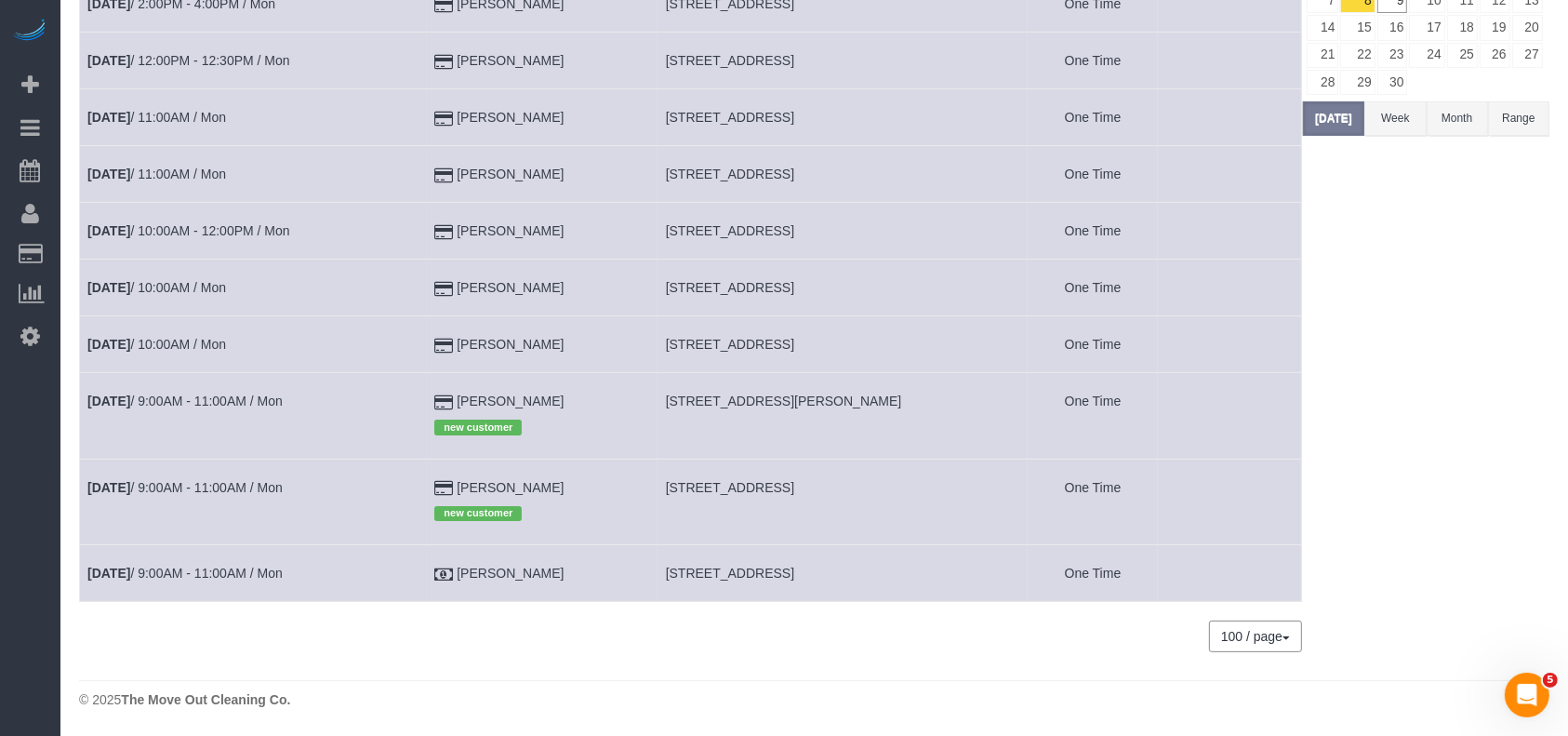
click at [758, 571] on span "10330 Lynwood Br #2, San Antonio, TX 78245" at bounding box center [730, 573] width 128 height 15
click at [758, 570] on span "10330 Lynwood Br #2, San Antonio, TX 78245" at bounding box center [730, 573] width 128 height 15
copy tr "10330 Lynwood Br #2, San Antonio, TX 78245"
drag, startPoint x: 451, startPoint y: 499, endPoint x: 424, endPoint y: 499, distance: 27.0
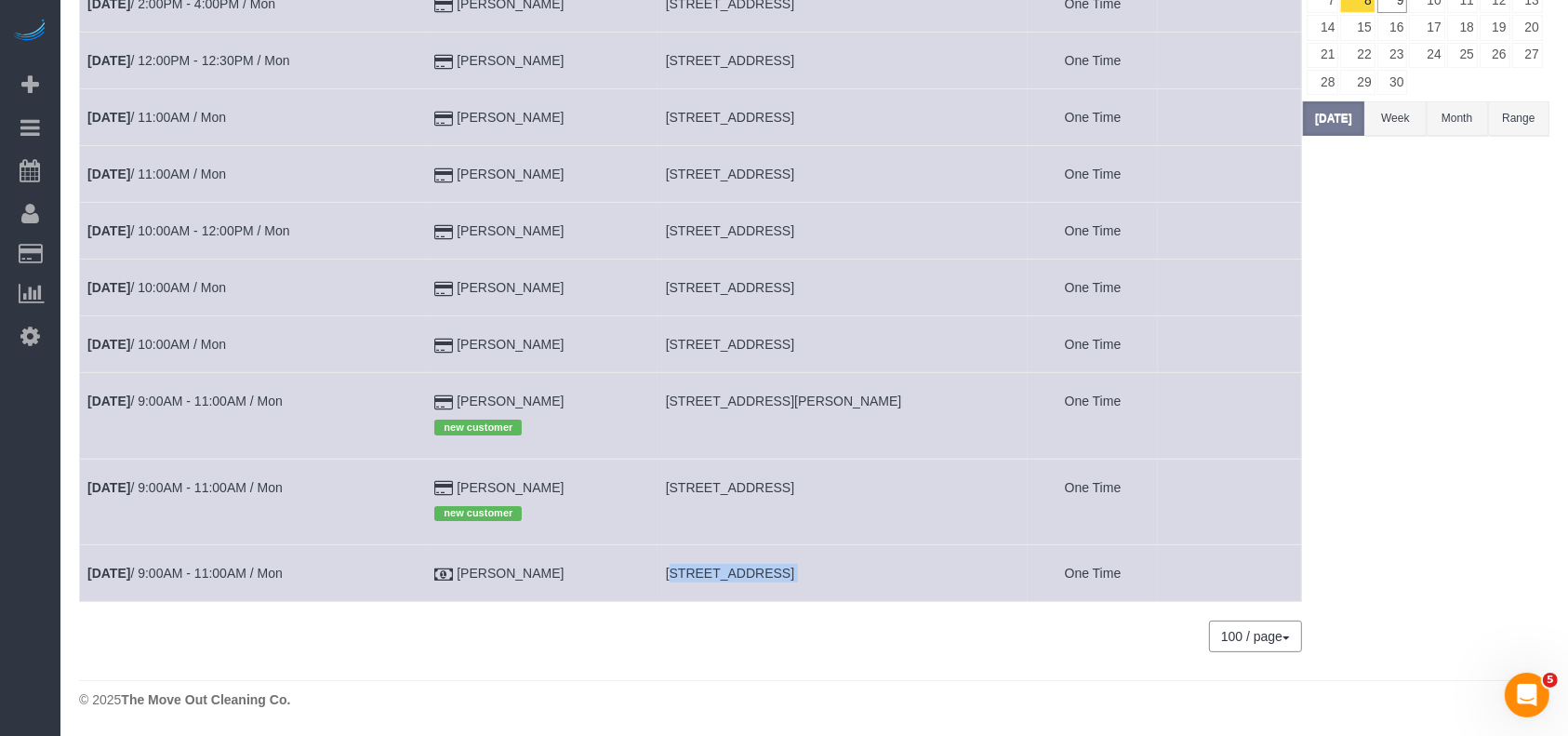
click at [424, 499] on tr "Sep 8th / 9:00AM - 11:00AM / Mon Dwayne Clark new customer 8805 Merion Cir, Aus…" at bounding box center [691, 502] width 1223 height 86
copy tr "Dwayne Clark"
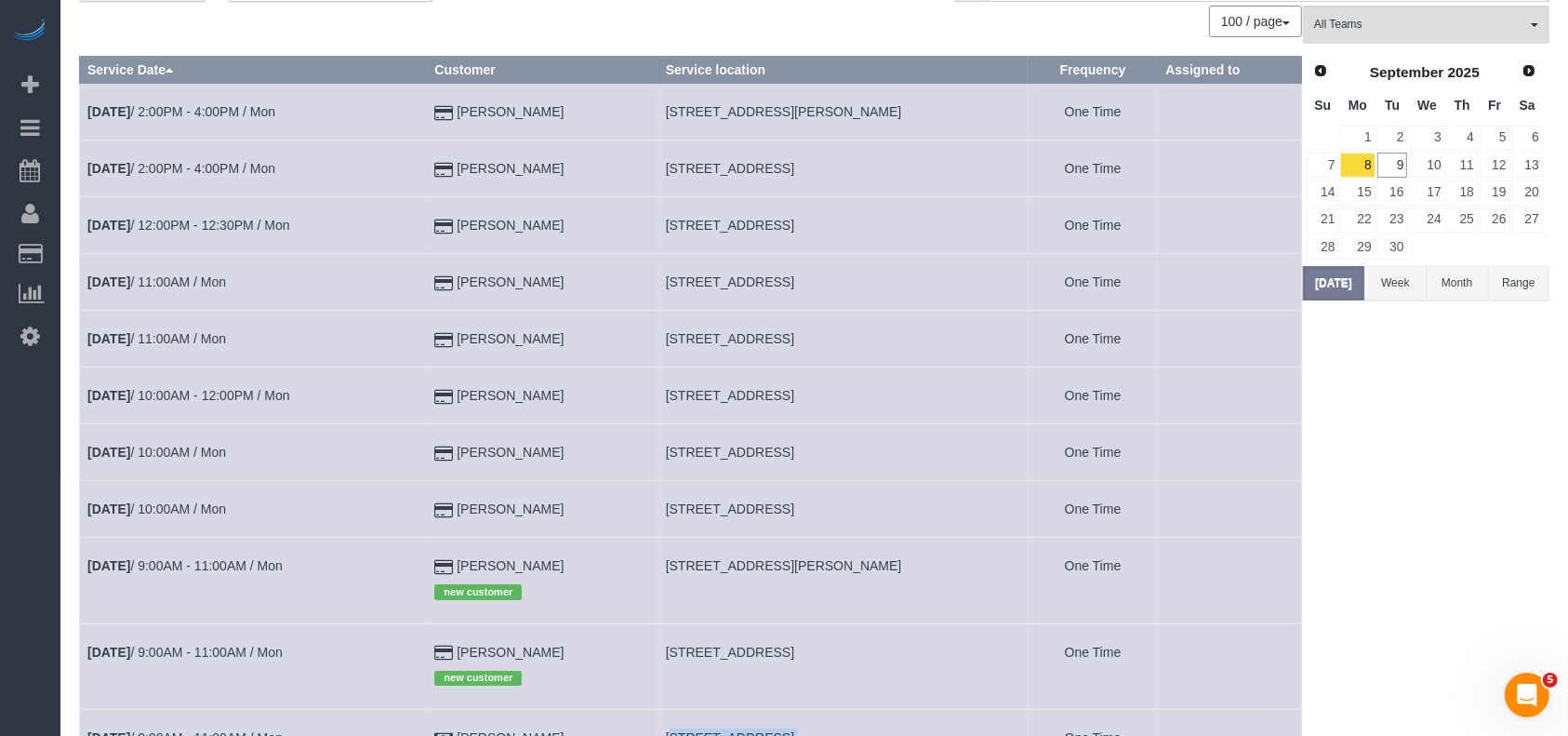
scroll to position [0, 0]
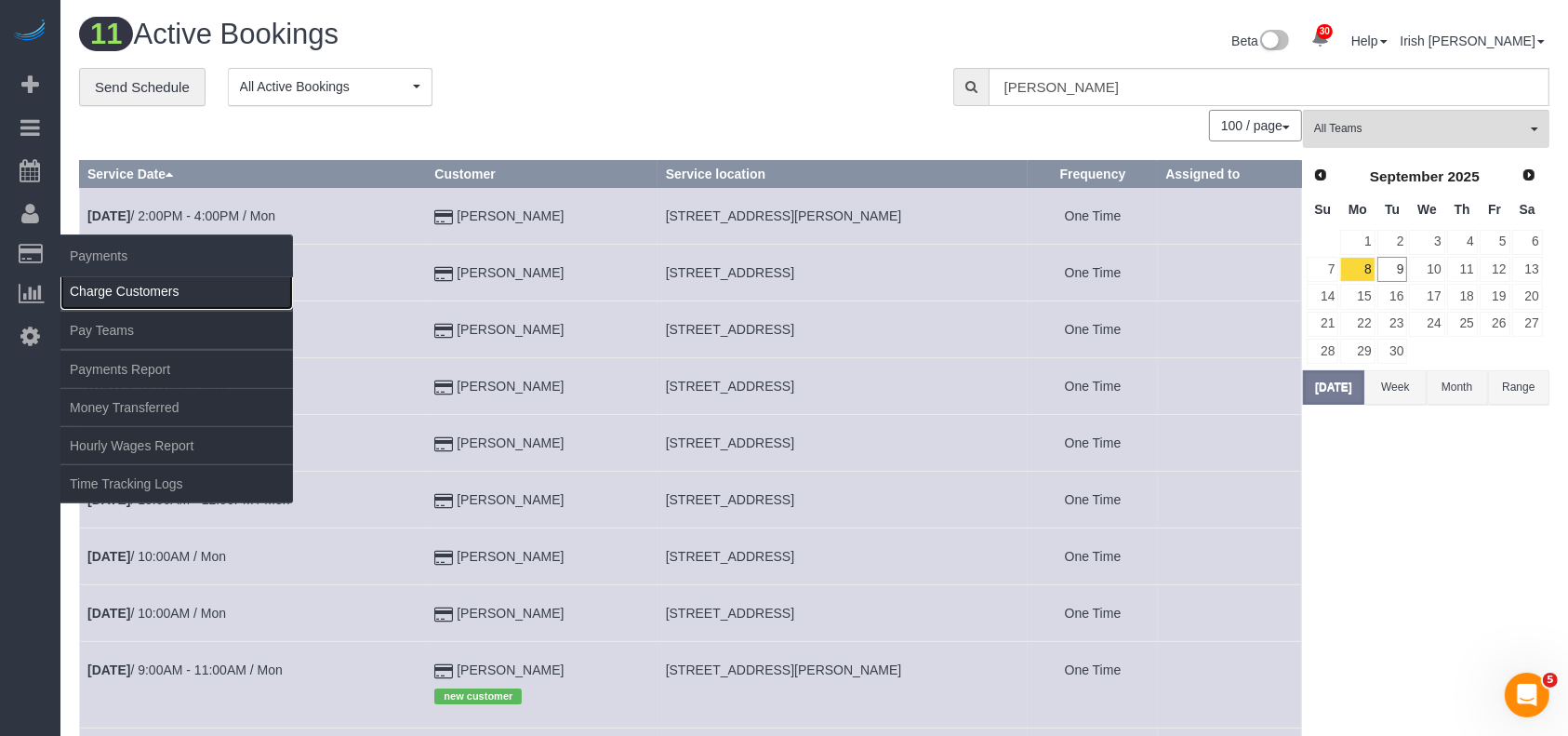
click at [131, 297] on link "Charge Customers" at bounding box center [177, 291] width 233 height 37
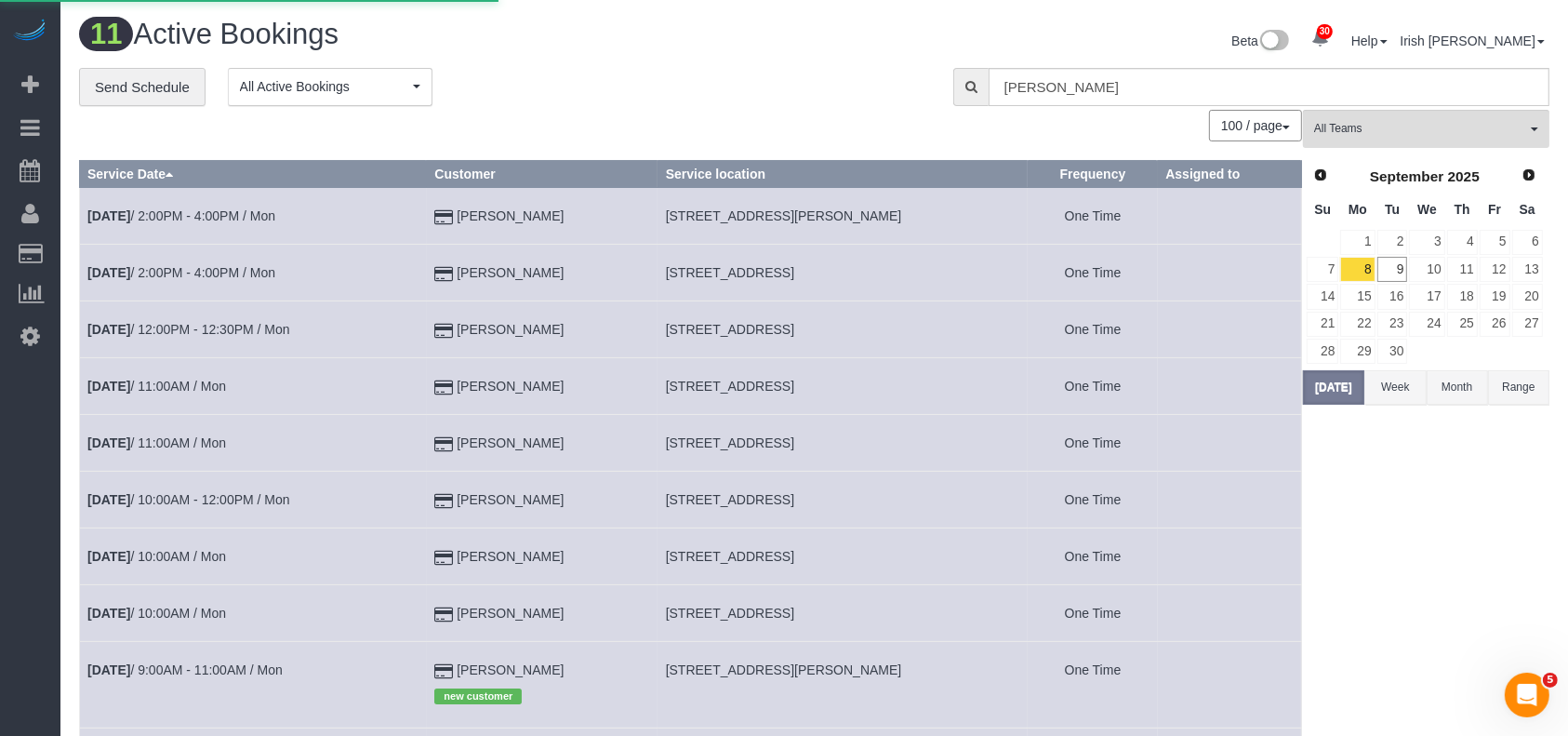
select select
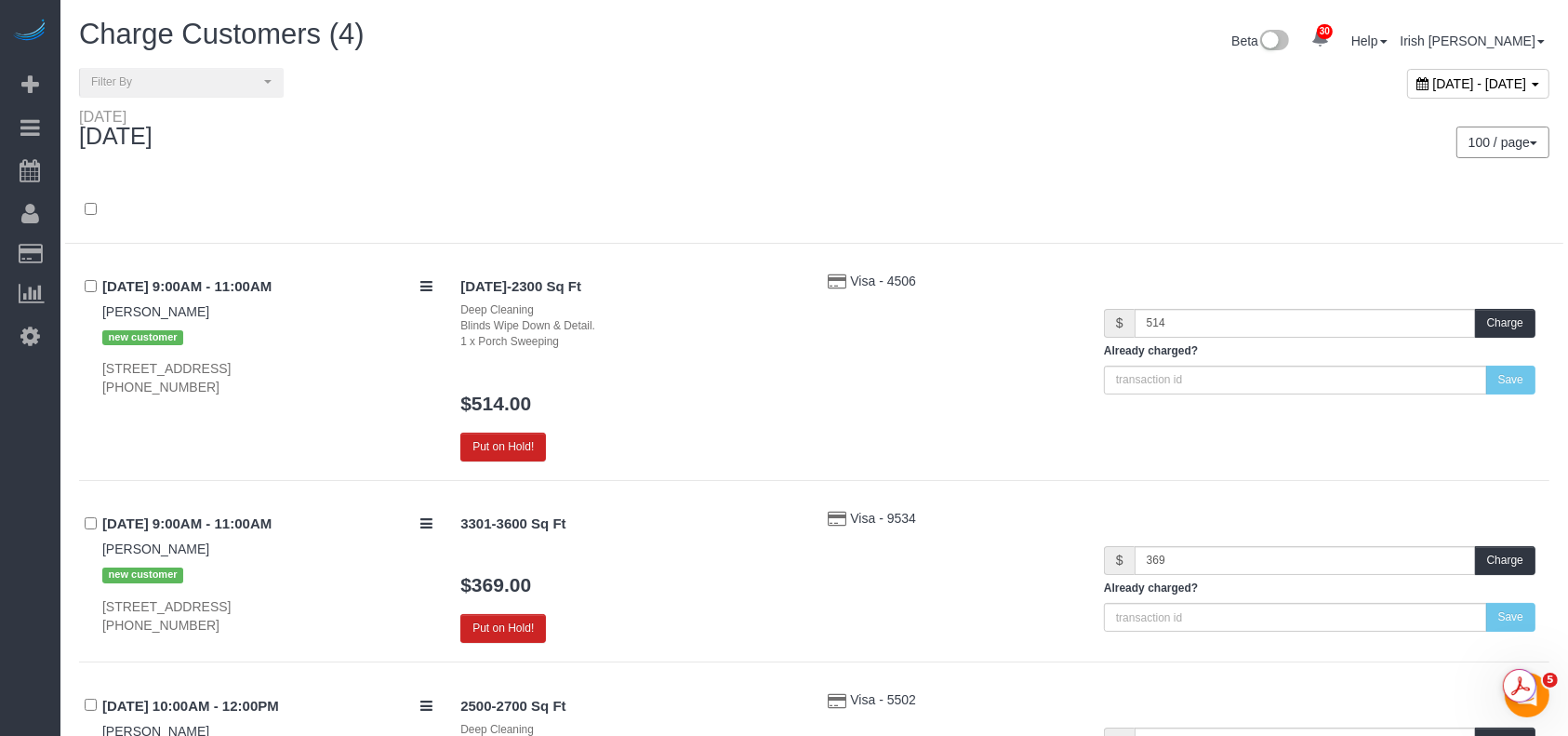
click at [1434, 79] on span "September 09, 2025 - September 09, 2025" at bounding box center [1480, 84] width 94 height 15
type input "**********"
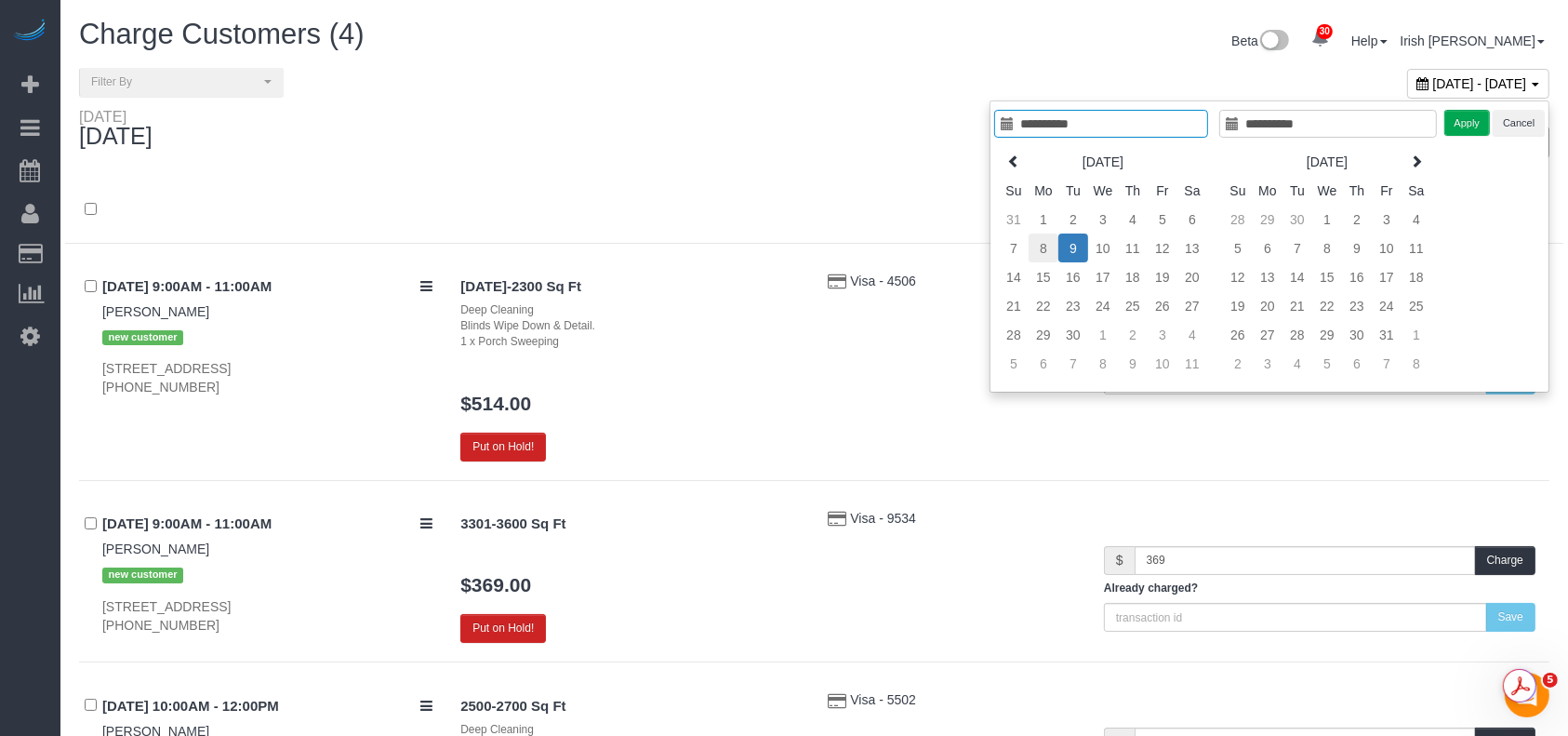
type input "**********"
click at [1041, 254] on td "8" at bounding box center [1043, 248] width 30 height 29
type input "**********"
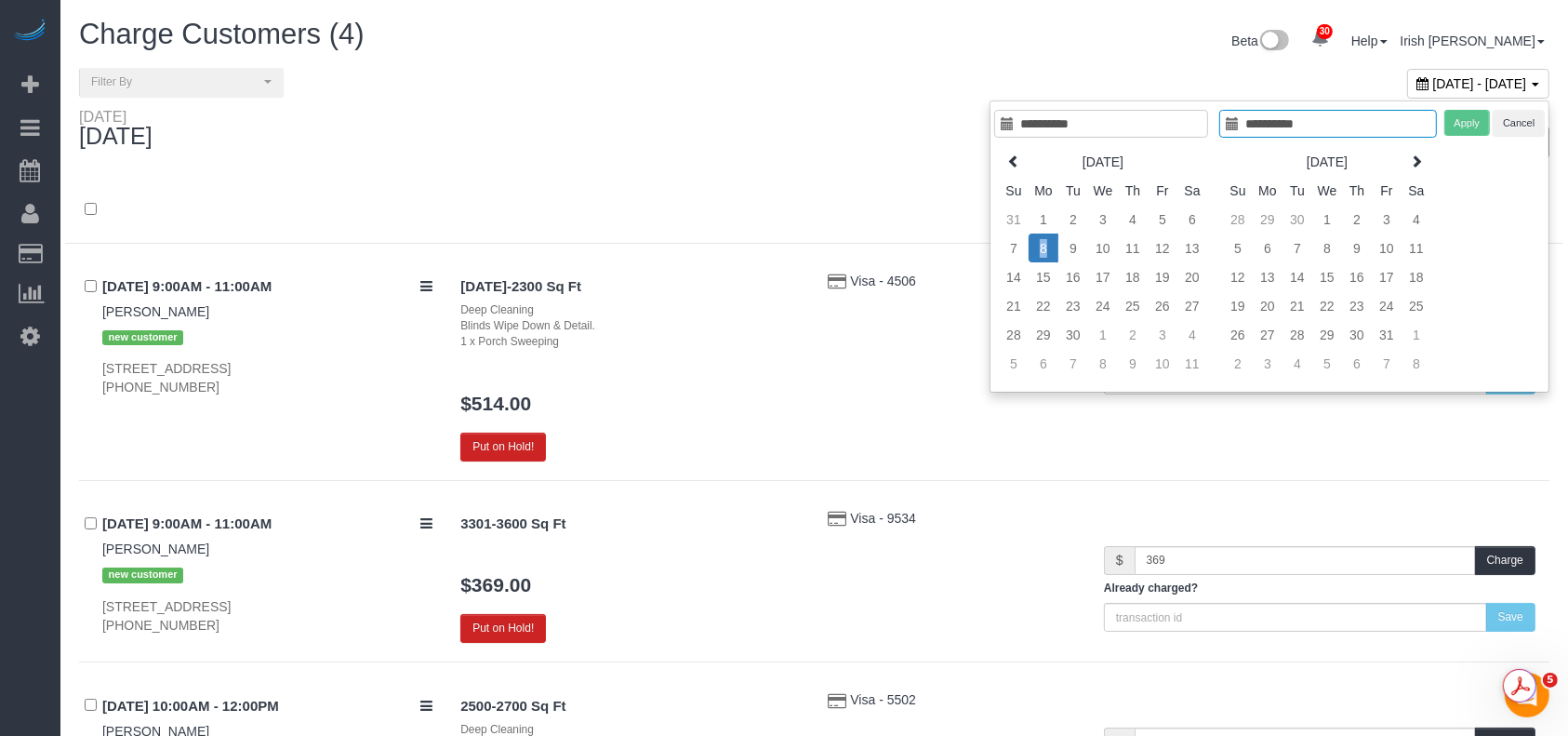
click at [1041, 254] on td "8" at bounding box center [1043, 248] width 30 height 29
type input "**********"
click at [1458, 122] on button "Apply" at bounding box center [1467, 123] width 47 height 27
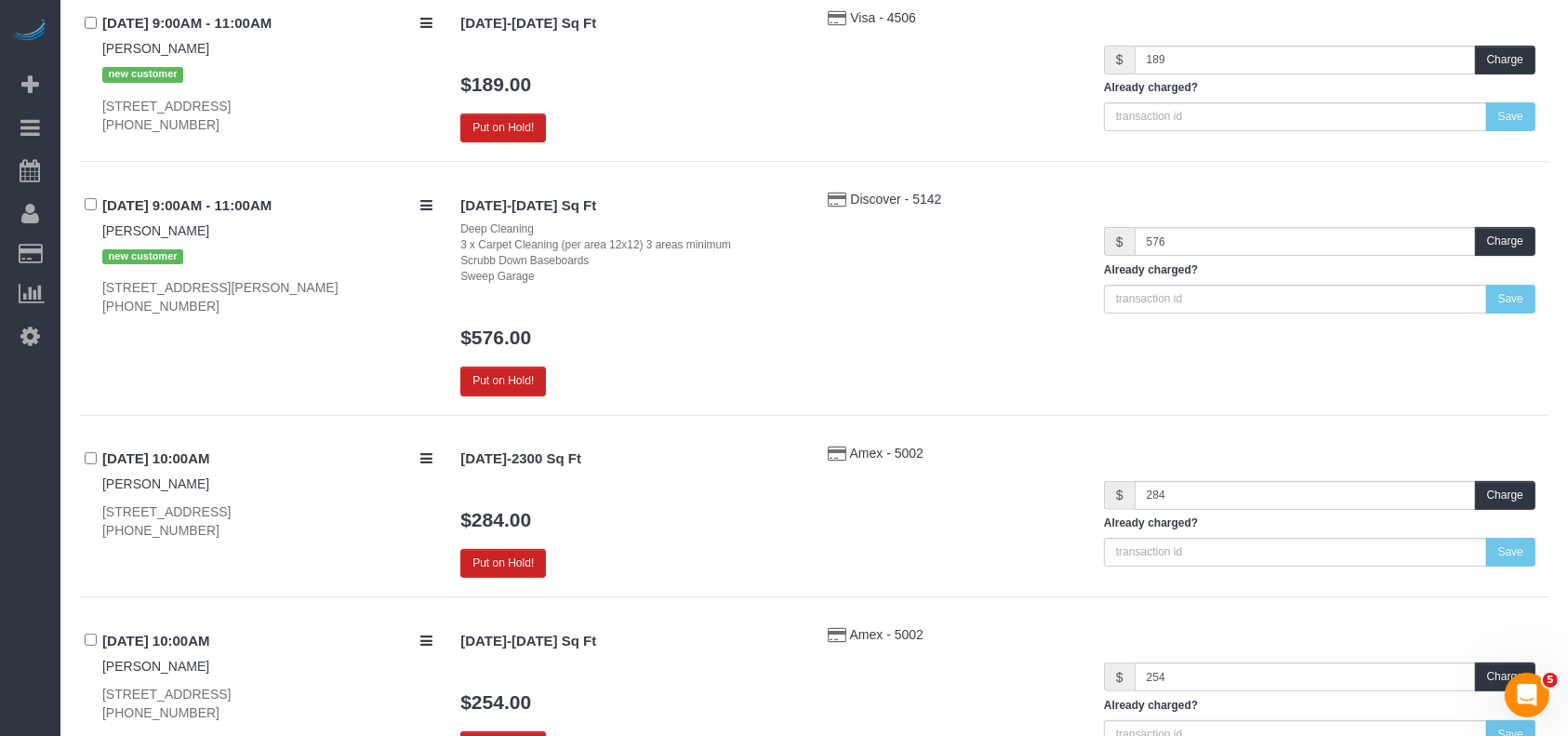
scroll to position [744, 0]
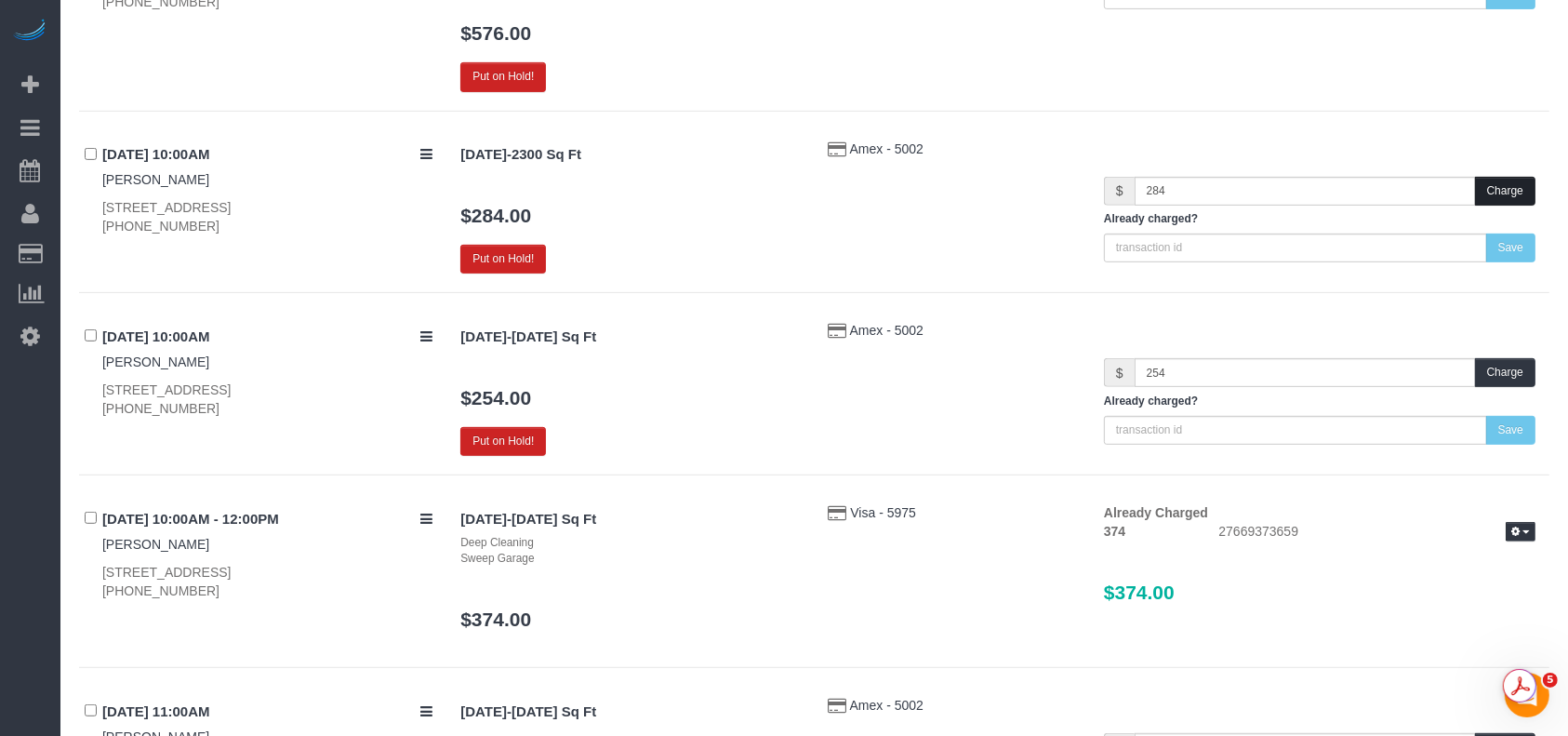
click at [1496, 185] on button "Charge" at bounding box center [1505, 191] width 61 height 29
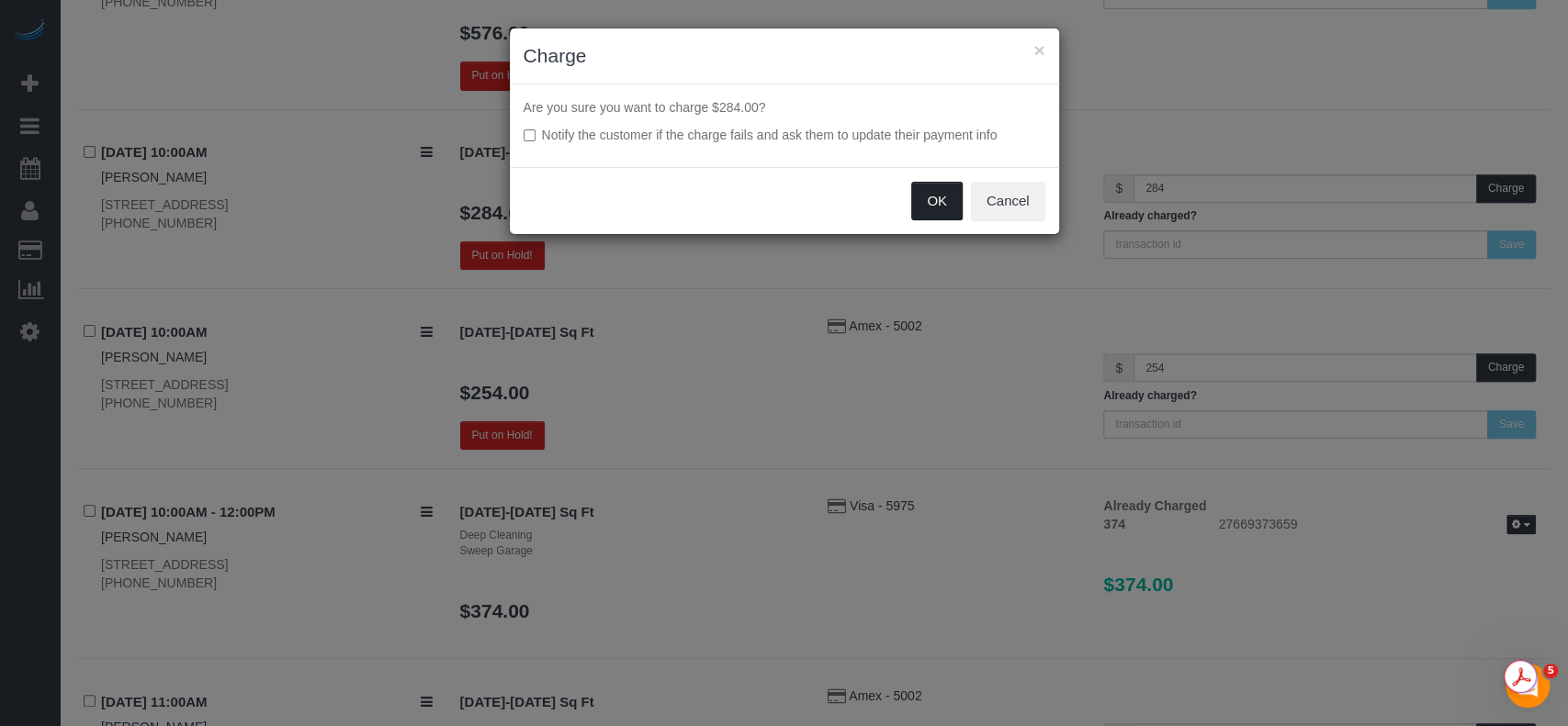
click at [940, 213] on button "OK" at bounding box center [937, 200] width 51 height 38
